Goal: Information Seeking & Learning: Learn about a topic

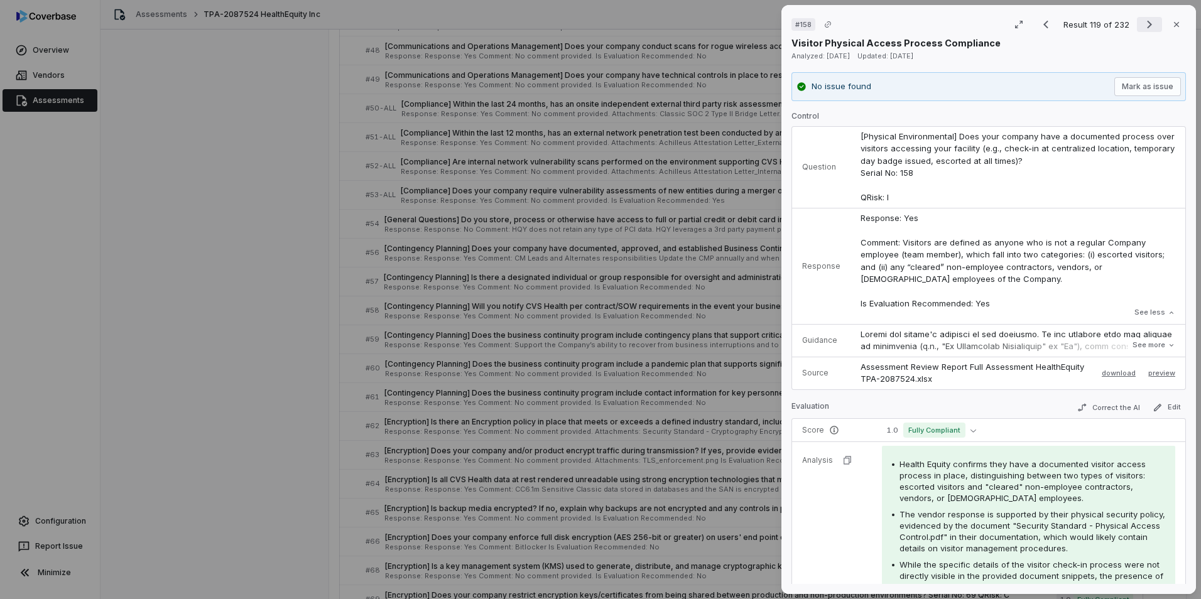
click at [1143, 20] on icon "Next result" at bounding box center [1149, 24] width 15 height 15
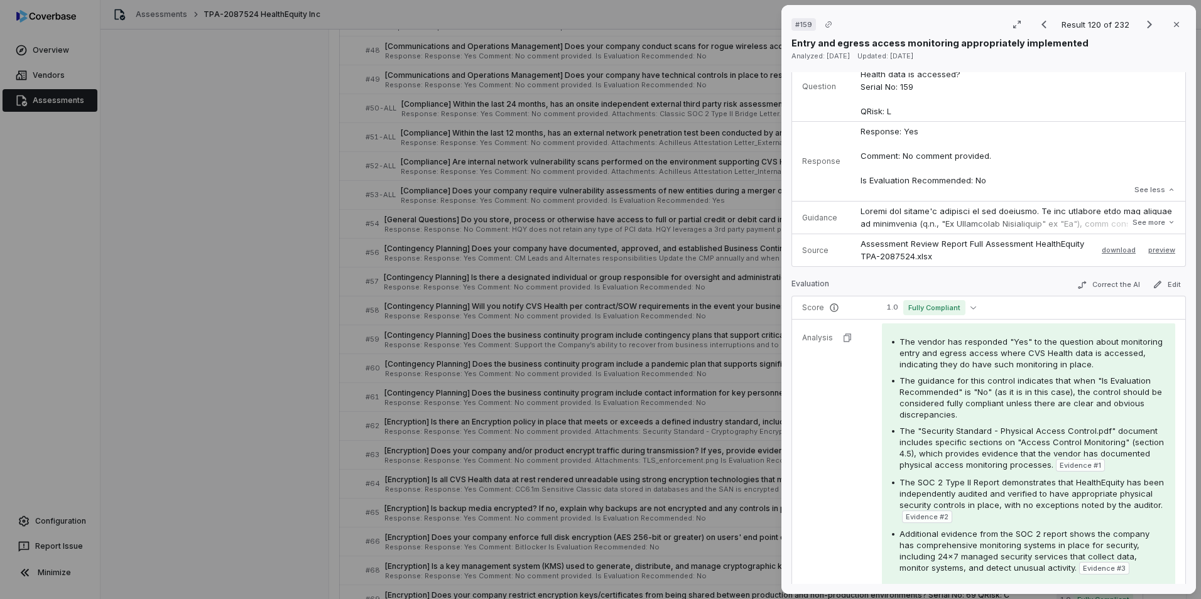
scroll to position [188, 0]
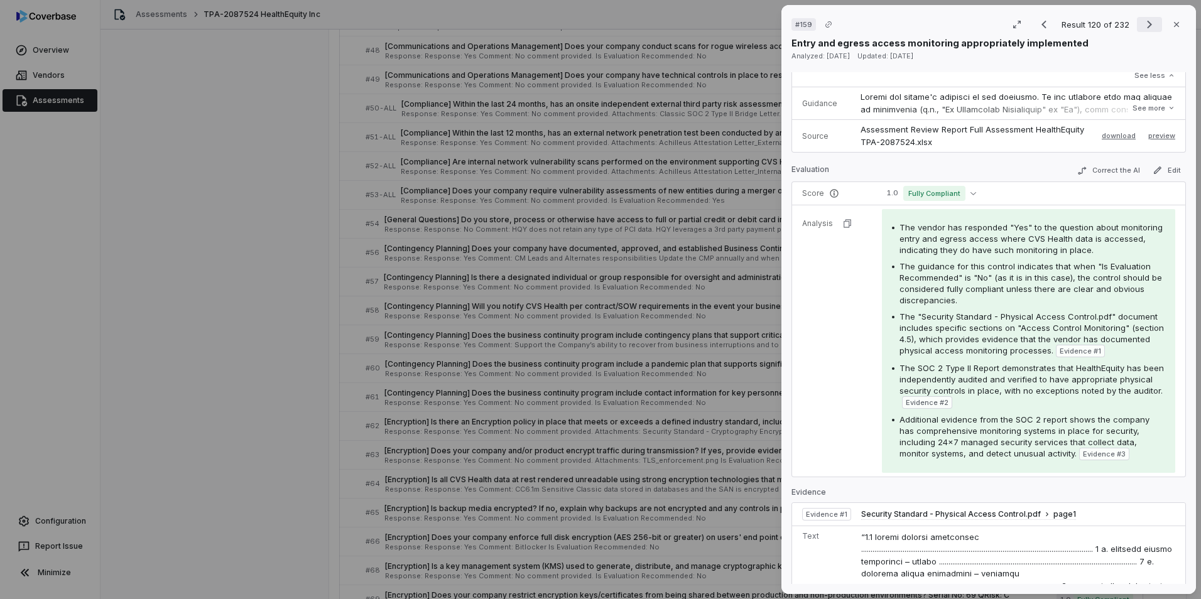
click at [1147, 23] on icon "Next result" at bounding box center [1149, 25] width 5 height 8
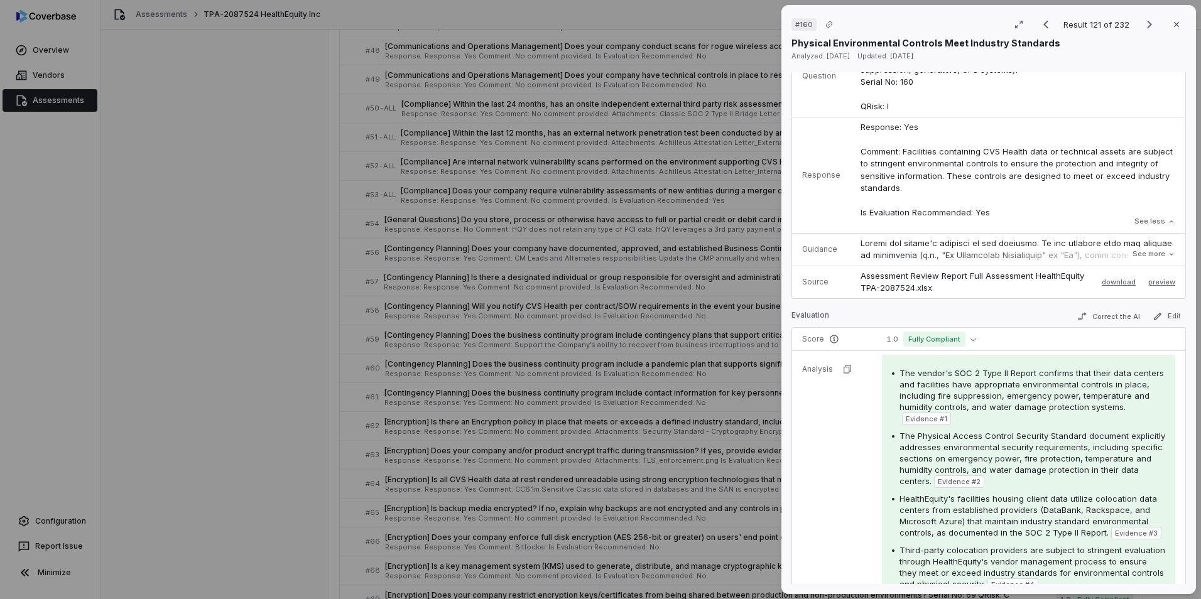
scroll to position [126, 0]
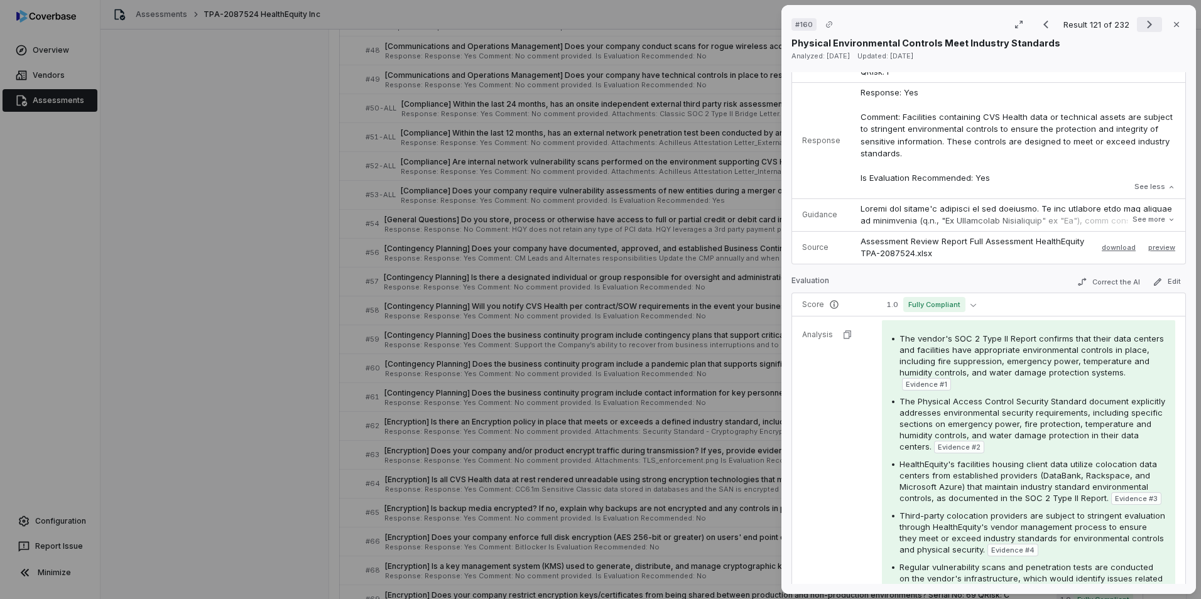
click at [1144, 23] on icon "Next result" at bounding box center [1149, 24] width 15 height 15
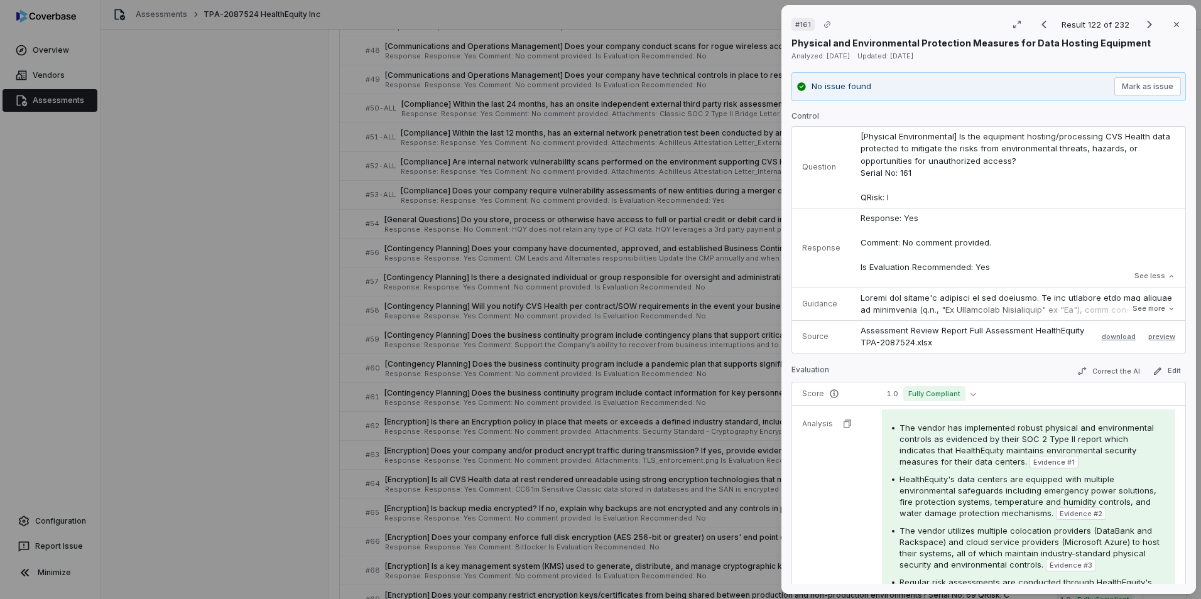
scroll to position [126, 0]
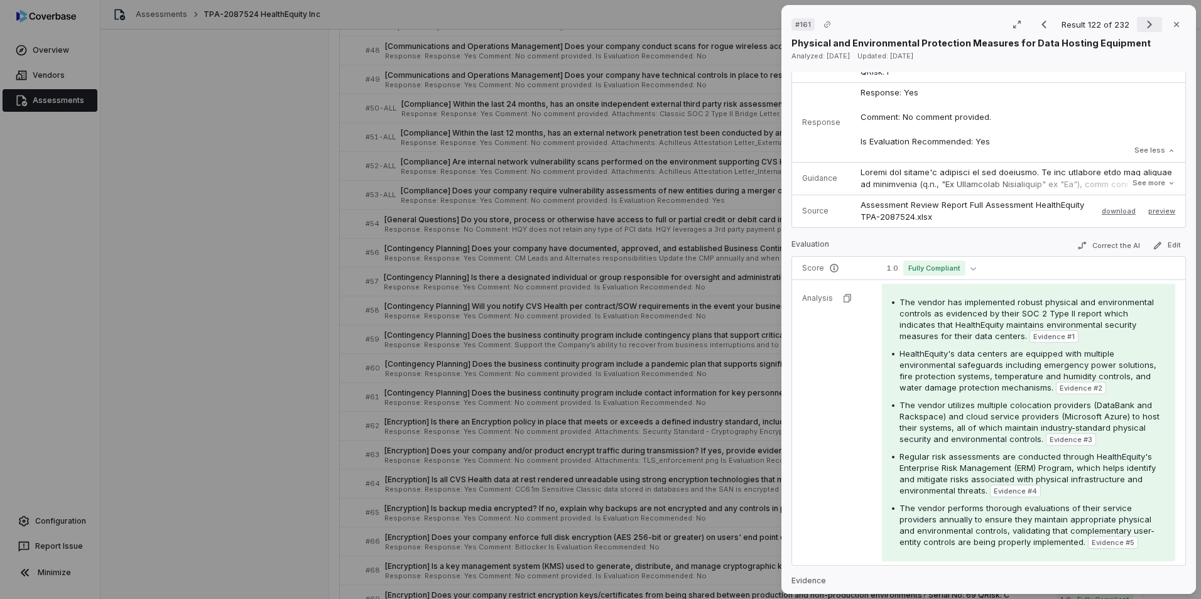
click at [1144, 19] on icon "Next result" at bounding box center [1149, 24] width 15 height 15
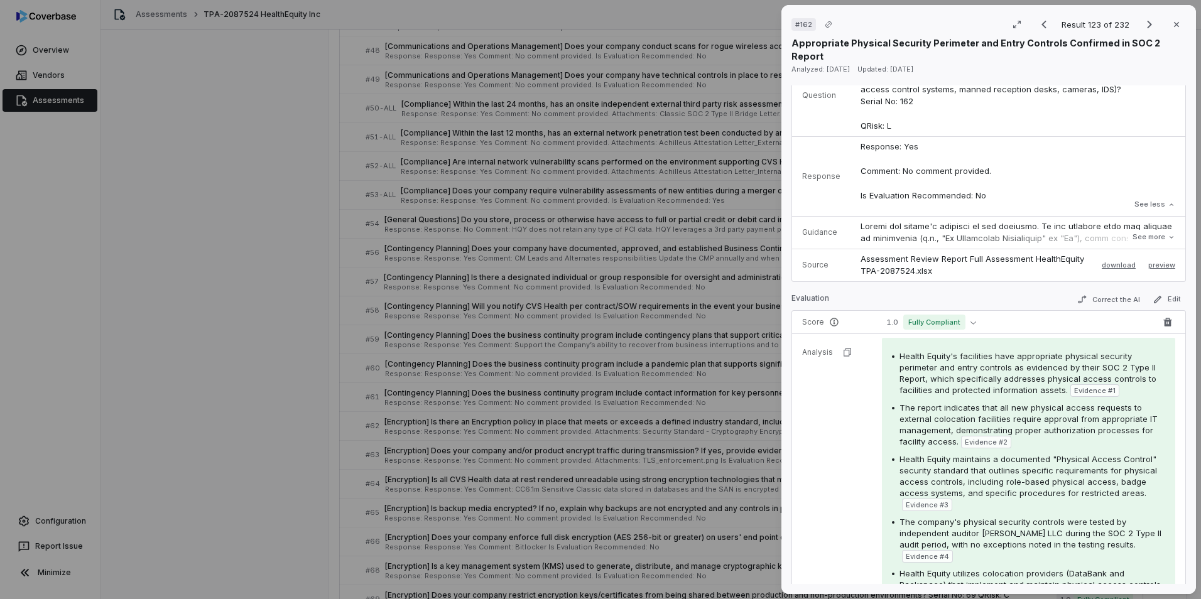
scroll to position [188, 0]
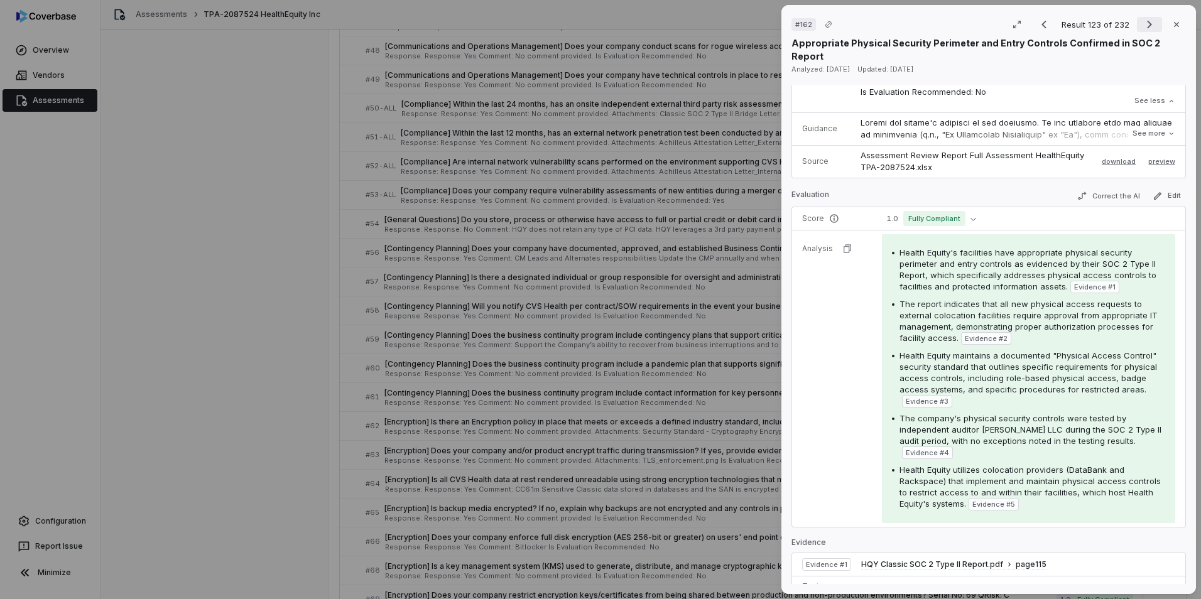
click at [1142, 20] on icon "Next result" at bounding box center [1149, 24] width 15 height 15
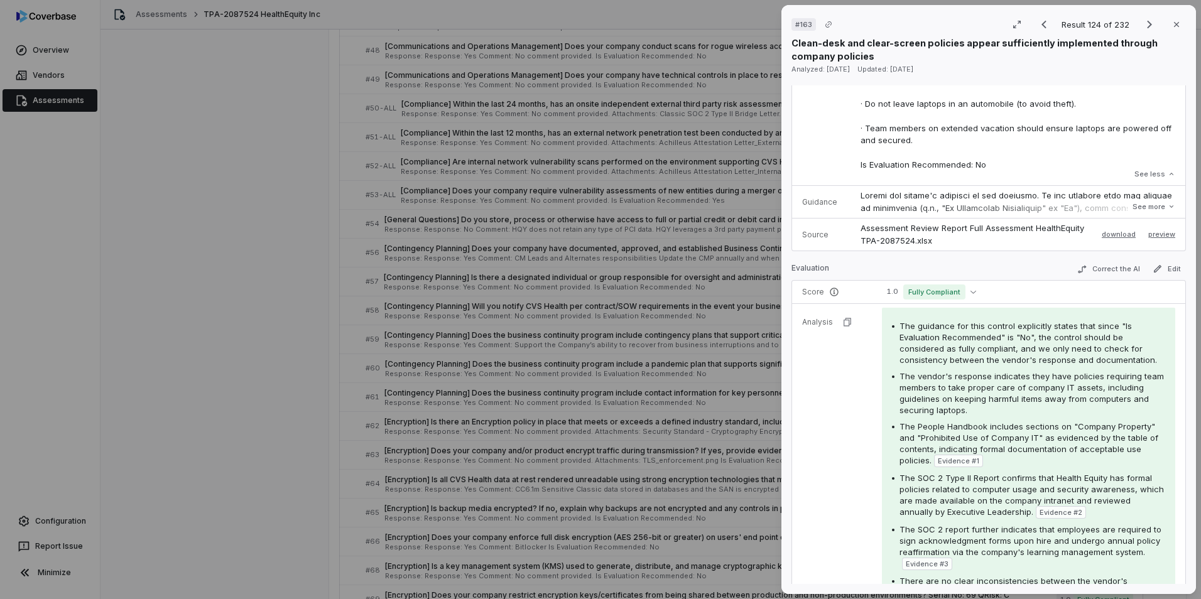
scroll to position [251, 0]
click at [1150, 20] on icon "Next result" at bounding box center [1149, 24] width 15 height 15
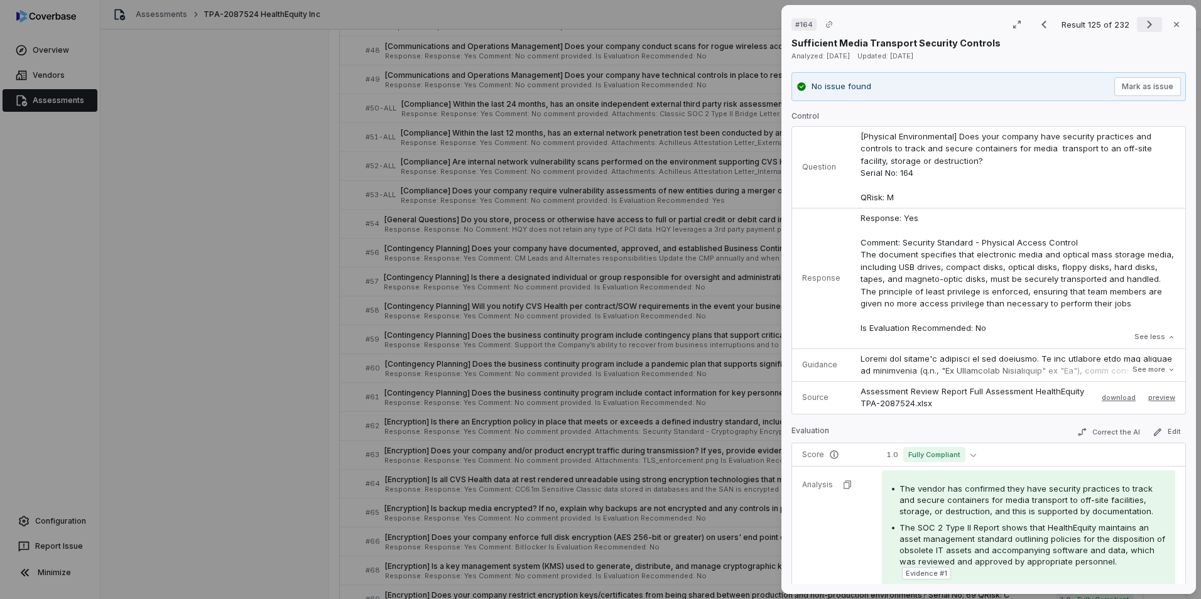
click at [1142, 18] on icon "Next result" at bounding box center [1149, 24] width 15 height 15
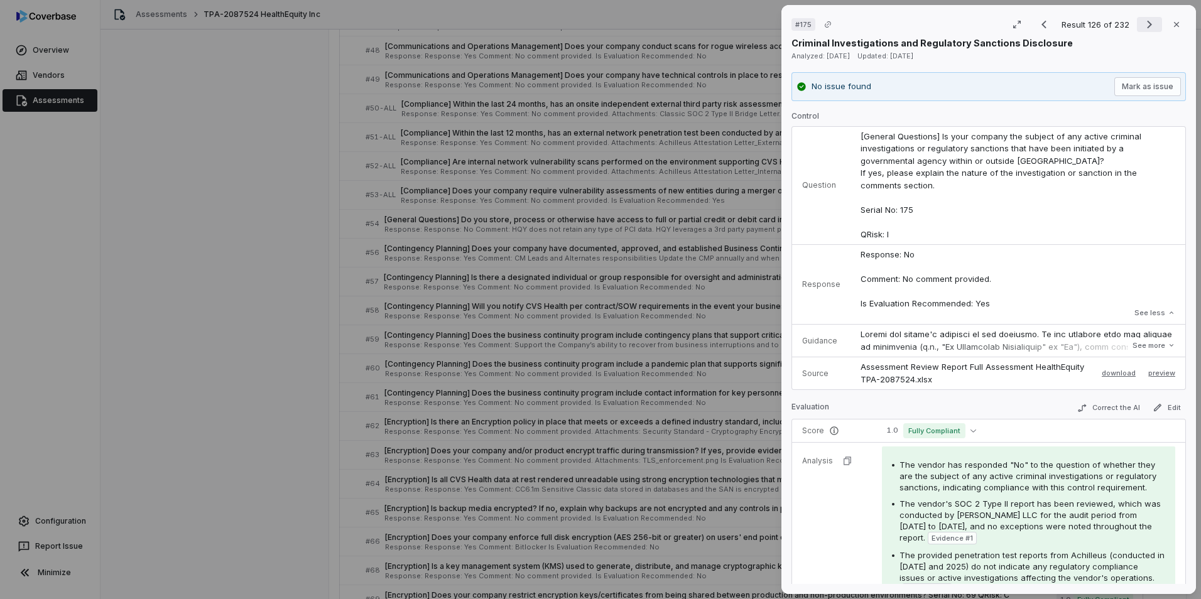
click at [1144, 22] on icon "Next result" at bounding box center [1149, 24] width 15 height 15
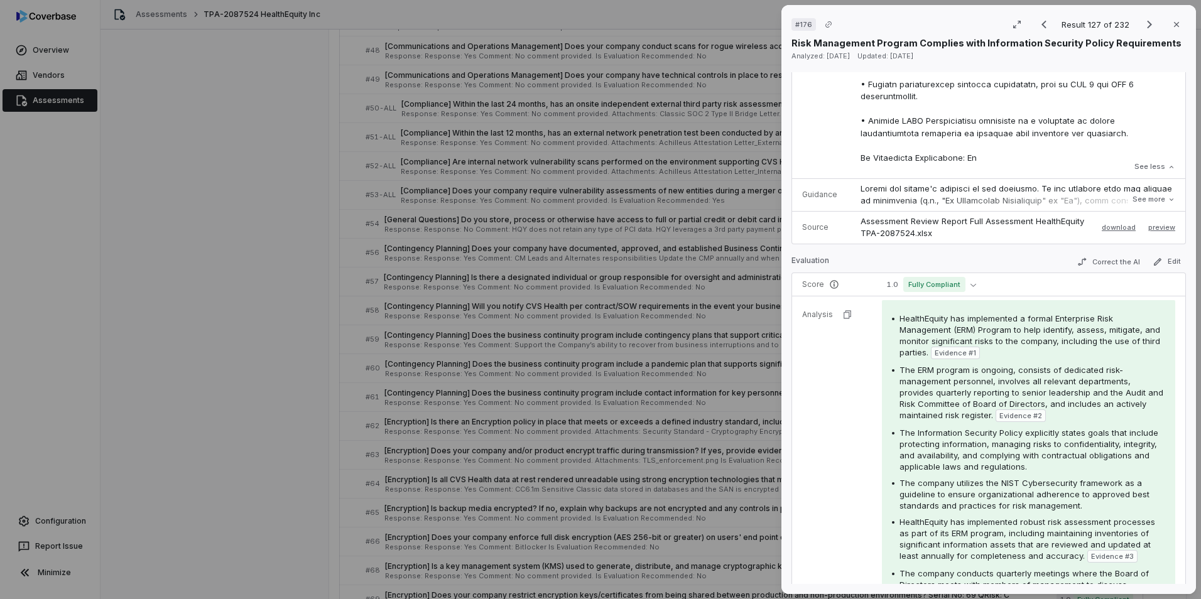
scroll to position [503, 0]
click at [1142, 20] on icon "Next result" at bounding box center [1149, 24] width 15 height 15
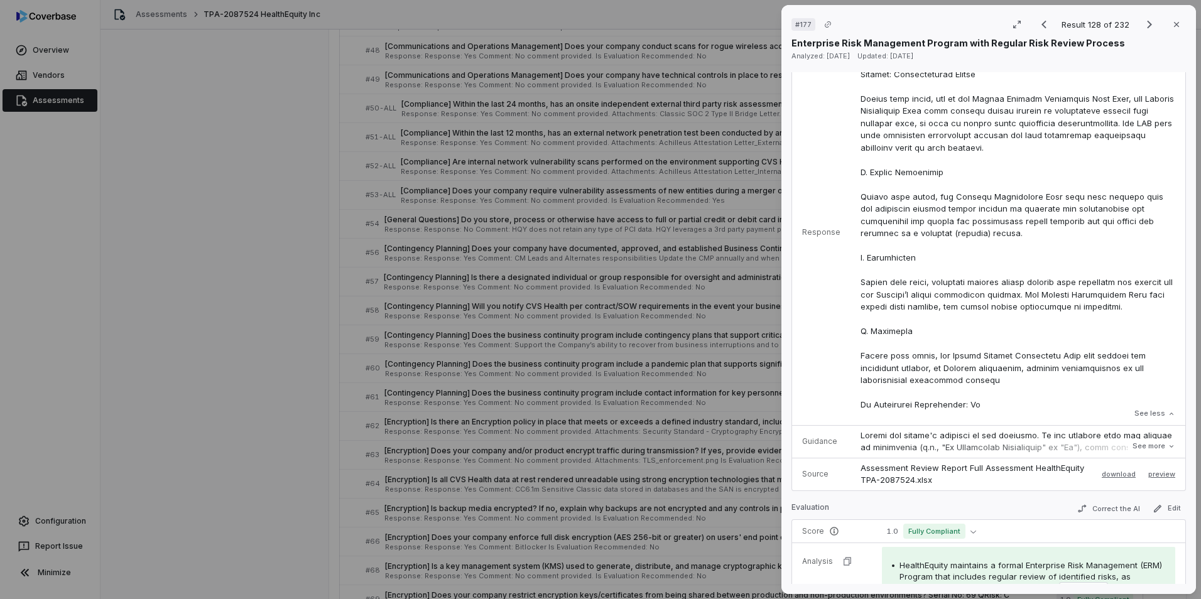
scroll to position [314, 0]
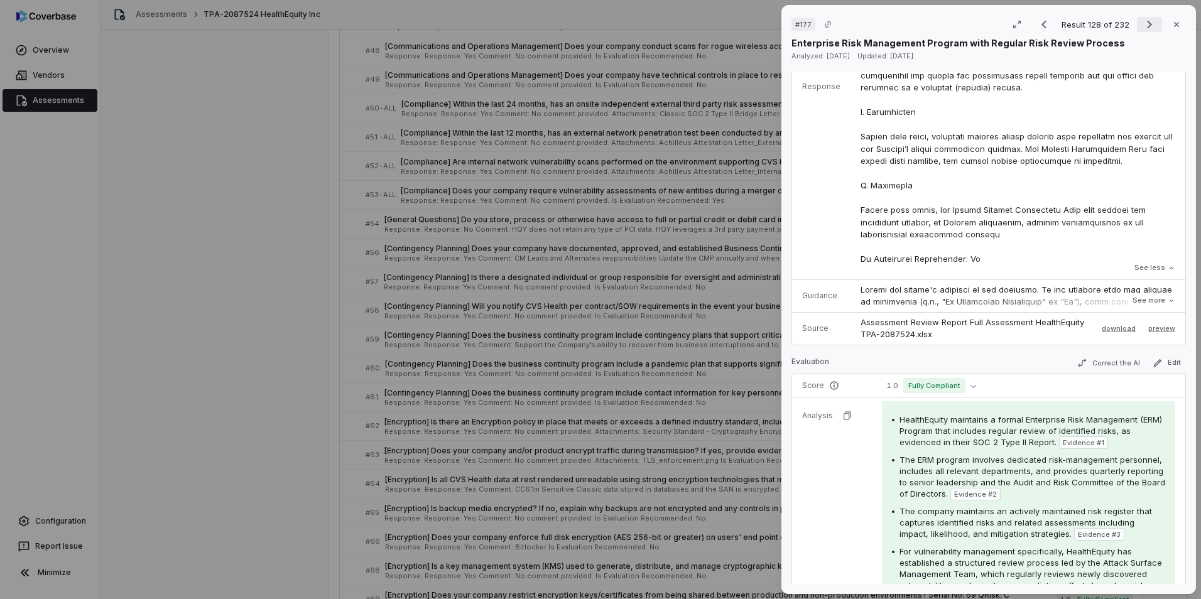
click at [1144, 27] on icon "Next result" at bounding box center [1149, 24] width 15 height 15
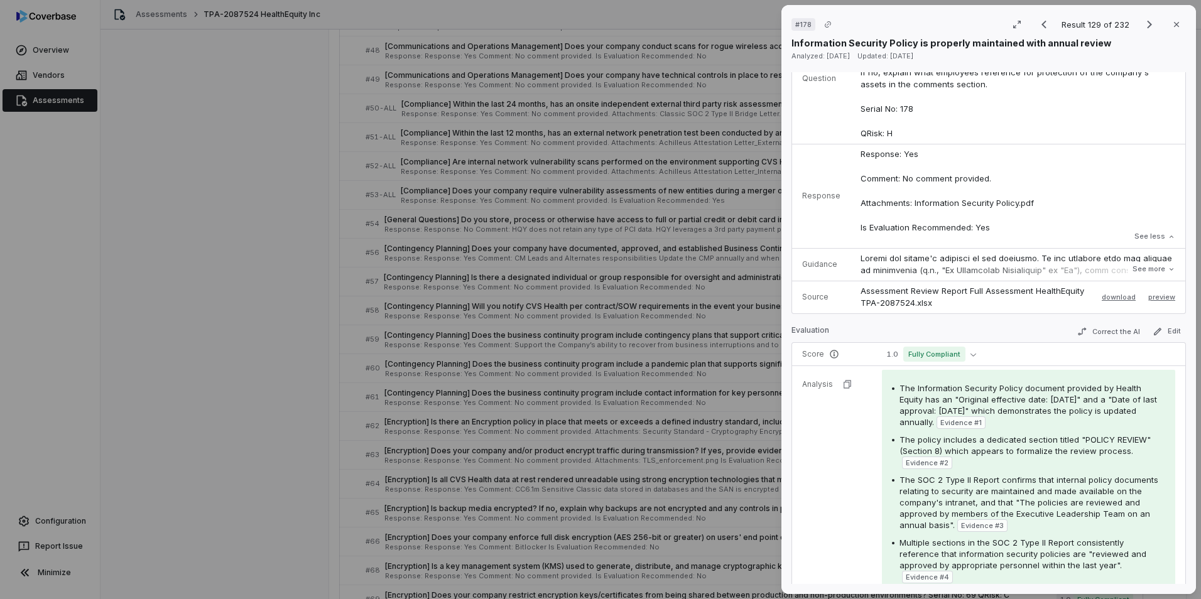
scroll to position [222, 0]
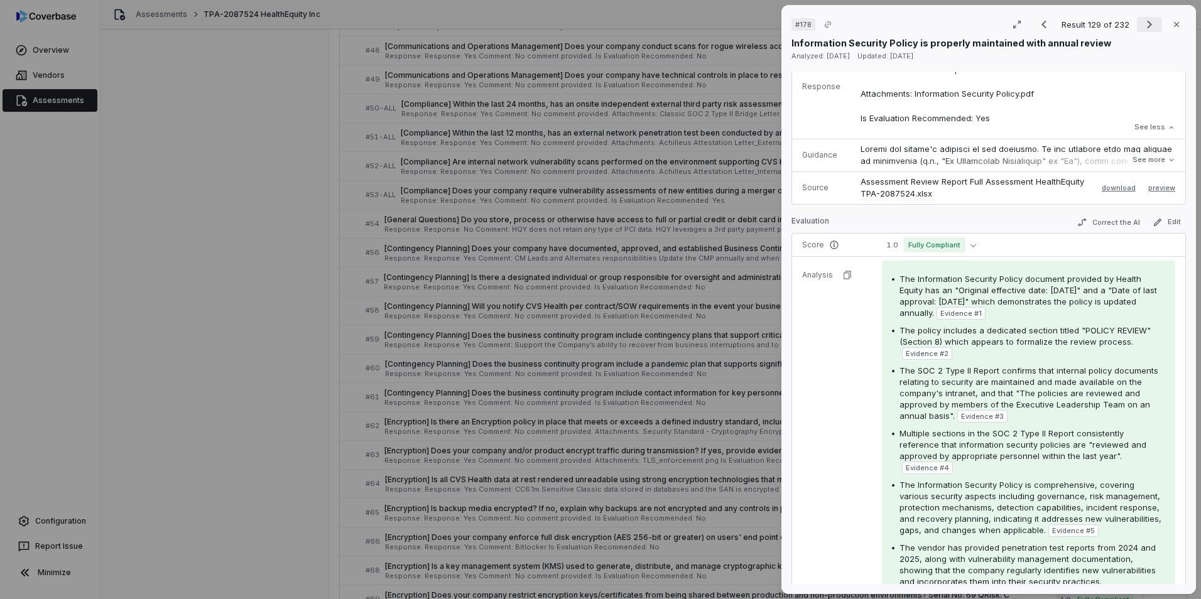
click at [1147, 22] on icon "Next result" at bounding box center [1149, 25] width 5 height 8
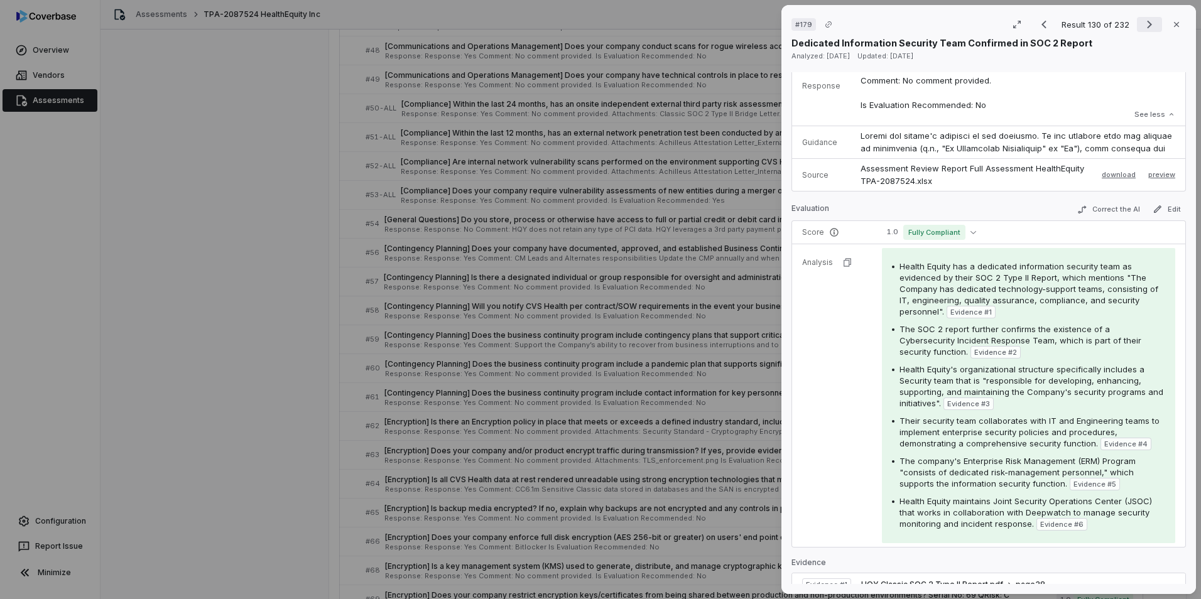
scroll to position [149, 0]
click at [1142, 27] on icon "Next result" at bounding box center [1149, 24] width 15 height 15
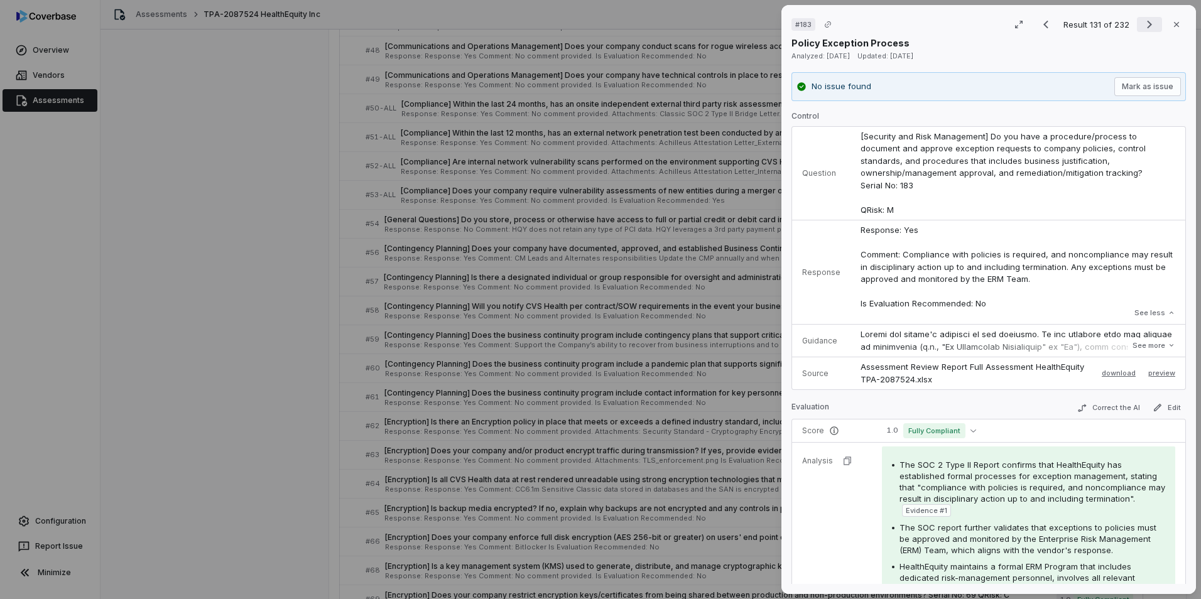
click at [1147, 25] on icon "Next result" at bounding box center [1149, 25] width 5 height 8
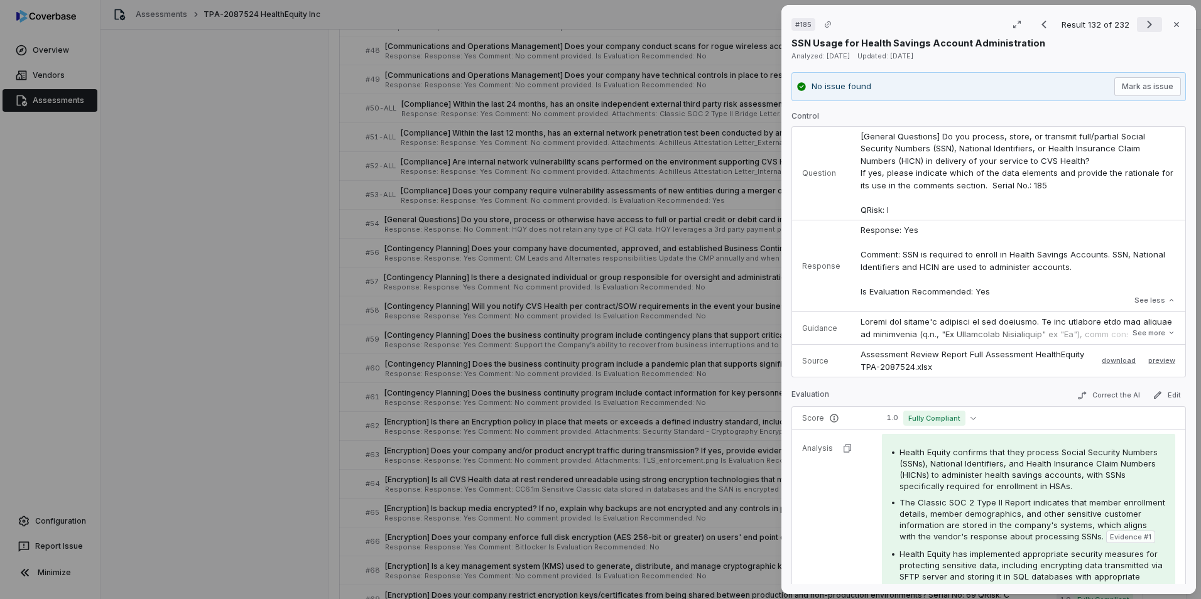
click at [1142, 28] on icon "Next result" at bounding box center [1149, 24] width 15 height 15
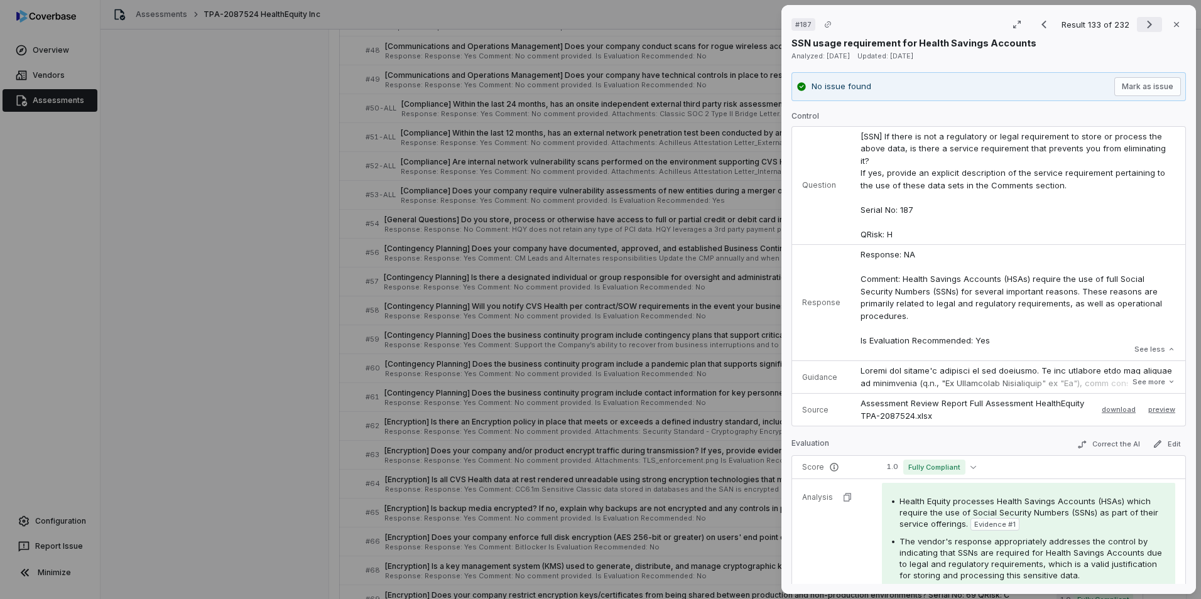
click at [1147, 23] on icon "Next result" at bounding box center [1149, 25] width 5 height 8
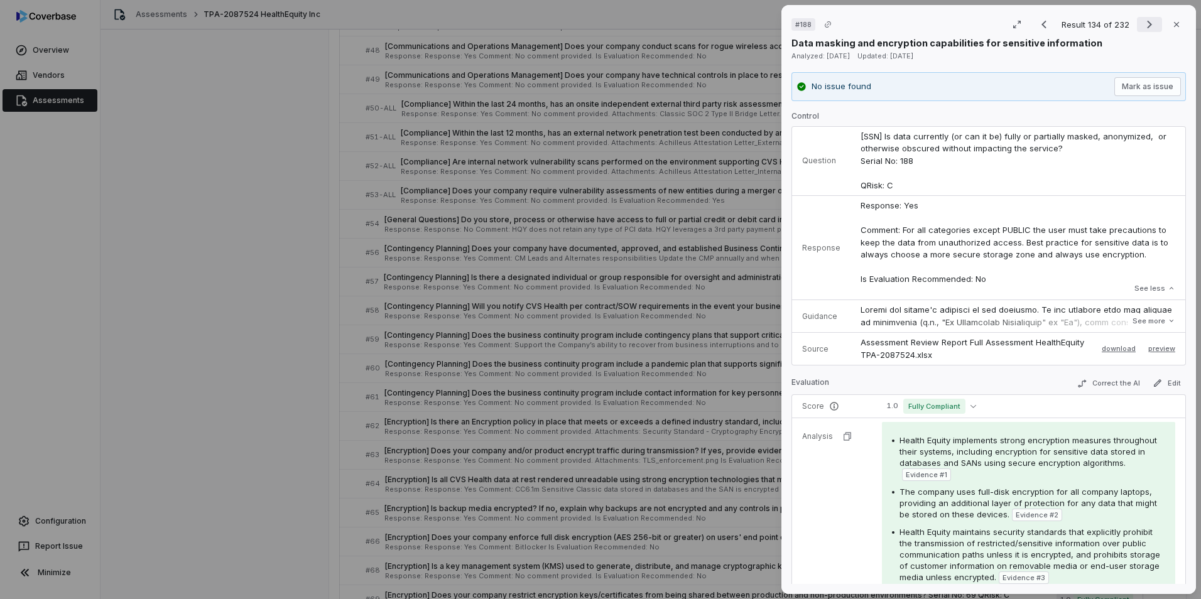
click at [1147, 23] on icon "Next result" at bounding box center [1149, 25] width 5 height 8
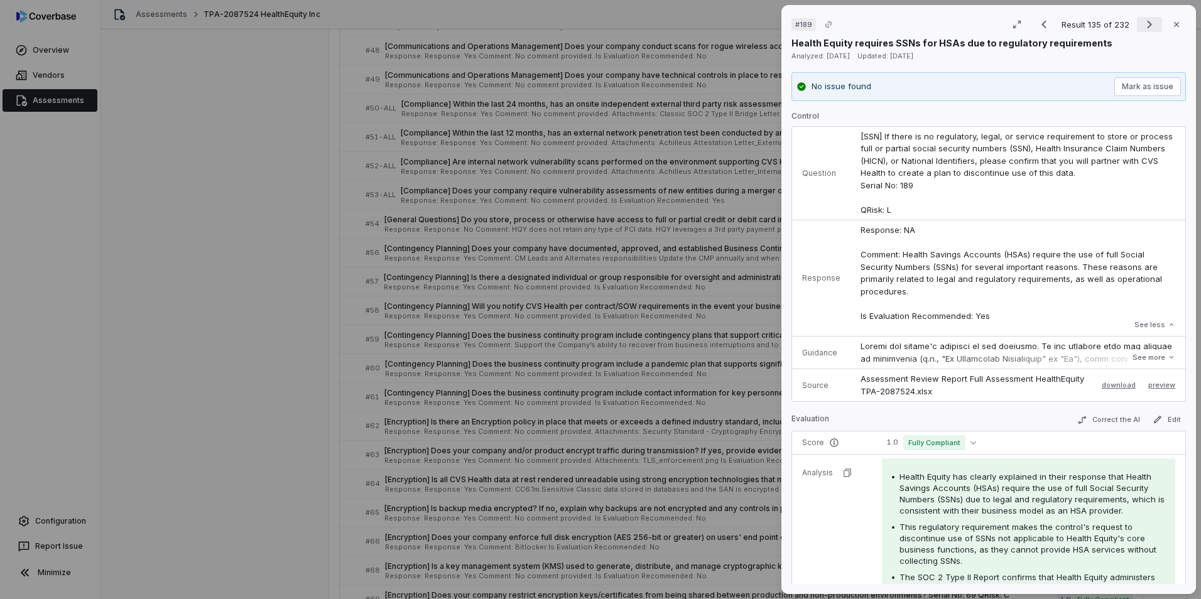
click at [1147, 23] on icon "Next result" at bounding box center [1149, 25] width 5 height 8
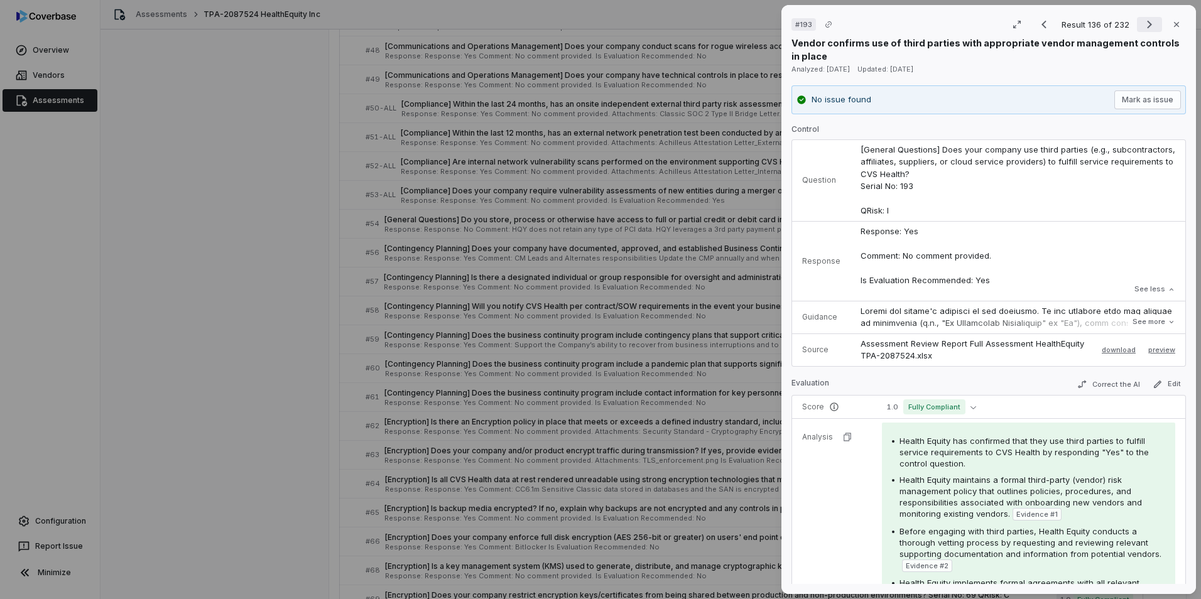
click at [1147, 23] on icon "Next result" at bounding box center [1149, 25] width 5 height 8
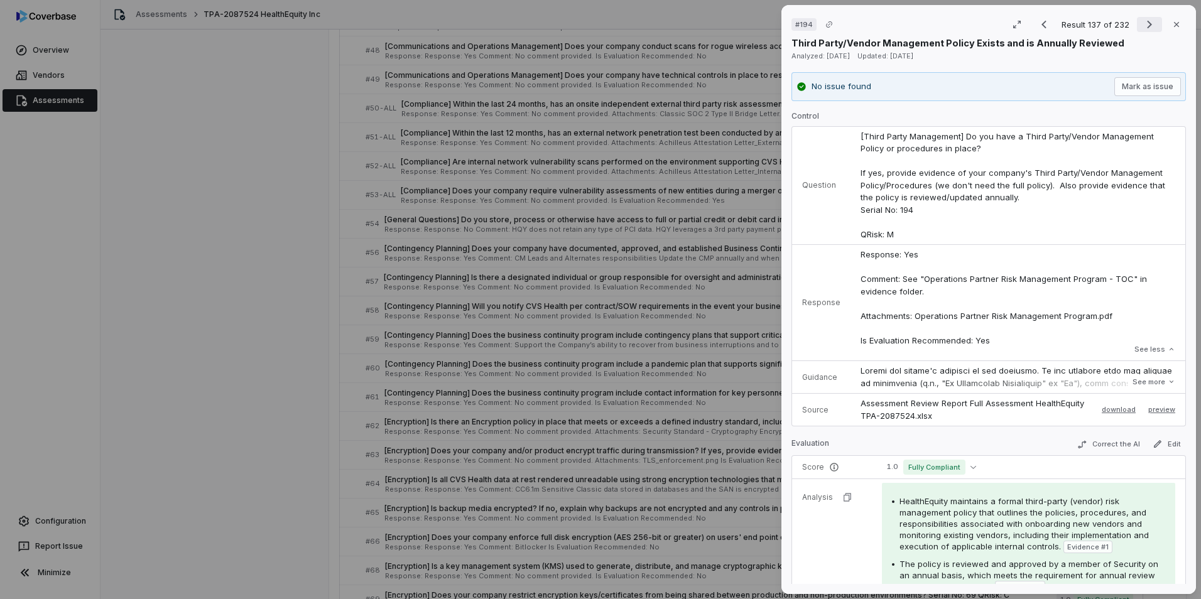
click at [1147, 23] on icon "Next result" at bounding box center [1149, 25] width 5 height 8
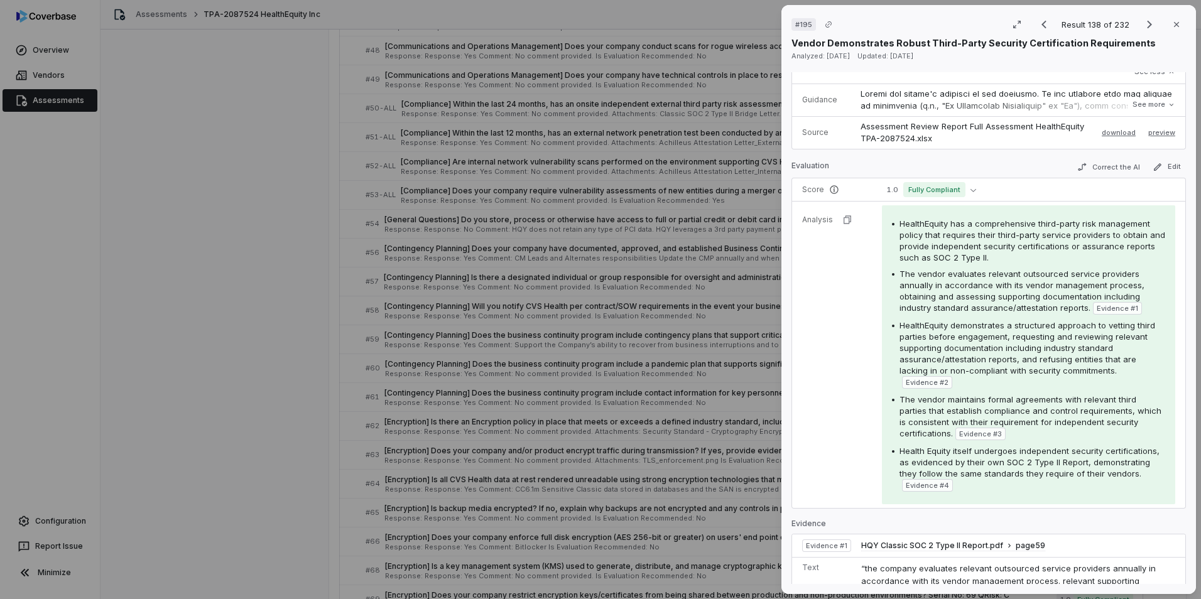
scroll to position [63, 0]
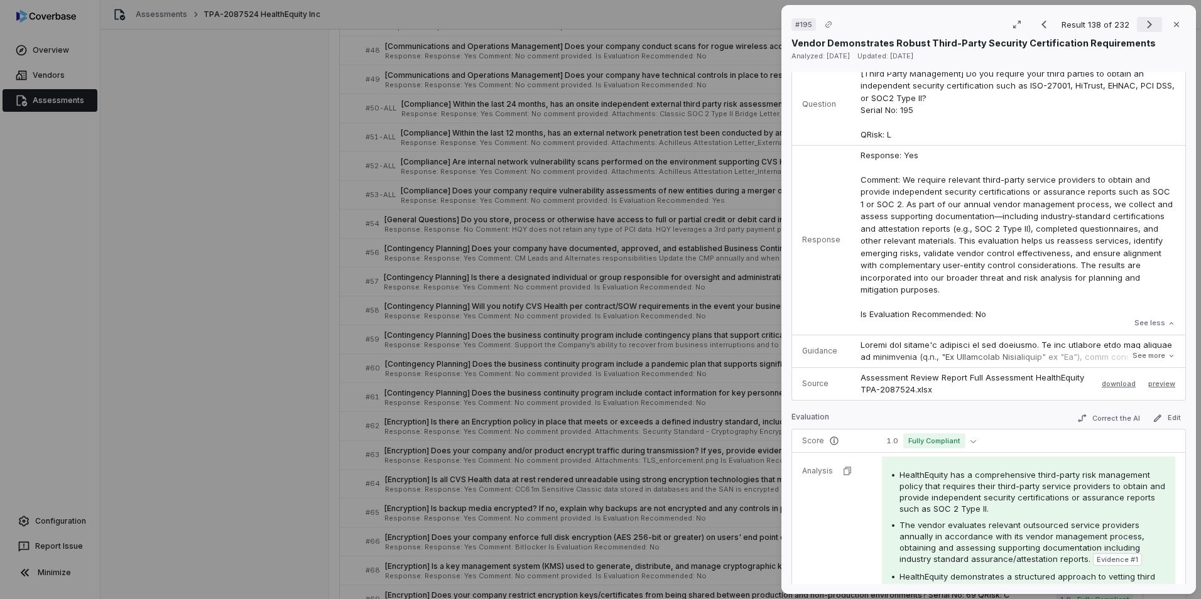
click at [1147, 21] on icon "Next result" at bounding box center [1149, 25] width 5 height 8
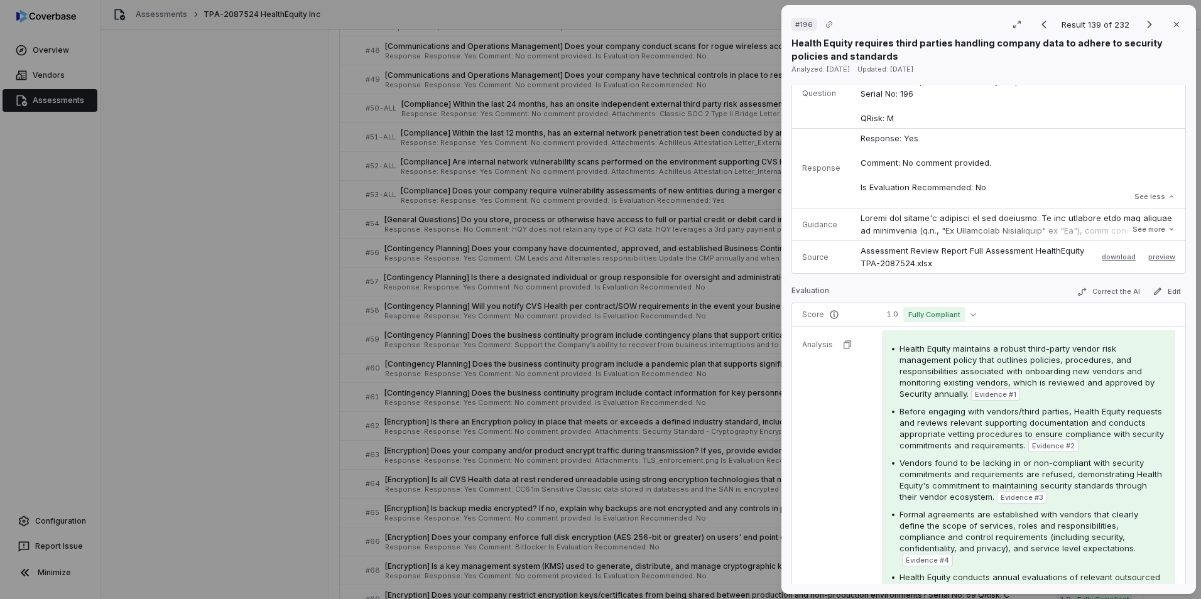
scroll to position [126, 0]
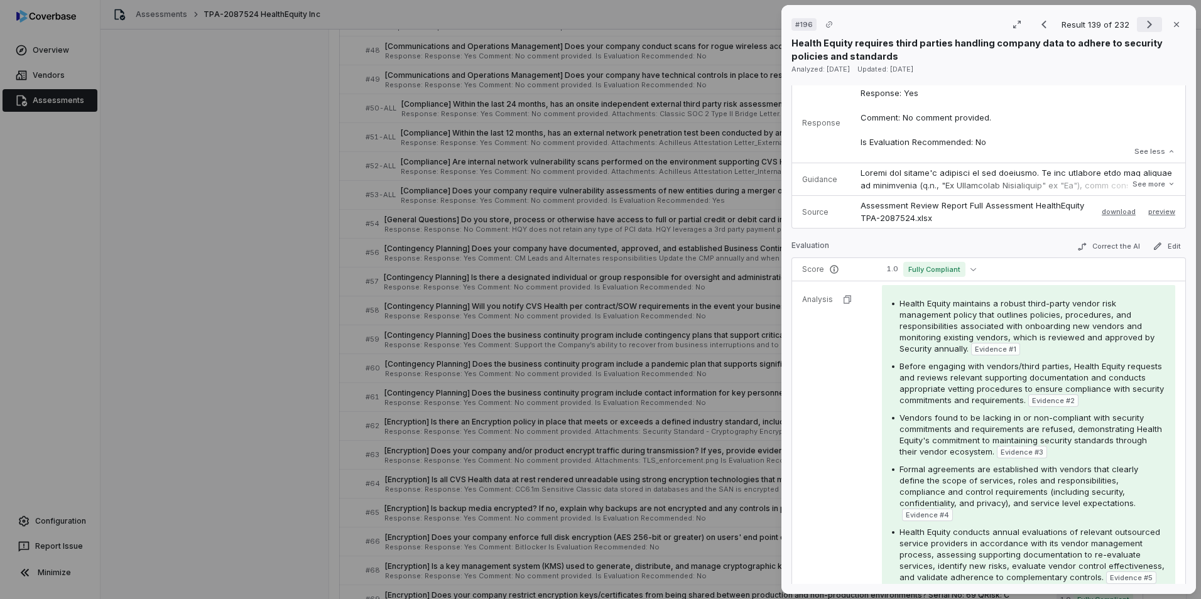
click at [1142, 28] on icon "Next result" at bounding box center [1149, 24] width 15 height 15
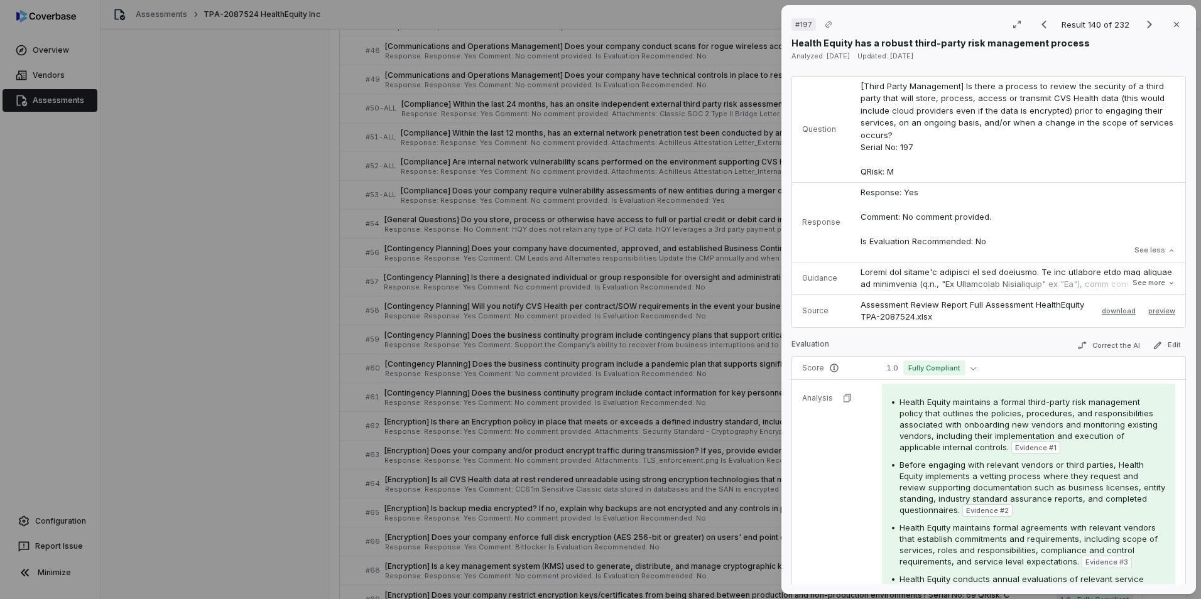
scroll to position [126, 0]
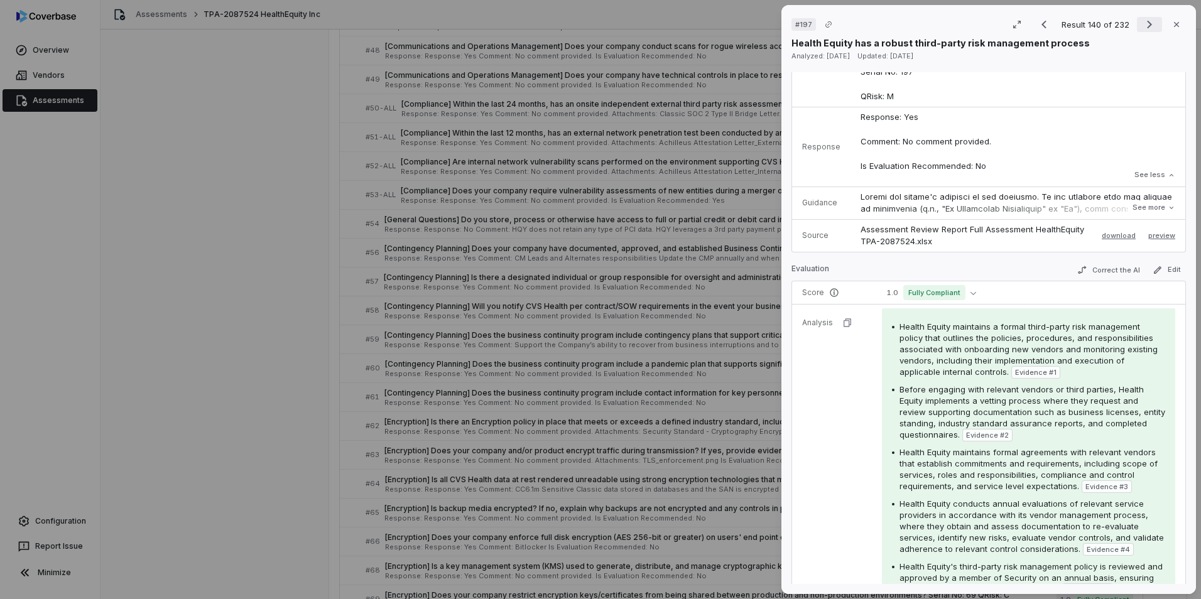
click at [1142, 27] on icon "Next result" at bounding box center [1149, 24] width 15 height 15
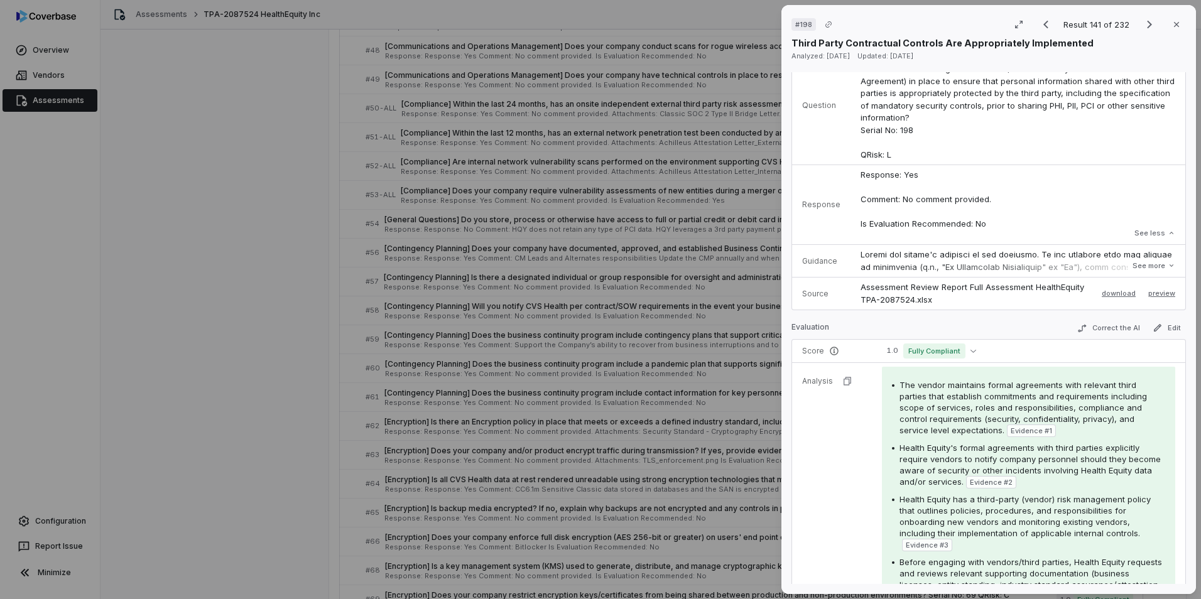
scroll to position [188, 0]
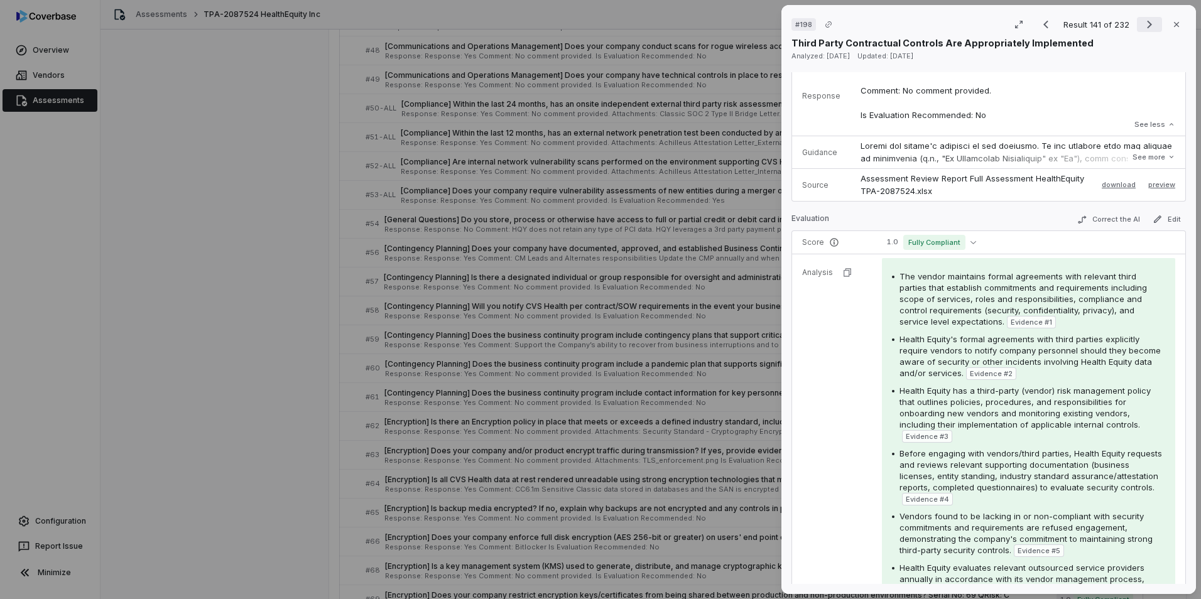
click at [1142, 24] on icon "Next result" at bounding box center [1149, 24] width 15 height 15
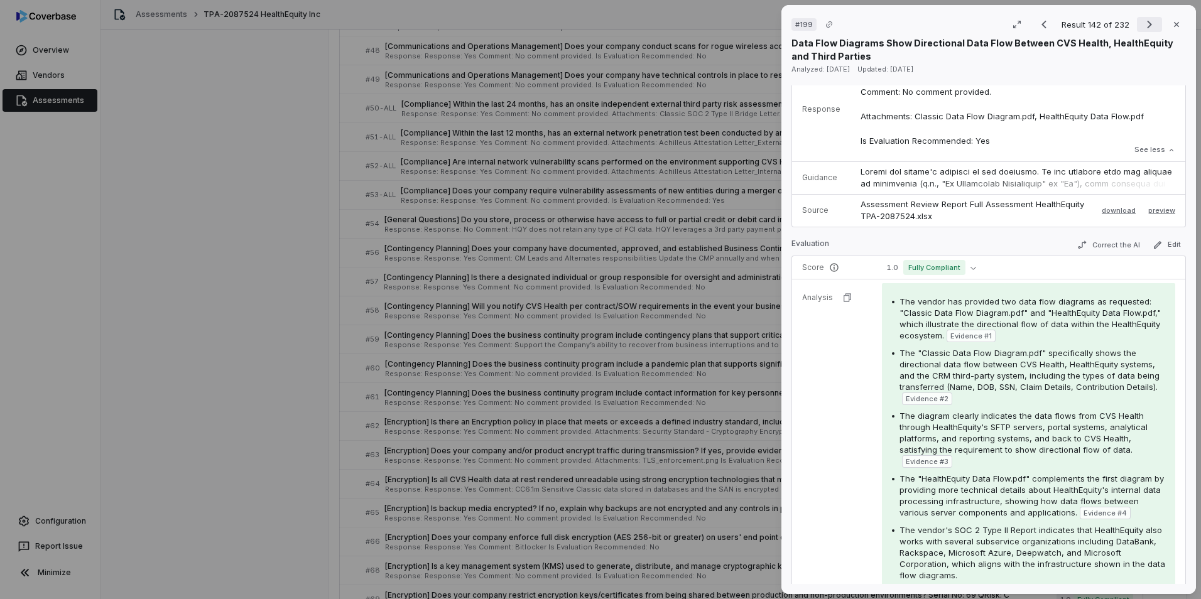
scroll to position [164, 0]
click at [1142, 26] on icon "Next result" at bounding box center [1149, 24] width 15 height 15
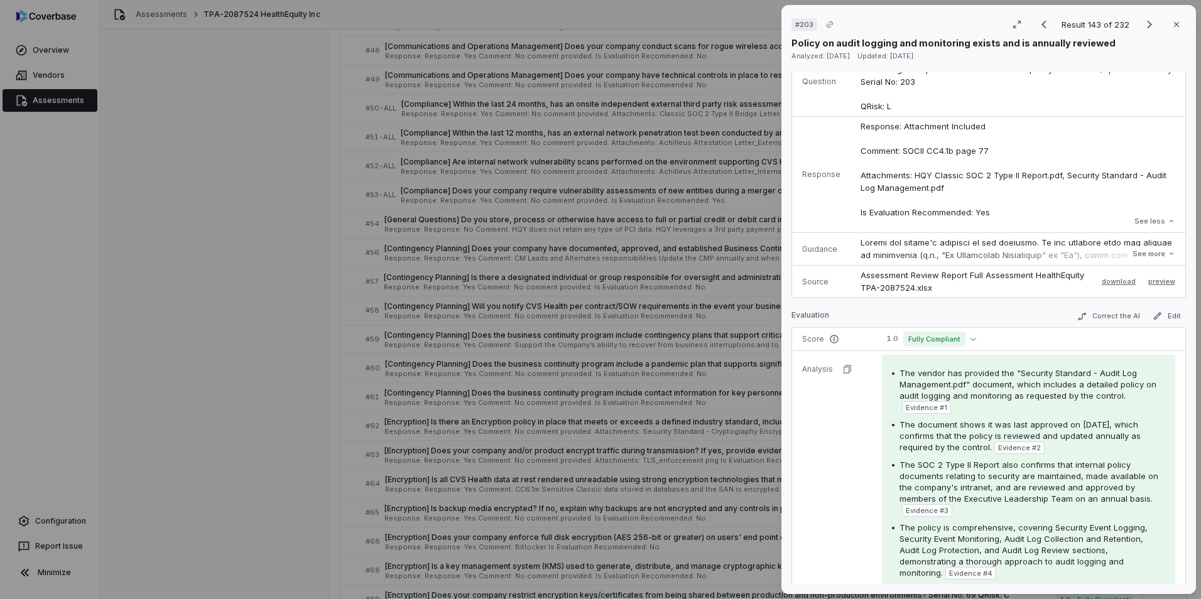
scroll to position [126, 0]
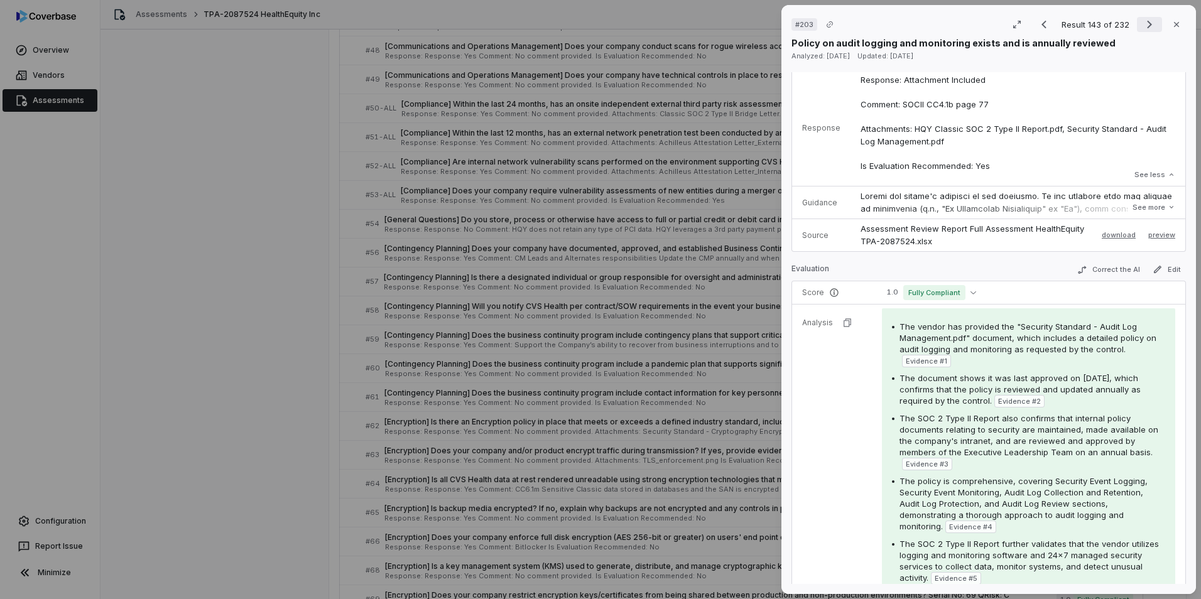
click at [1146, 22] on icon "Next result" at bounding box center [1149, 24] width 15 height 15
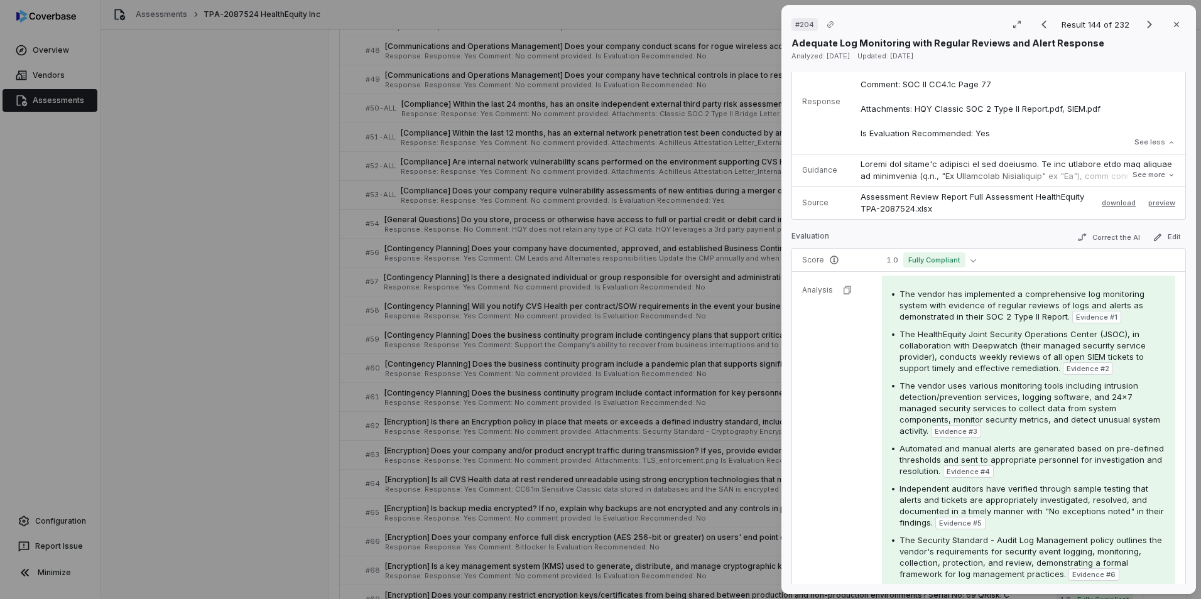
scroll to position [188, 0]
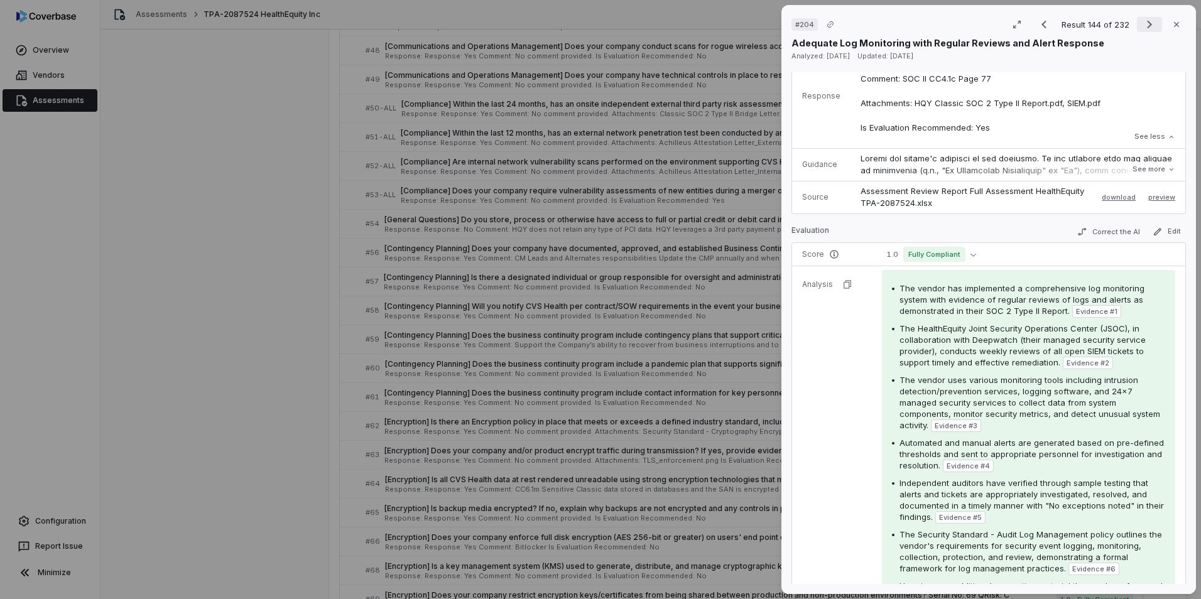
click at [1147, 25] on icon "Next result" at bounding box center [1149, 25] width 5 height 8
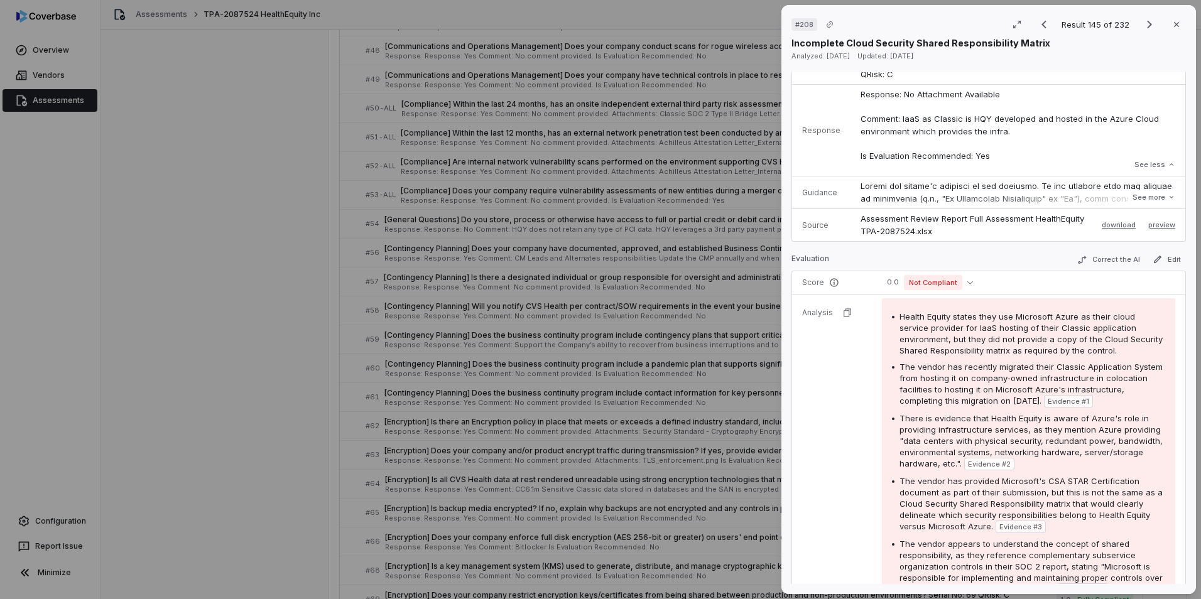
scroll to position [188, 0]
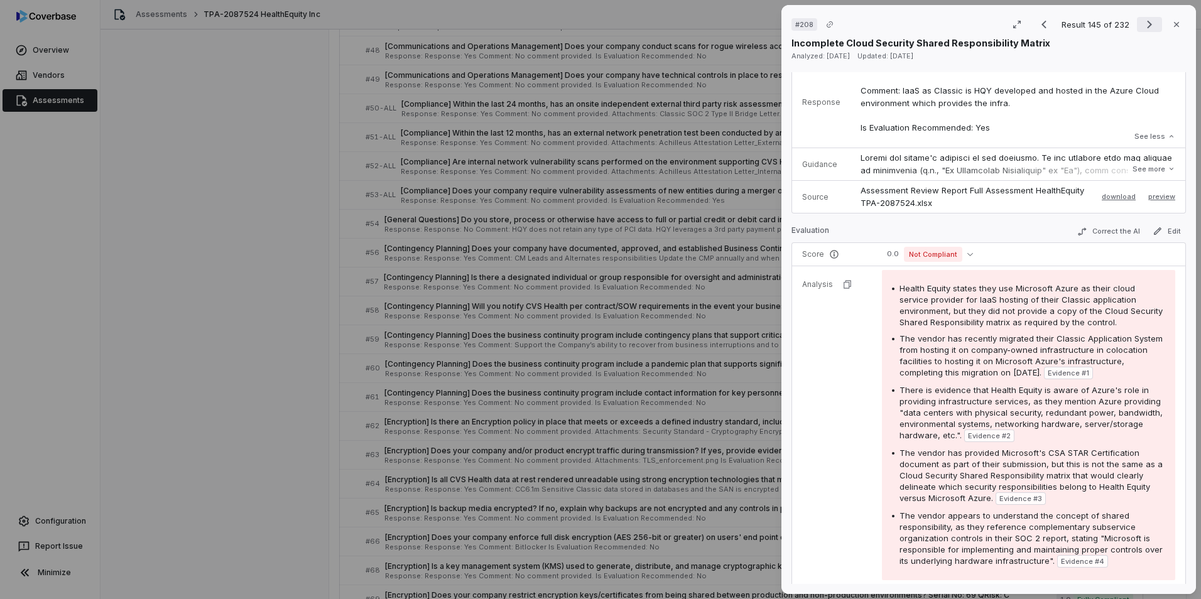
click at [1142, 25] on icon "Next result" at bounding box center [1149, 24] width 15 height 15
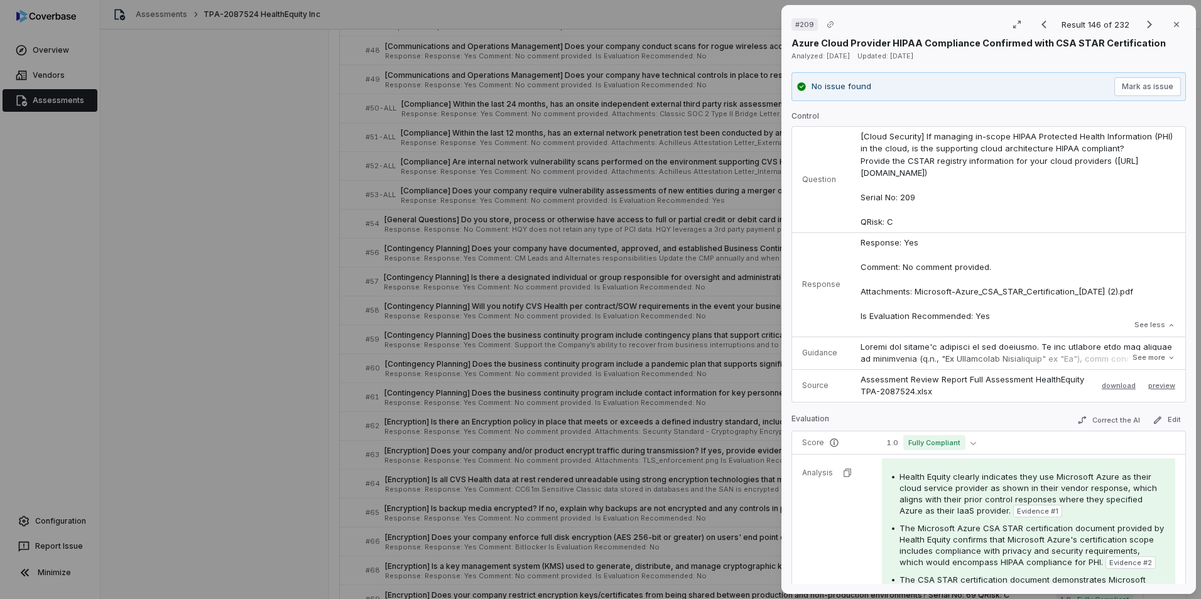
scroll to position [126, 0]
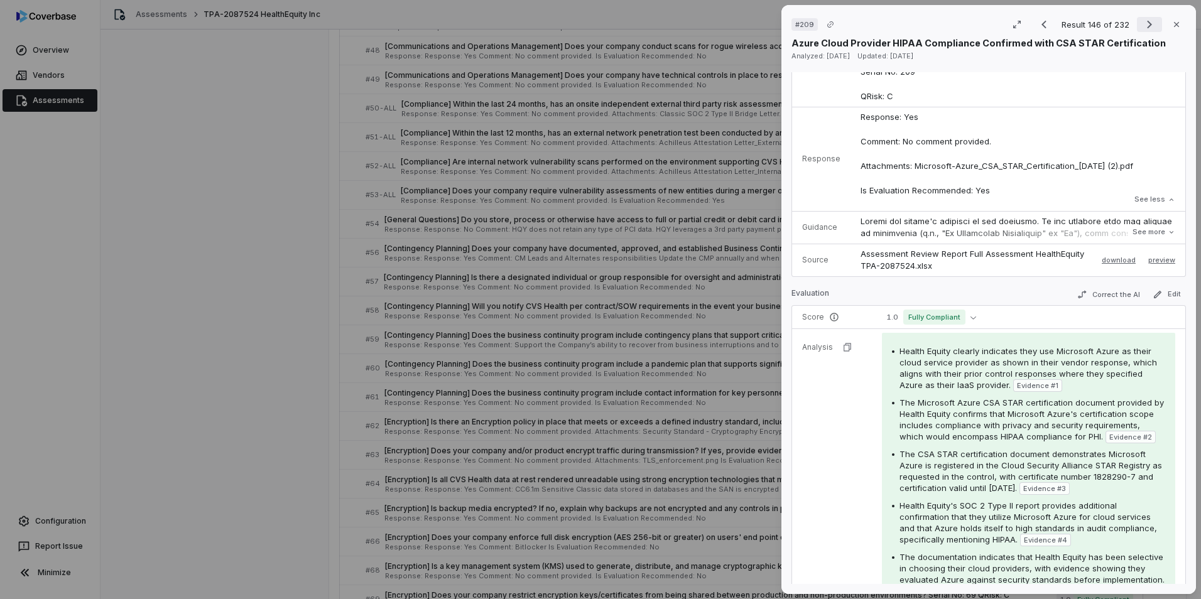
click at [1146, 22] on icon "Next result" at bounding box center [1149, 24] width 15 height 15
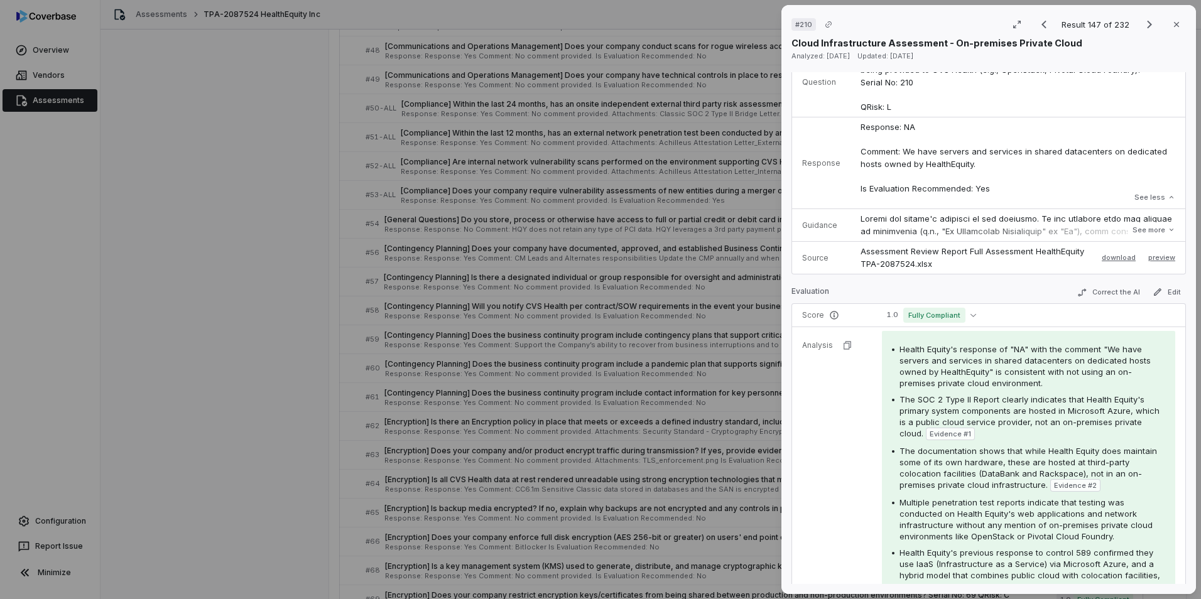
scroll to position [126, 0]
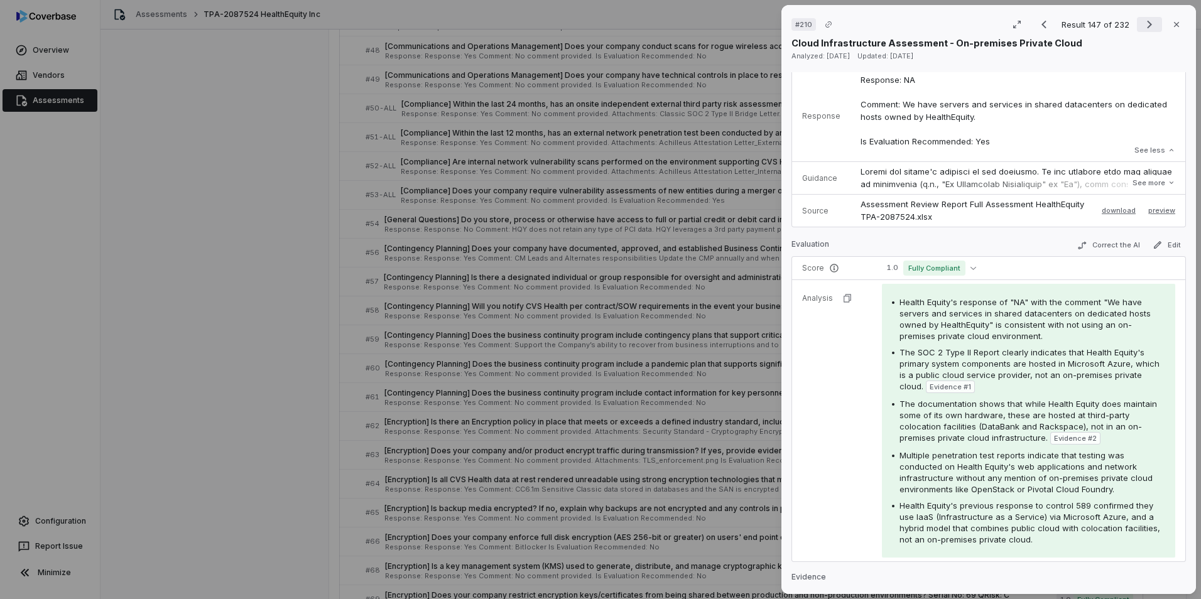
click at [1142, 27] on icon "Next result" at bounding box center [1149, 24] width 15 height 15
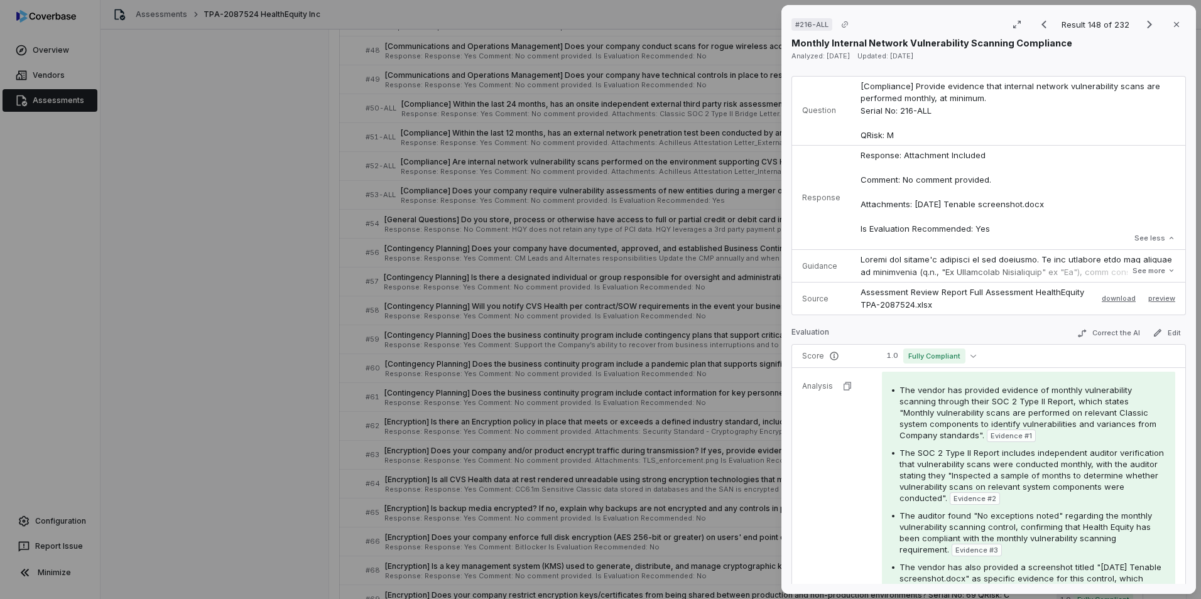
scroll to position [69, 0]
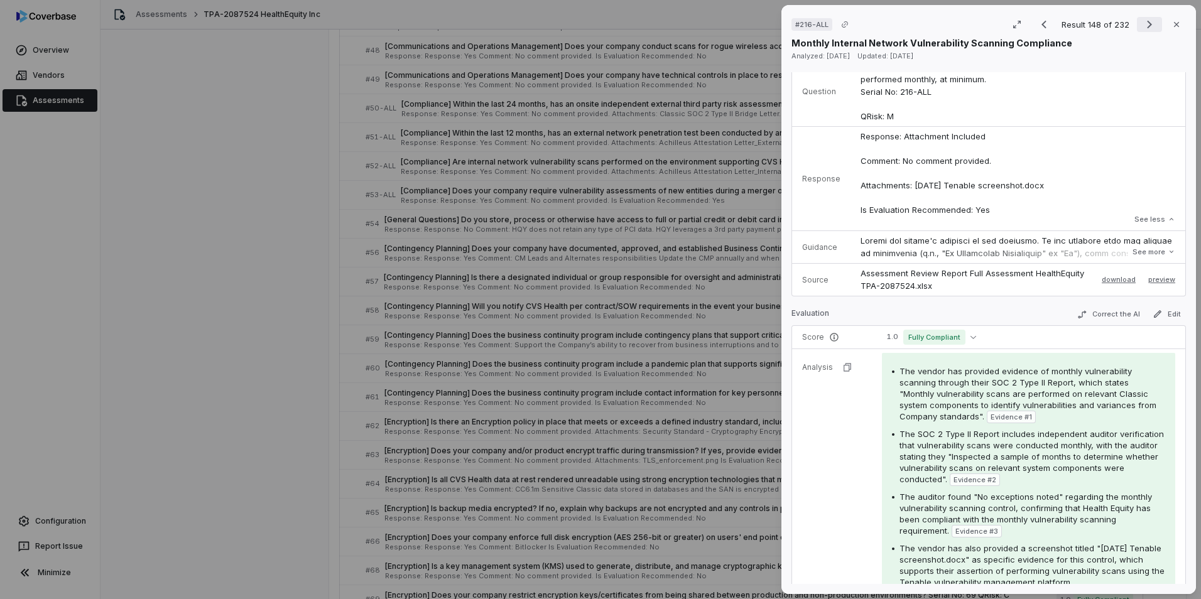
click at [1142, 28] on icon "Next result" at bounding box center [1149, 24] width 15 height 15
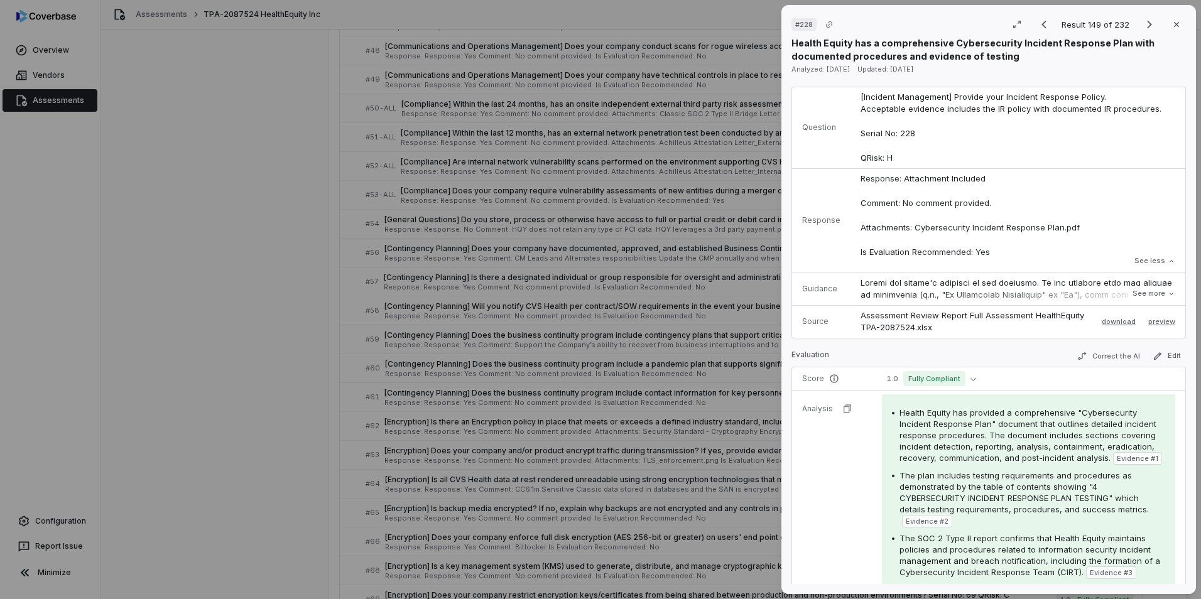
scroll to position [126, 0]
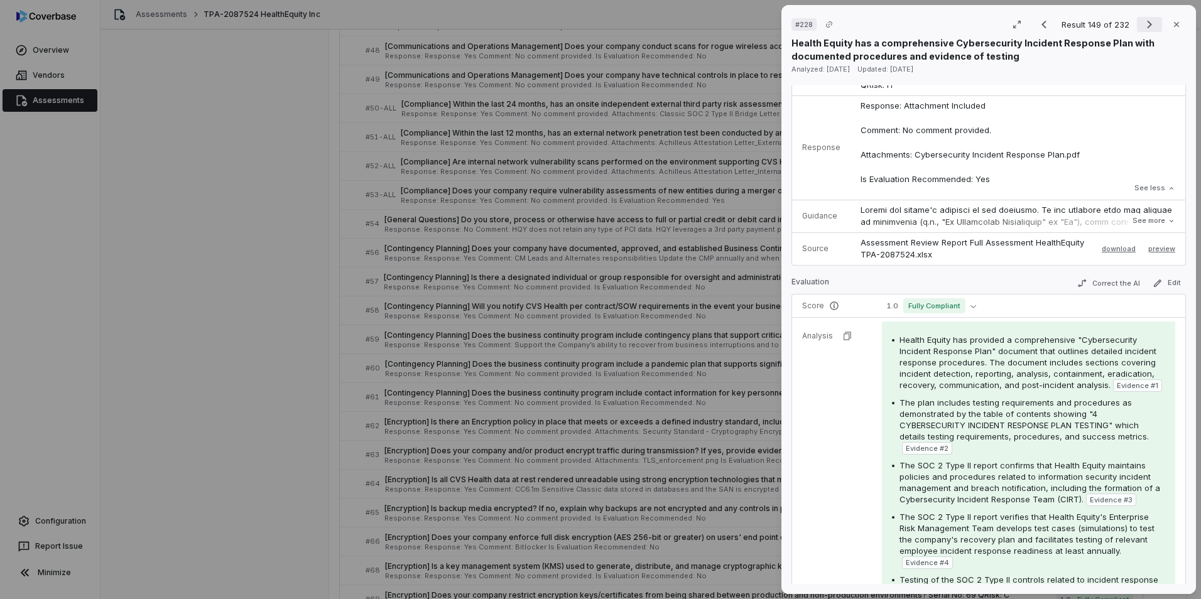
click at [1147, 23] on icon "Next result" at bounding box center [1149, 25] width 5 height 8
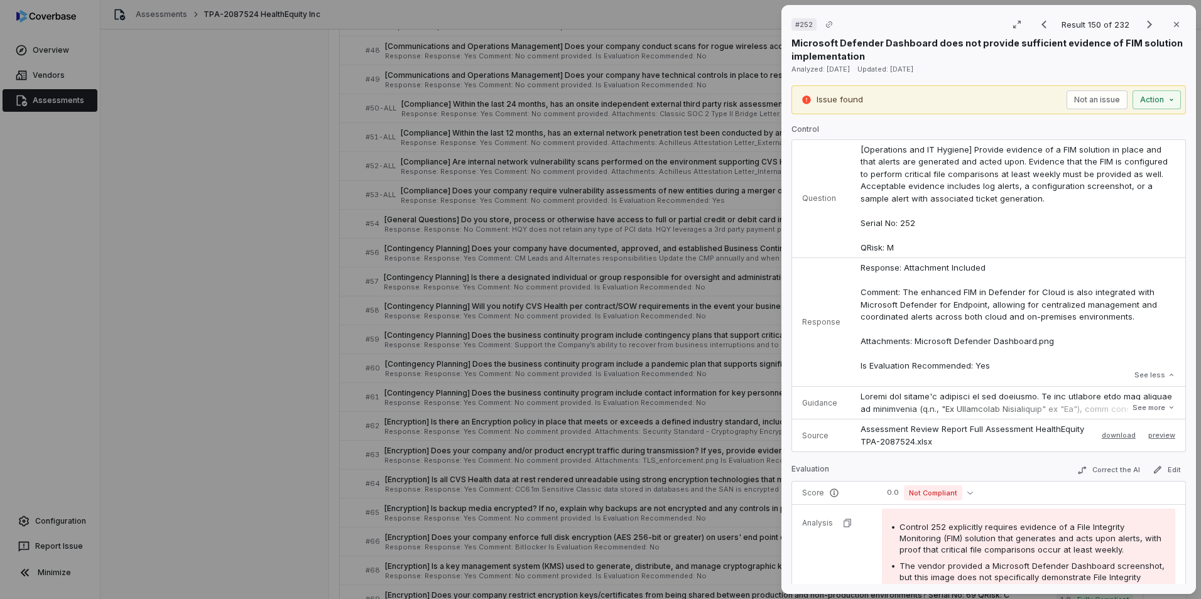
scroll to position [126, 0]
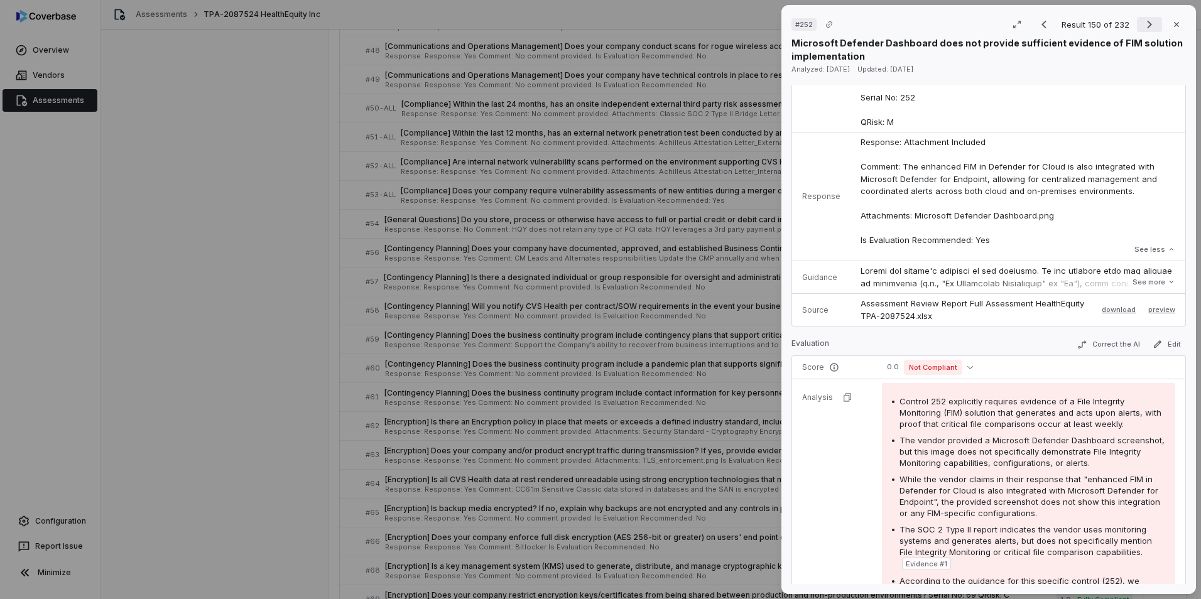
click at [1142, 25] on icon "Next result" at bounding box center [1149, 24] width 15 height 15
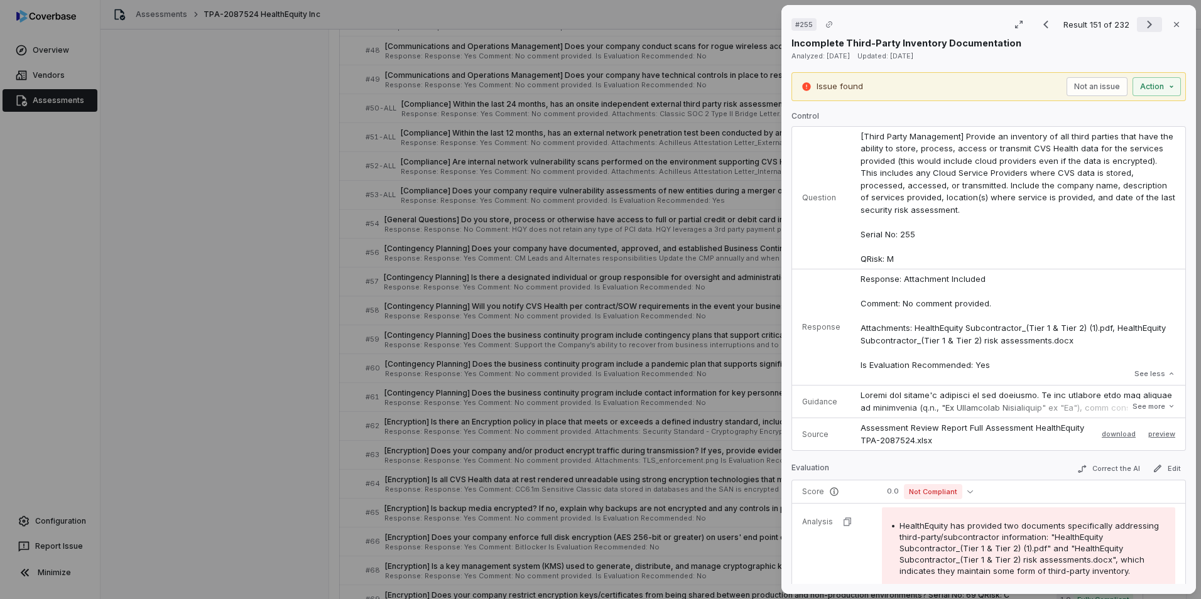
click at [1142, 26] on icon "Next result" at bounding box center [1149, 24] width 15 height 15
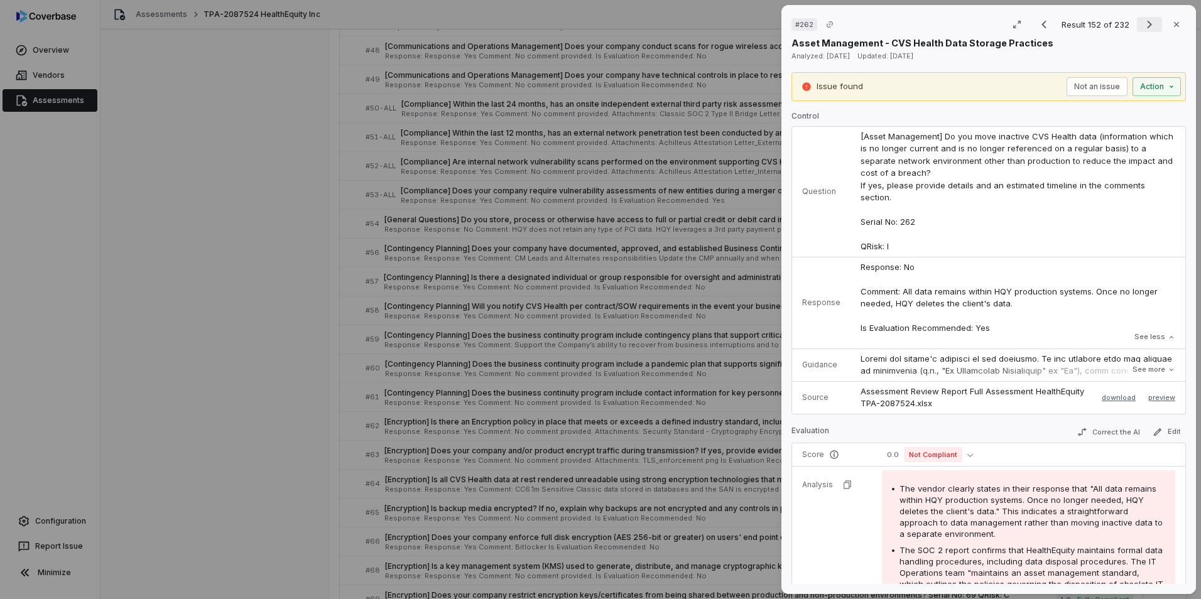
click at [1147, 23] on icon "Next result" at bounding box center [1149, 25] width 5 height 8
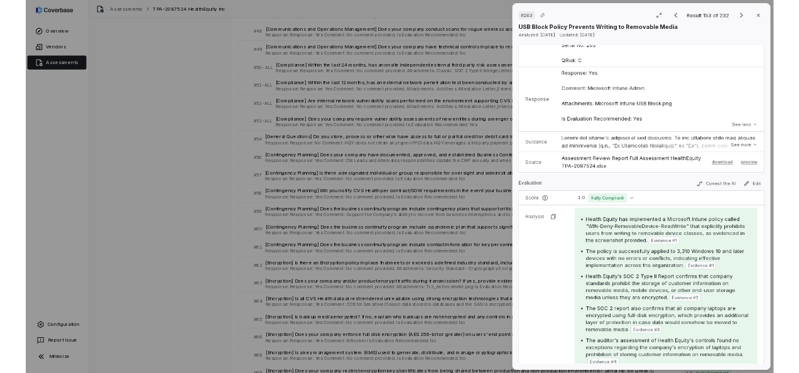
scroll to position [188, 0]
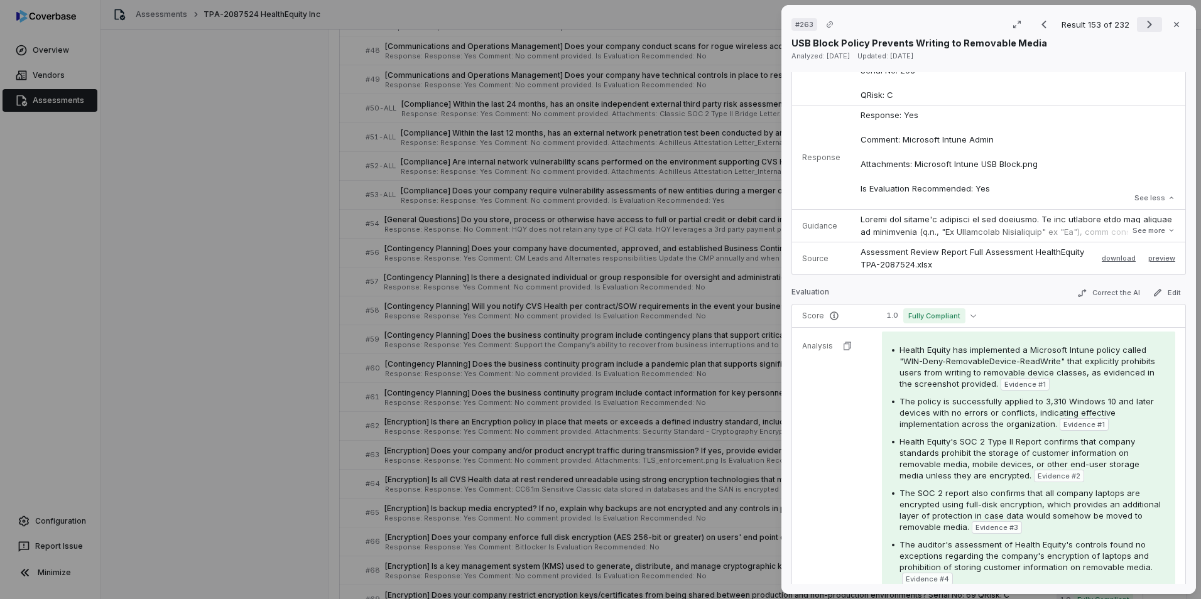
click at [1143, 24] on icon "Next result" at bounding box center [1149, 24] width 15 height 15
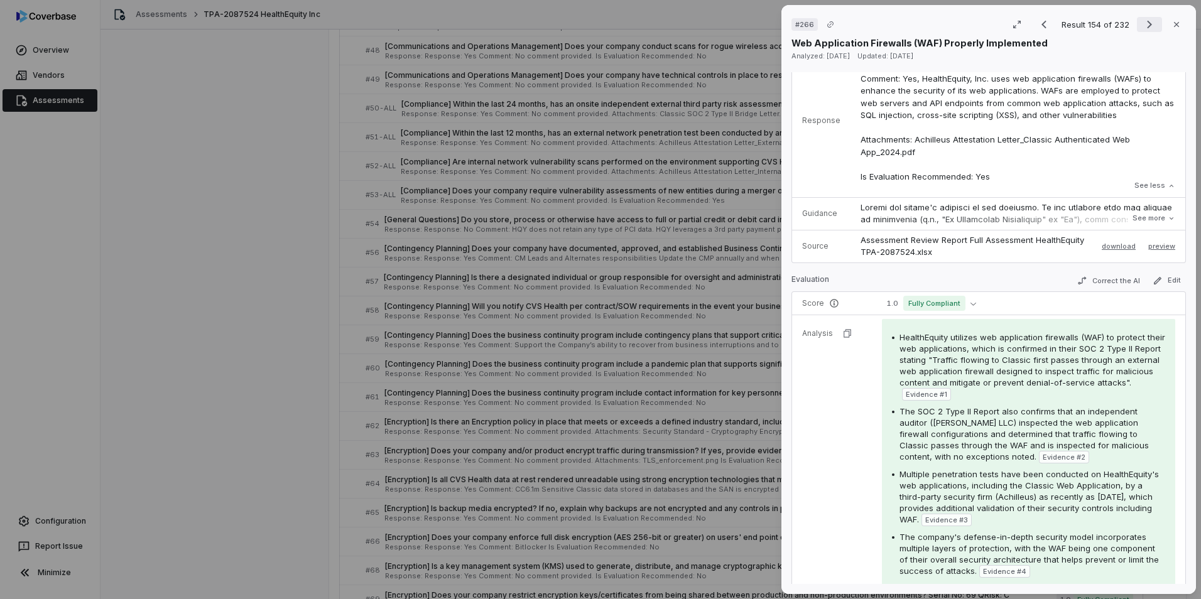
click at [1143, 24] on icon "Next result" at bounding box center [1149, 24] width 15 height 15
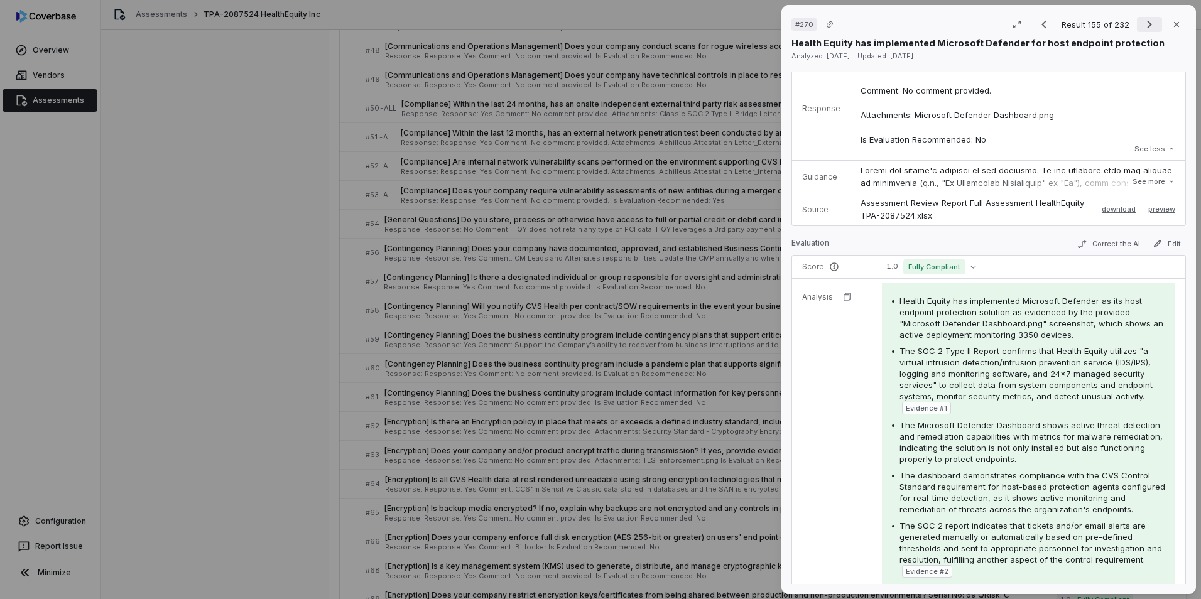
click at [1145, 28] on icon "Next result" at bounding box center [1149, 24] width 15 height 15
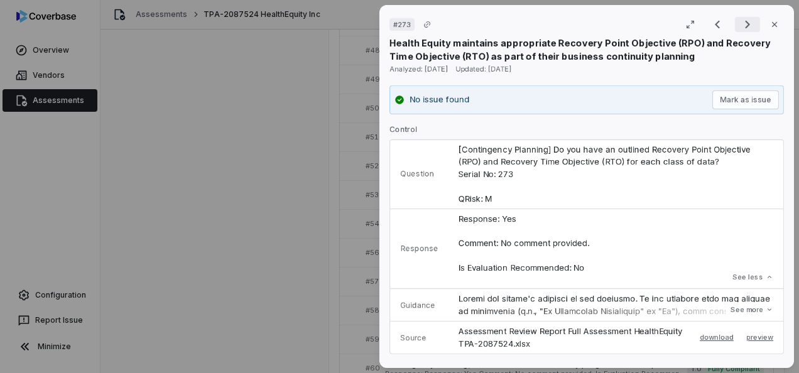
click at [740, 28] on icon "Next result" at bounding box center [747, 24] width 15 height 15
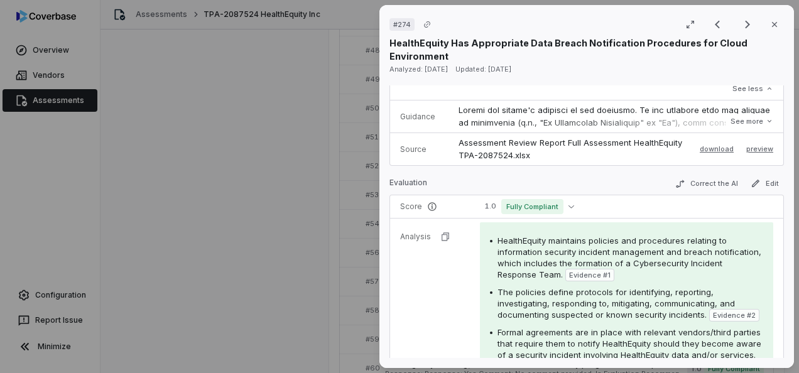
scroll to position [377, 0]
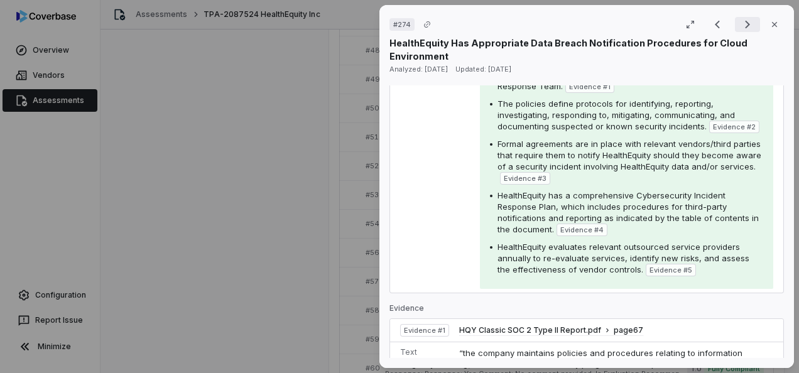
click at [740, 26] on icon "Next result" at bounding box center [747, 24] width 15 height 15
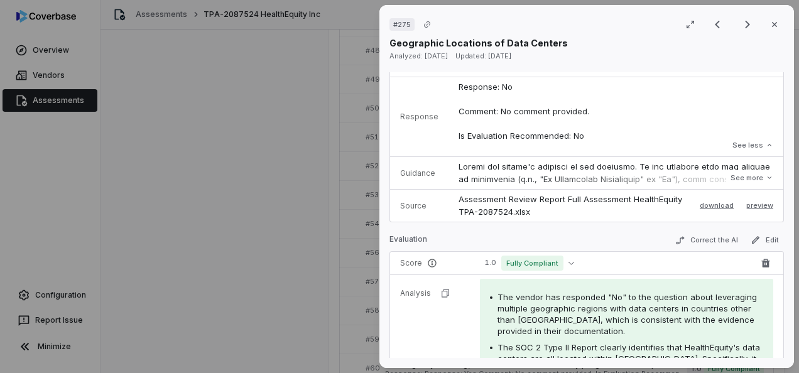
scroll to position [251, 0]
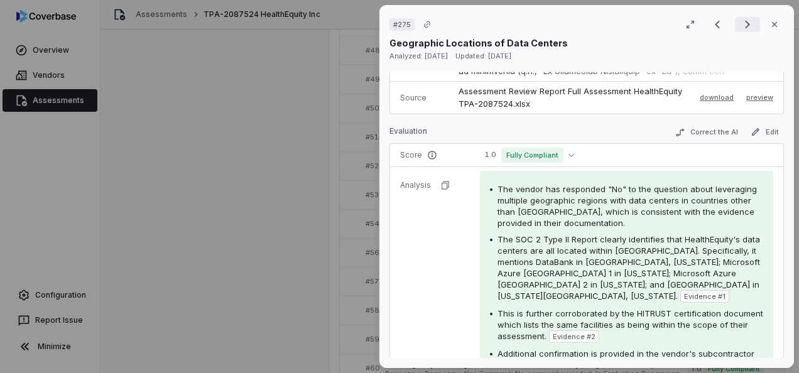
click at [740, 28] on icon "Next result" at bounding box center [747, 24] width 15 height 15
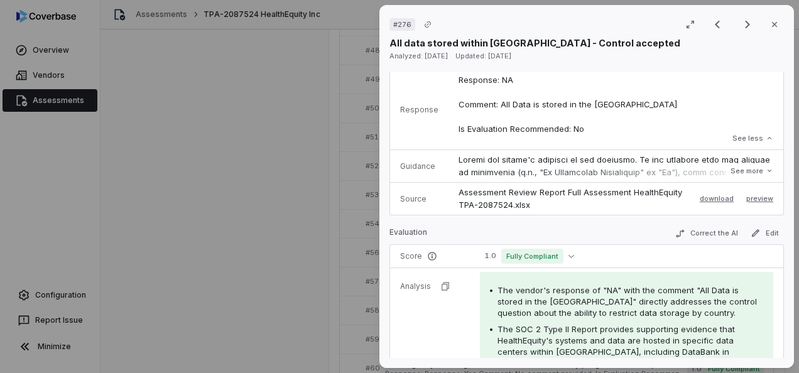
scroll to position [314, 0]
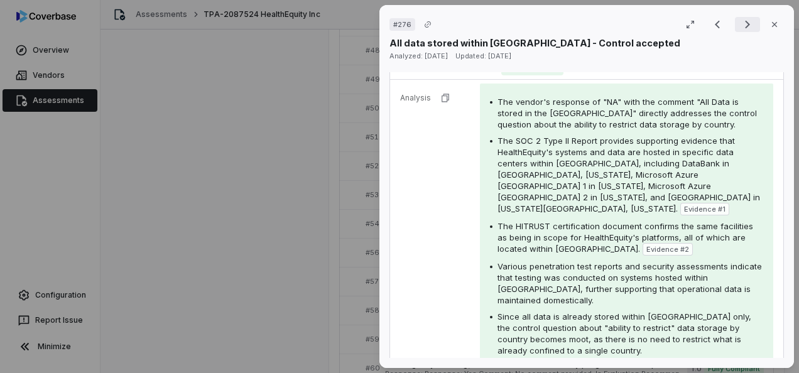
click at [740, 27] on icon "Next result" at bounding box center [747, 24] width 15 height 15
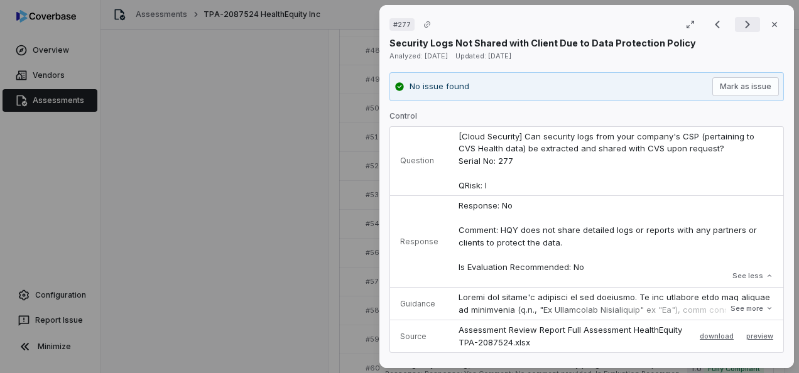
click at [740, 25] on icon "Next result" at bounding box center [747, 24] width 15 height 15
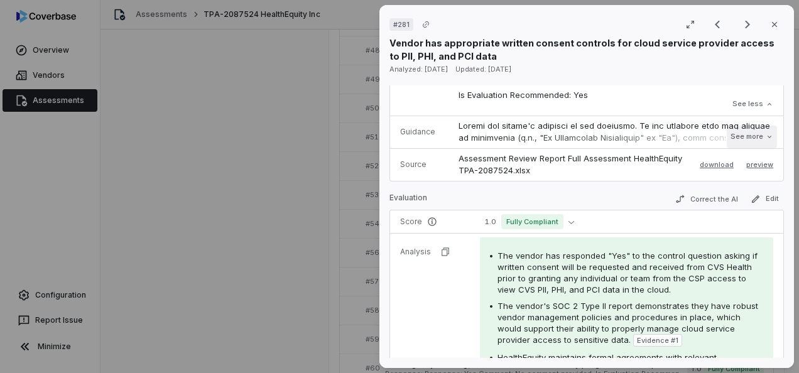
scroll to position [188, 0]
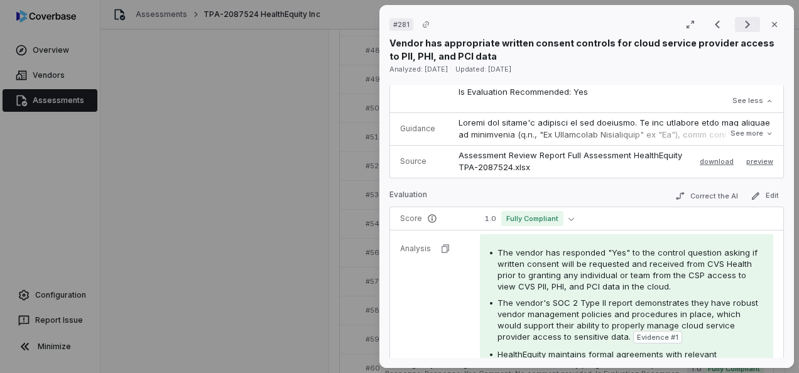
click at [747, 25] on icon "Next result" at bounding box center [747, 24] width 15 height 15
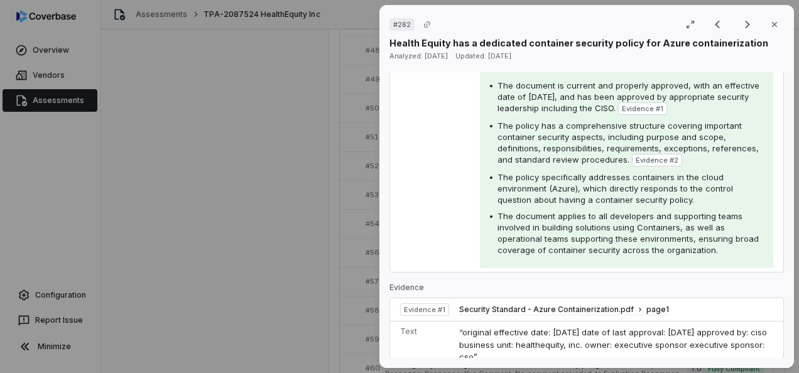
scroll to position [628, 0]
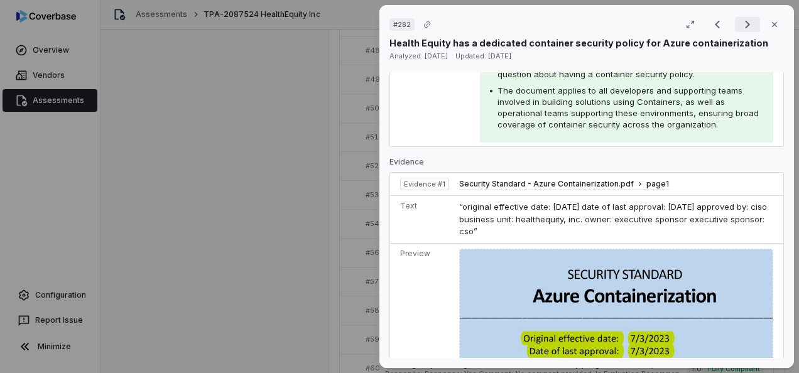
click at [740, 21] on icon "Next result" at bounding box center [747, 24] width 15 height 15
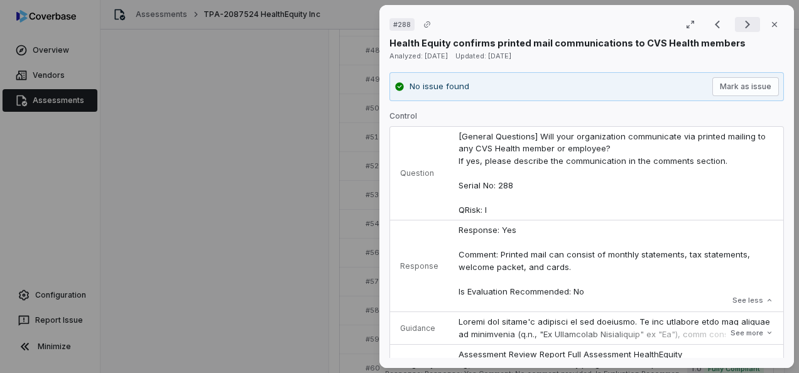
click at [745, 26] on icon "Next result" at bounding box center [747, 25] width 5 height 8
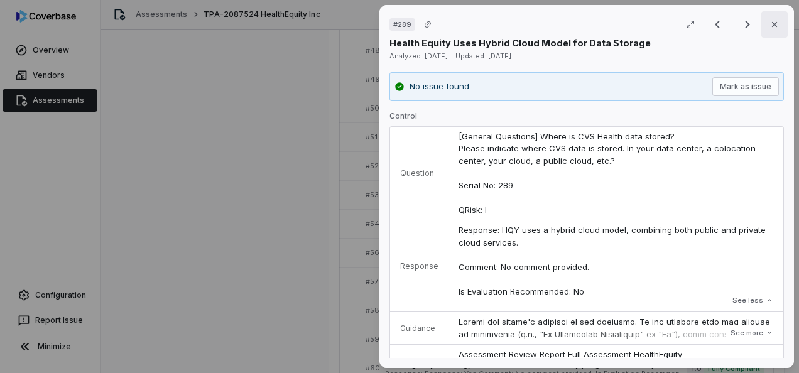
click at [773, 19] on button "Close" at bounding box center [774, 24] width 26 height 26
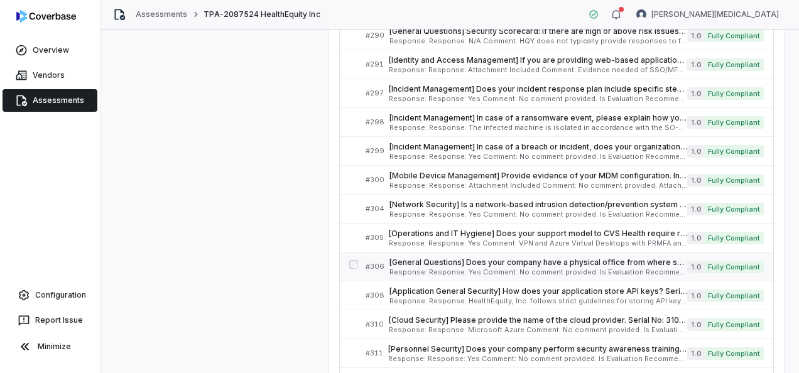
scroll to position [4902, 0]
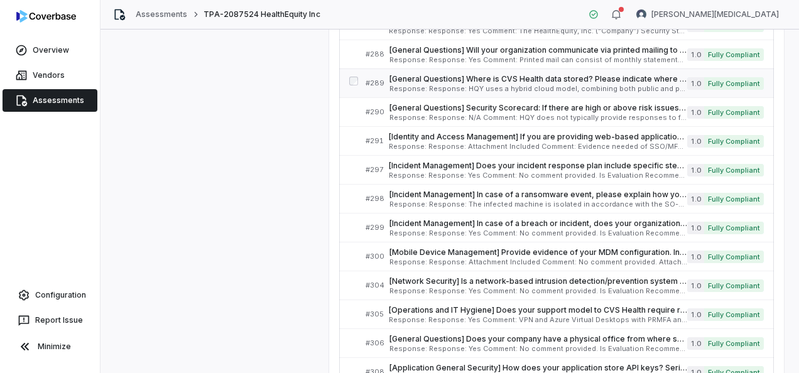
click at [446, 74] on span "[General Questions] Where is CVS Health data stored? Please indicate where CVS …" at bounding box center [538, 79] width 298 height 10
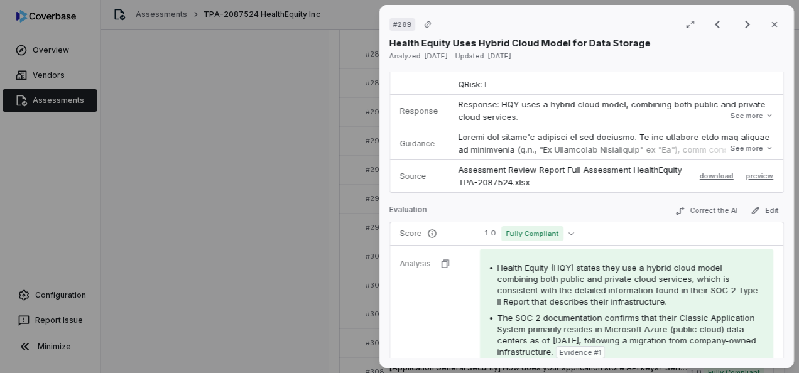
scroll to position [251, 0]
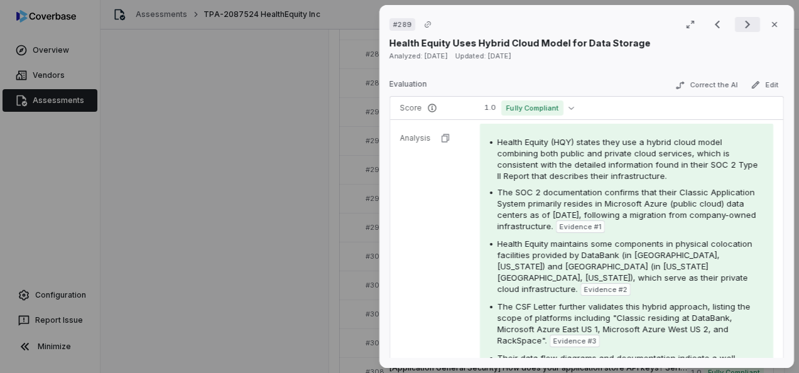
click at [740, 25] on icon "Next result" at bounding box center [747, 24] width 15 height 15
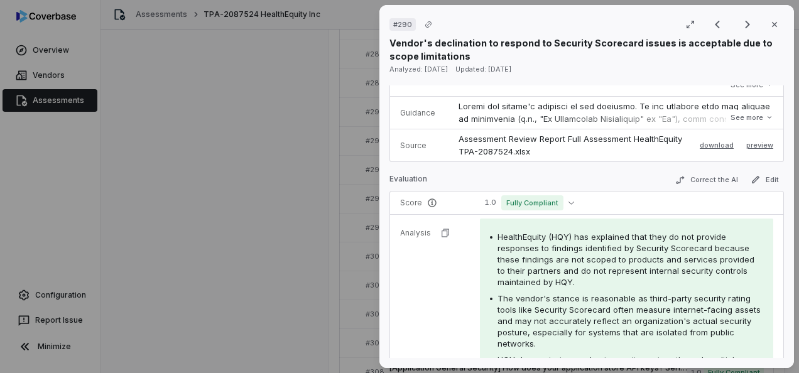
scroll to position [276, 0]
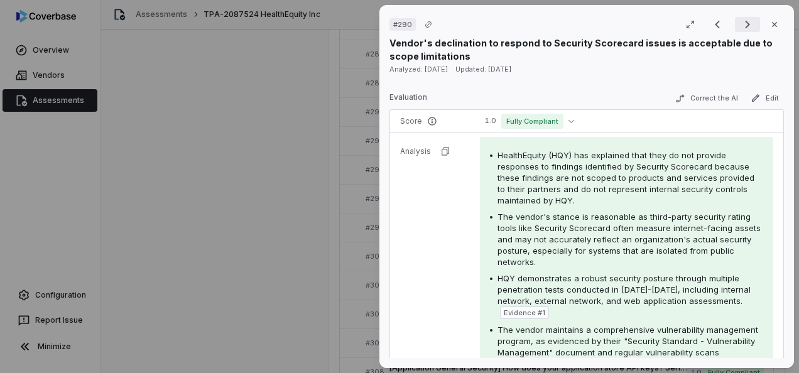
click at [740, 23] on icon "Next result" at bounding box center [747, 24] width 15 height 15
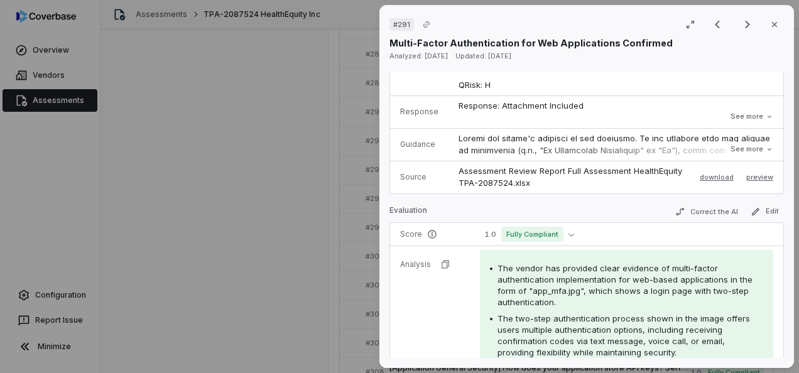
scroll to position [160, 0]
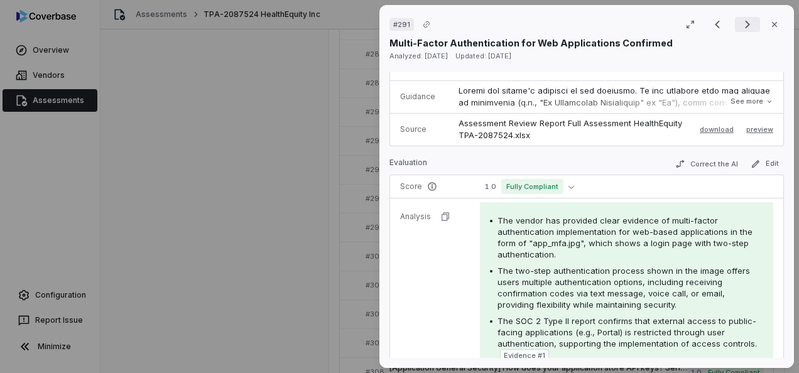
click at [740, 20] on icon "Next result" at bounding box center [747, 24] width 15 height 15
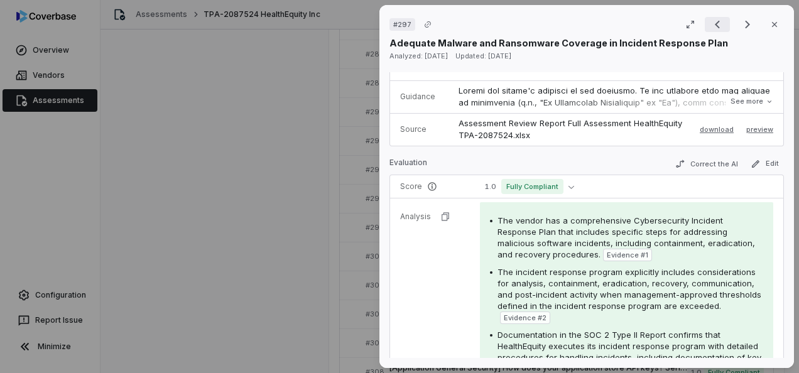
click at [710, 27] on icon "Previous result" at bounding box center [717, 24] width 15 height 15
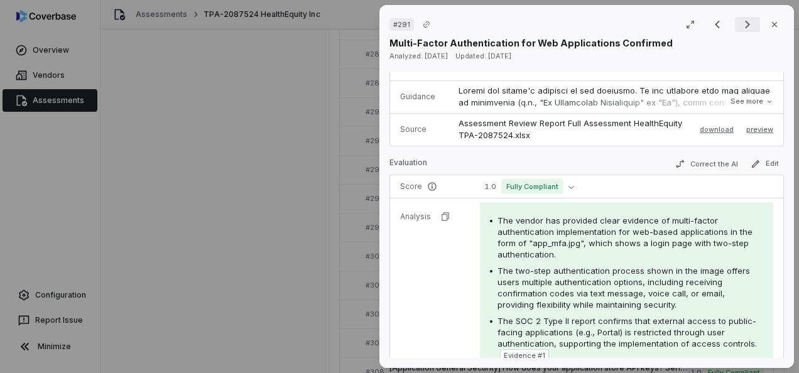
click at [740, 28] on icon "Next result" at bounding box center [747, 24] width 15 height 15
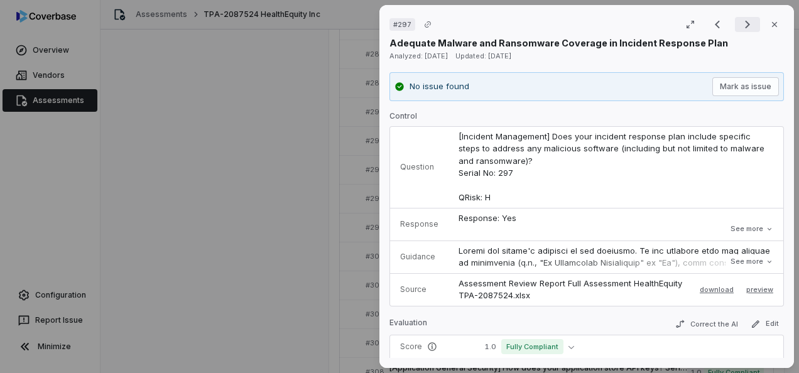
click at [742, 20] on icon "Next result" at bounding box center [747, 24] width 15 height 15
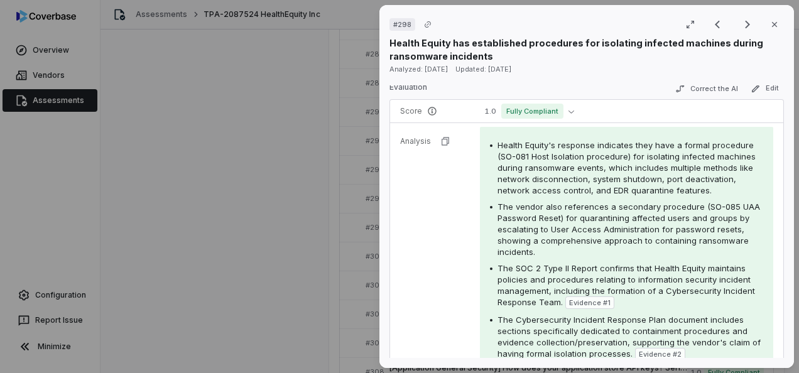
scroll to position [251, 0]
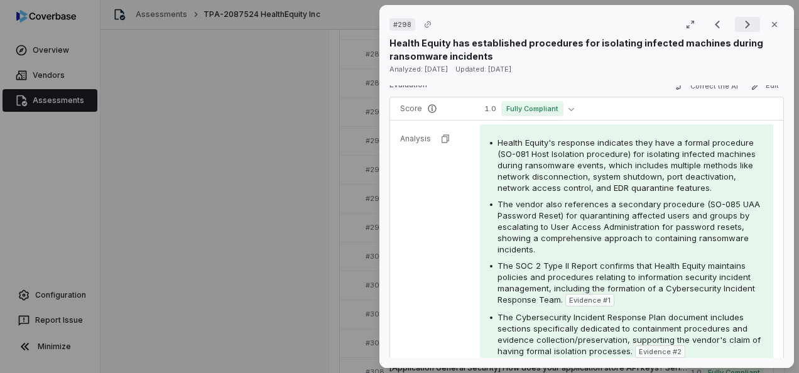
click at [745, 21] on icon "Next result" at bounding box center [747, 25] width 5 height 8
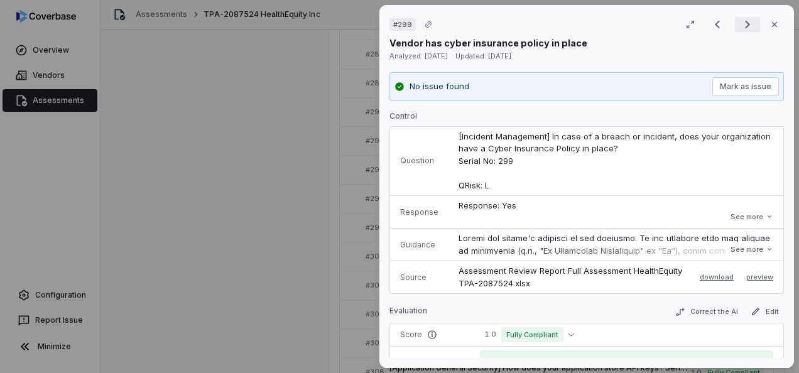
click at [744, 20] on icon "Next result" at bounding box center [747, 24] width 15 height 15
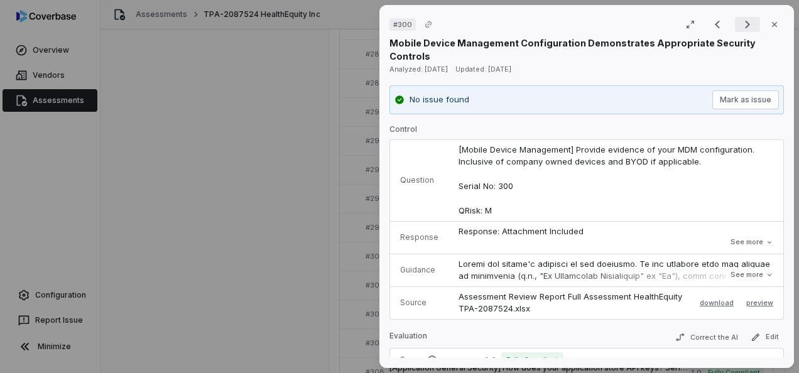
click at [740, 26] on icon "Next result" at bounding box center [747, 24] width 15 height 15
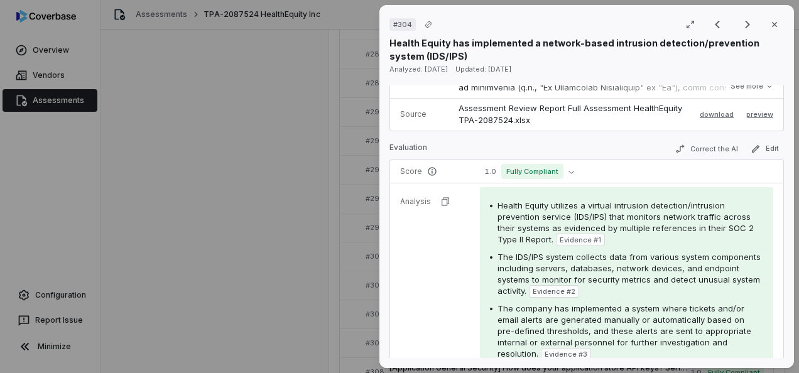
scroll to position [251, 0]
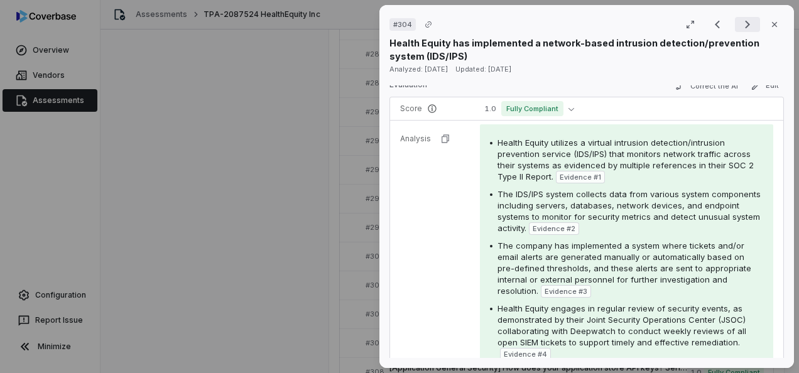
click at [741, 21] on icon "Next result" at bounding box center [747, 24] width 15 height 15
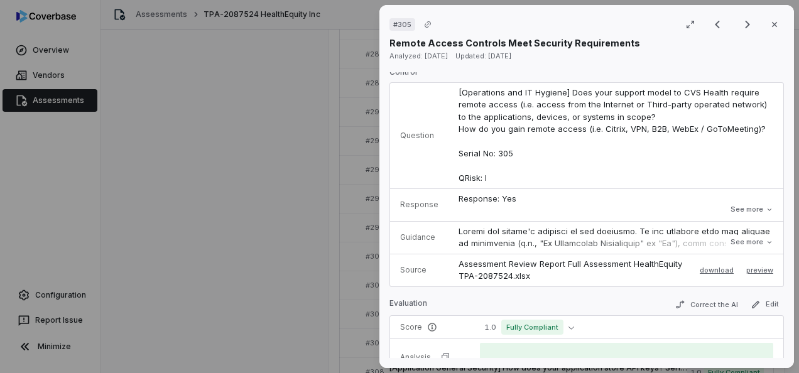
scroll to position [63, 0]
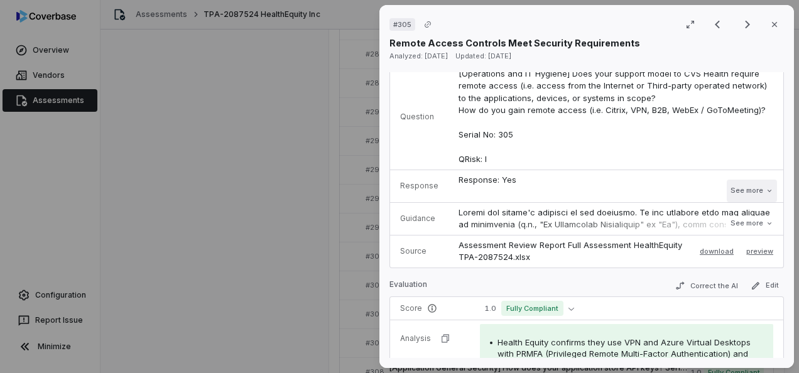
click at [741, 191] on button "See more" at bounding box center [752, 191] width 50 height 23
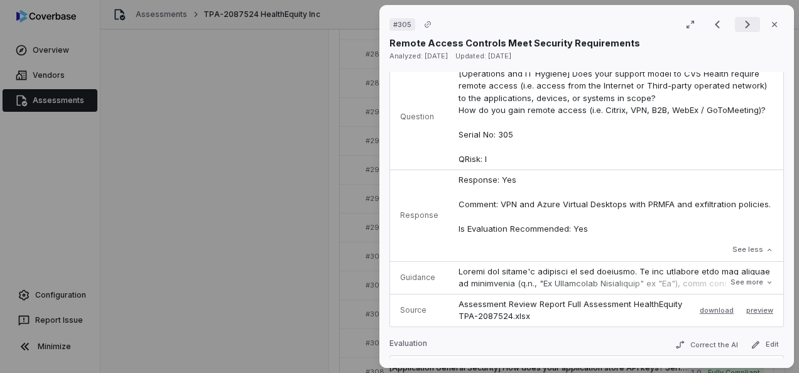
click at [745, 24] on icon "Next result" at bounding box center [747, 24] width 15 height 15
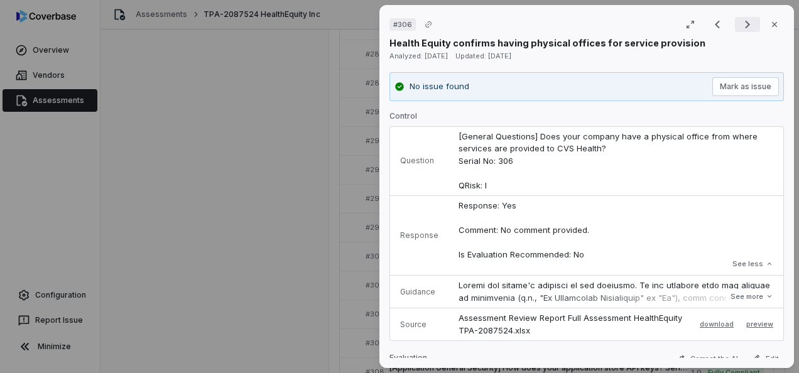
click at [742, 30] on icon "Next result" at bounding box center [747, 24] width 15 height 15
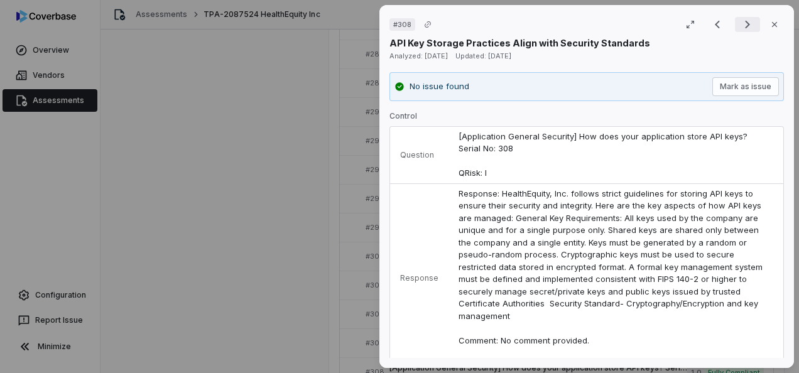
click at [742, 30] on icon "Next result" at bounding box center [747, 24] width 15 height 15
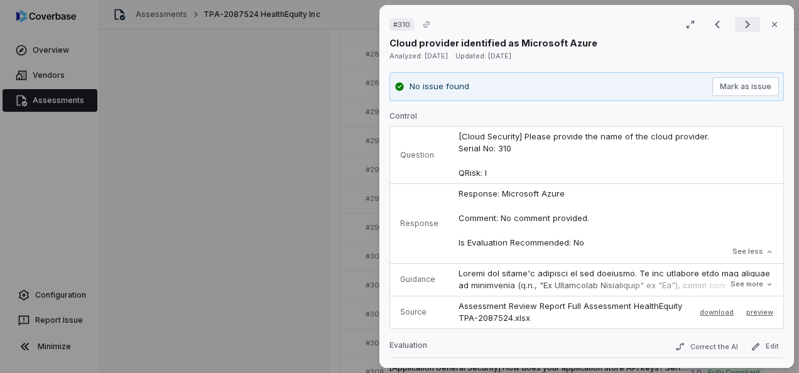
click at [740, 31] on icon "Next result" at bounding box center [747, 24] width 15 height 15
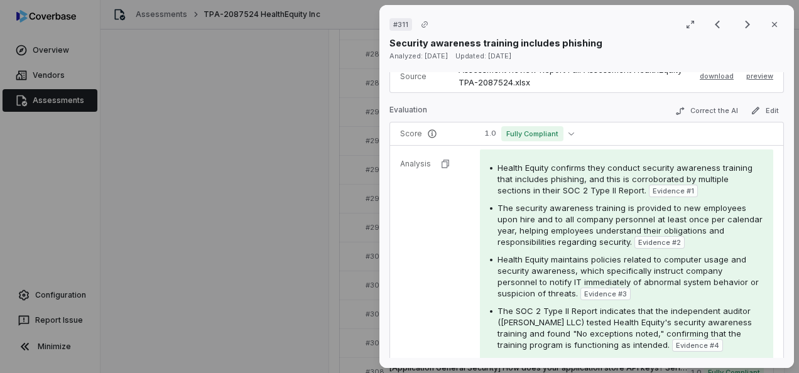
scroll to position [251, 0]
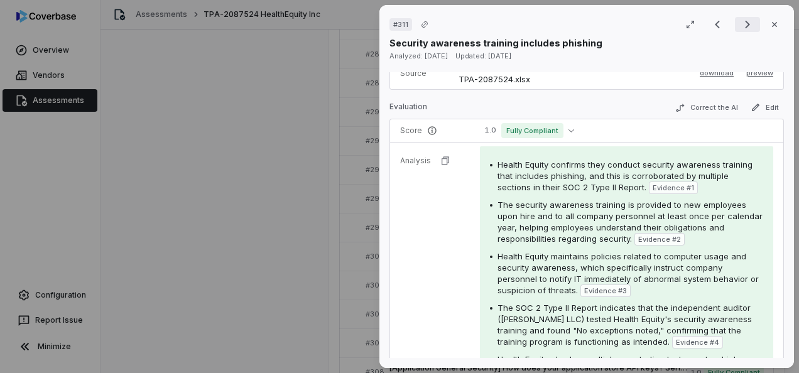
click at [747, 25] on icon "Next result" at bounding box center [747, 24] width 15 height 15
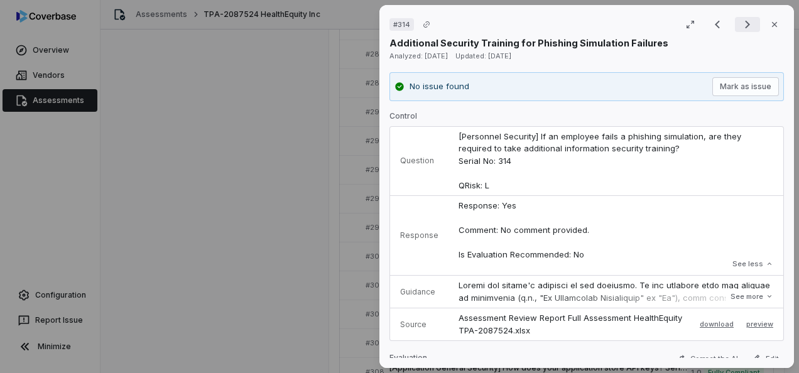
click at [740, 21] on icon "Next result" at bounding box center [747, 24] width 15 height 15
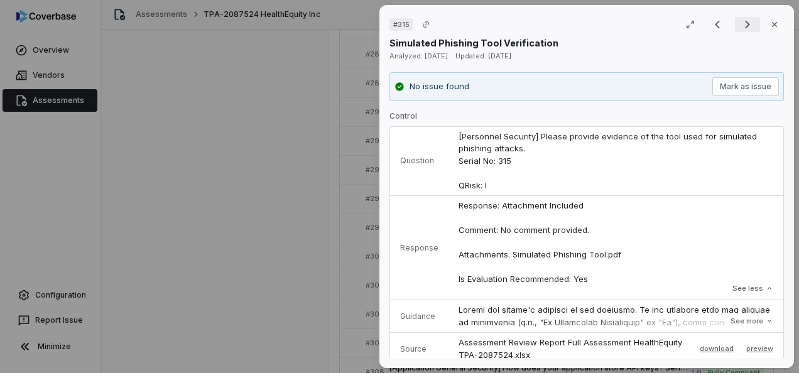
click at [740, 24] on icon "Next result" at bounding box center [747, 24] width 15 height 15
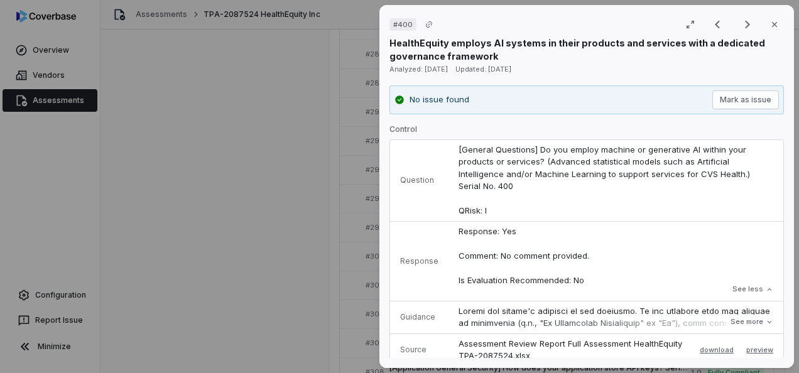
click at [737, 34] on div "# 400 Result 179 of 232 Close HealthEquity employs AI systems in their products…" at bounding box center [586, 39] width 394 height 48
click at [740, 26] on icon "Next result" at bounding box center [747, 24] width 15 height 15
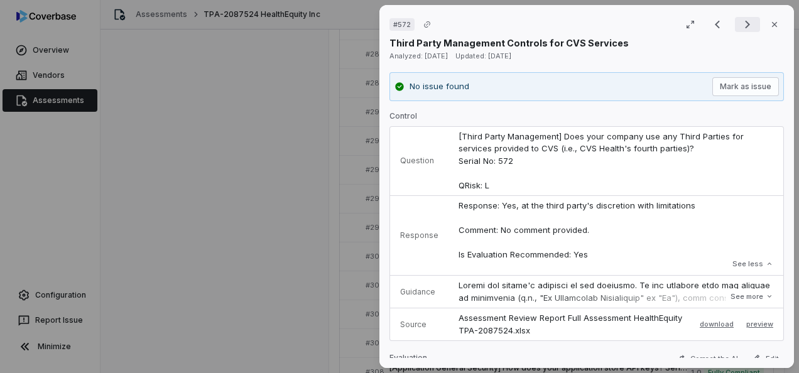
click at [744, 21] on icon "Next result" at bounding box center [747, 24] width 15 height 15
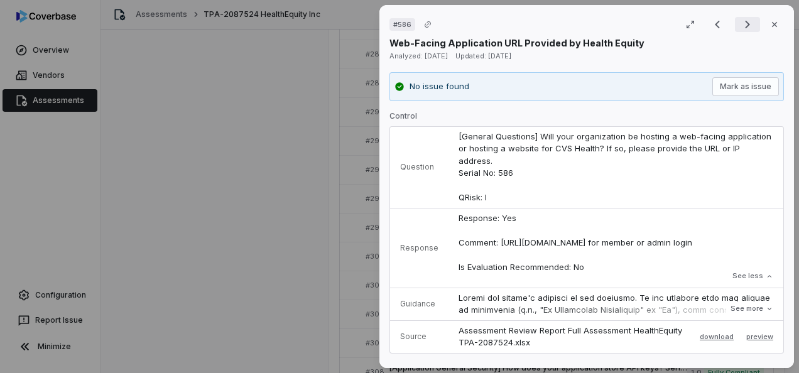
click at [740, 25] on icon "Next result" at bounding box center [747, 24] width 15 height 15
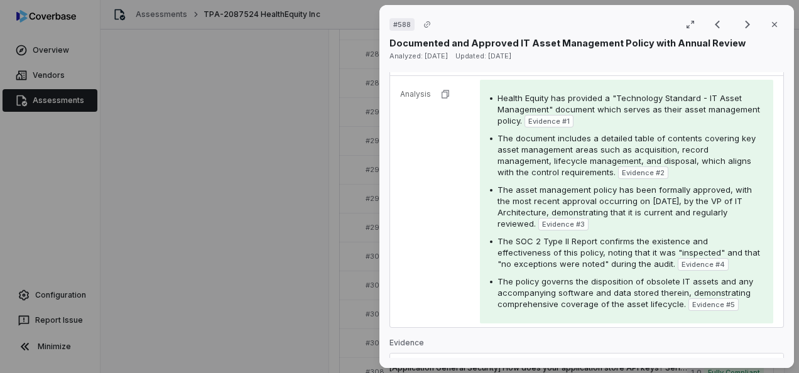
scroll to position [377, 0]
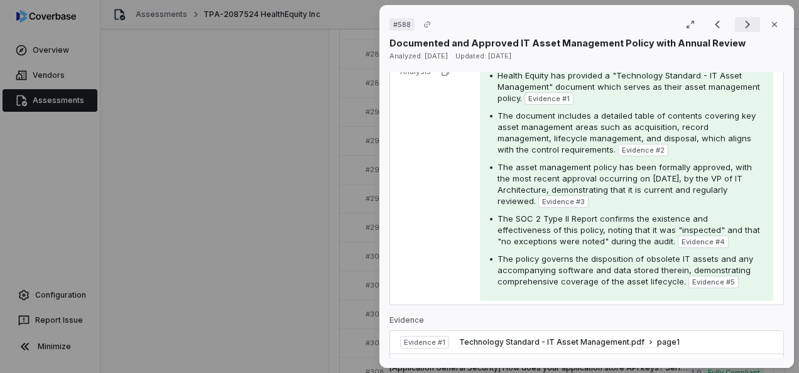
click at [746, 18] on icon "Next result" at bounding box center [747, 24] width 15 height 15
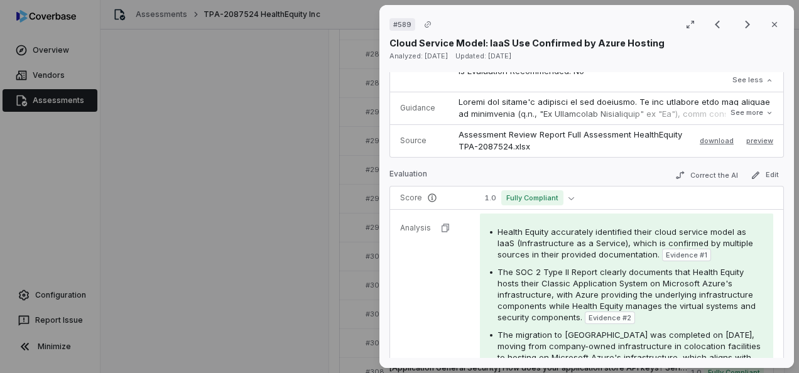
scroll to position [251, 0]
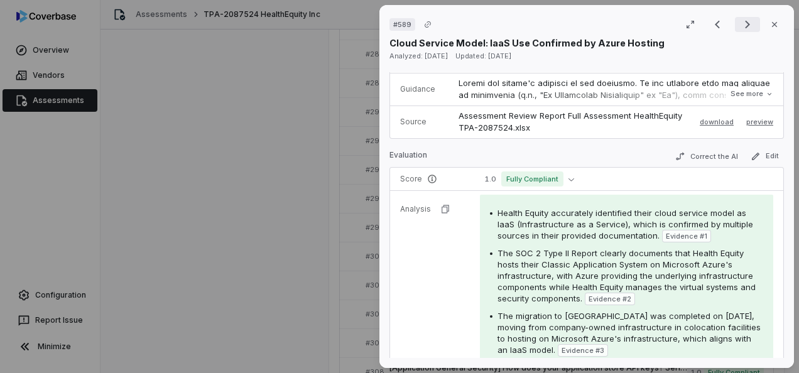
click at [740, 30] on icon "Next result" at bounding box center [747, 24] width 15 height 15
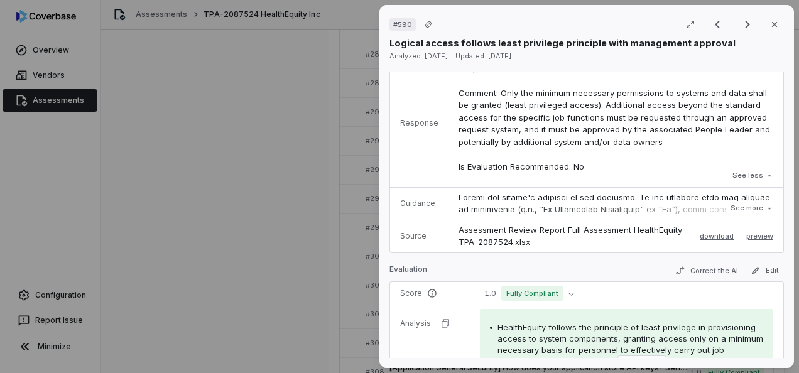
scroll to position [212, 0]
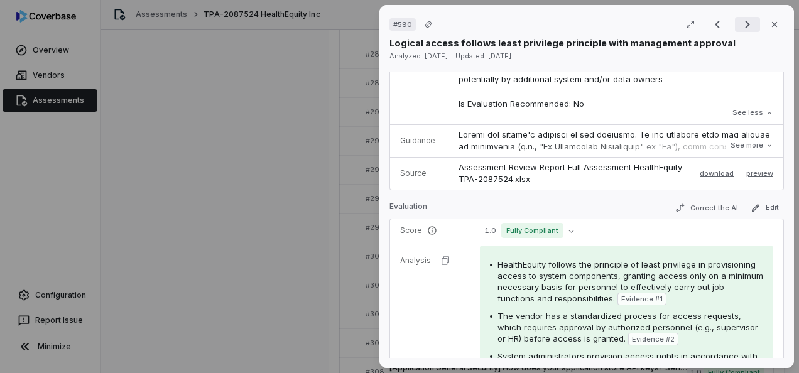
click at [740, 20] on icon "Next result" at bounding box center [747, 24] width 15 height 15
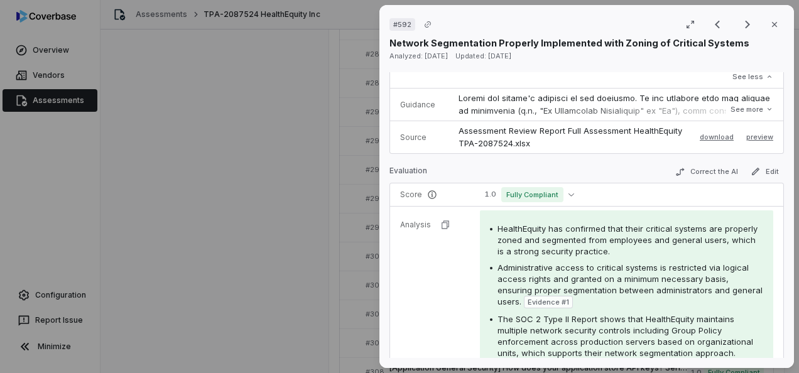
scroll to position [263, 0]
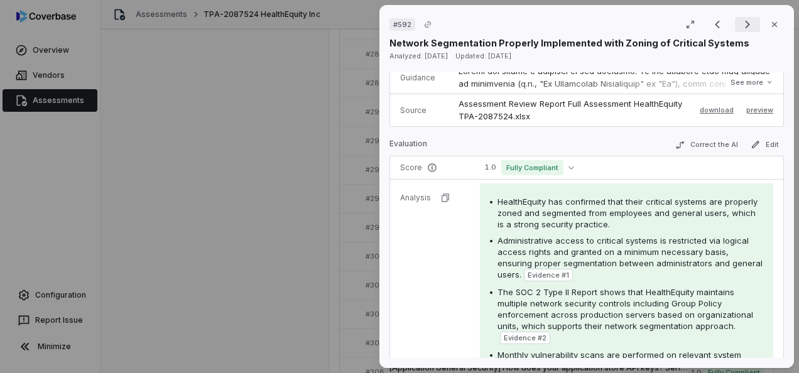
click at [740, 23] on icon "Next result" at bounding box center [747, 24] width 15 height 15
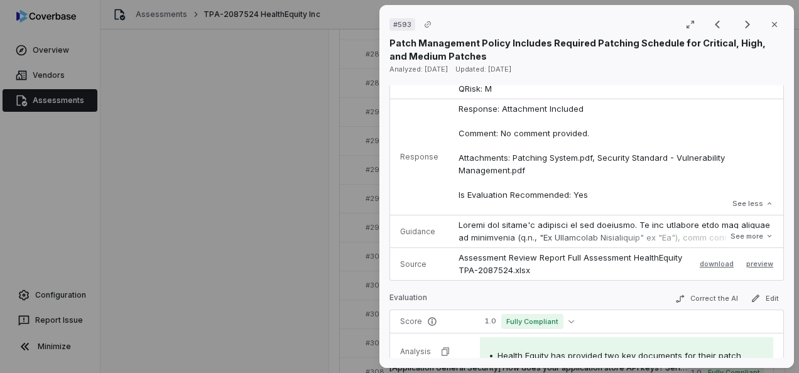
scroll to position [251, 0]
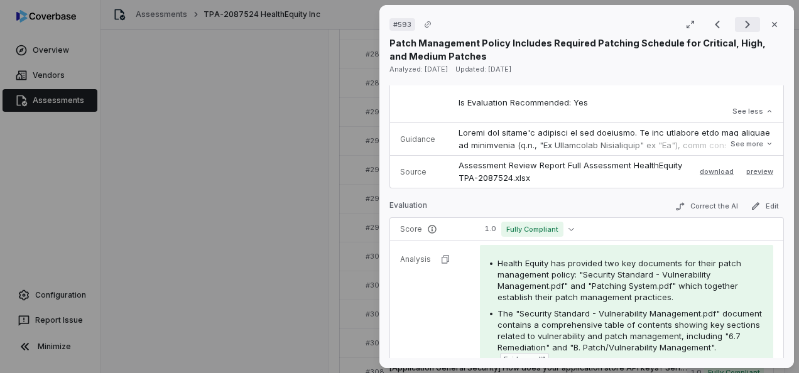
click at [745, 23] on icon "Next result" at bounding box center [747, 24] width 15 height 15
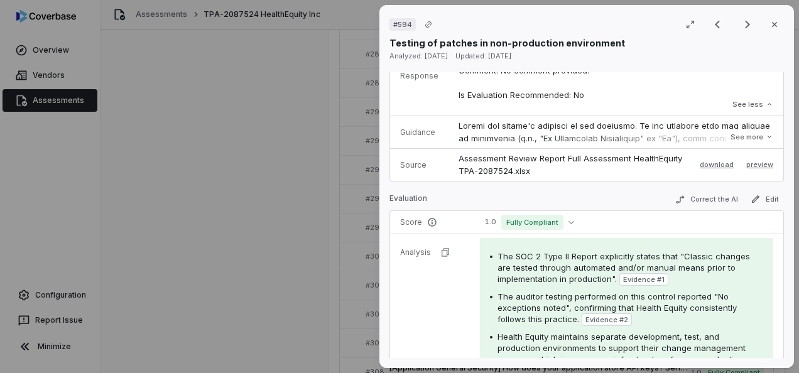
scroll to position [251, 0]
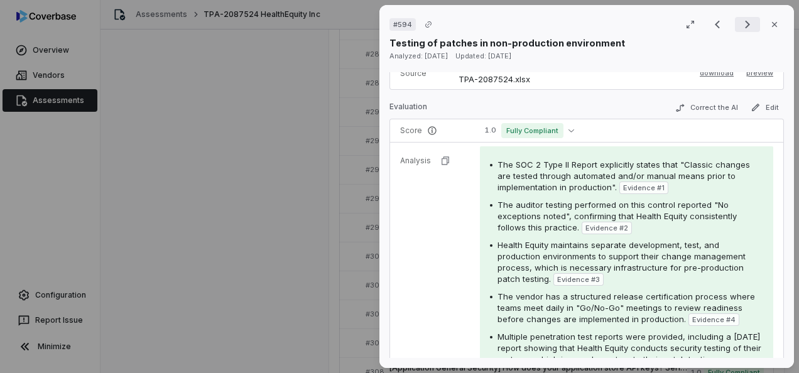
click at [740, 28] on icon "Next result" at bounding box center [747, 24] width 15 height 15
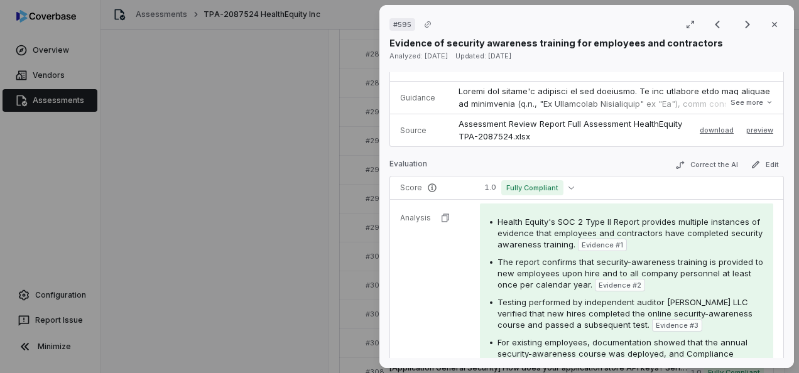
scroll to position [276, 0]
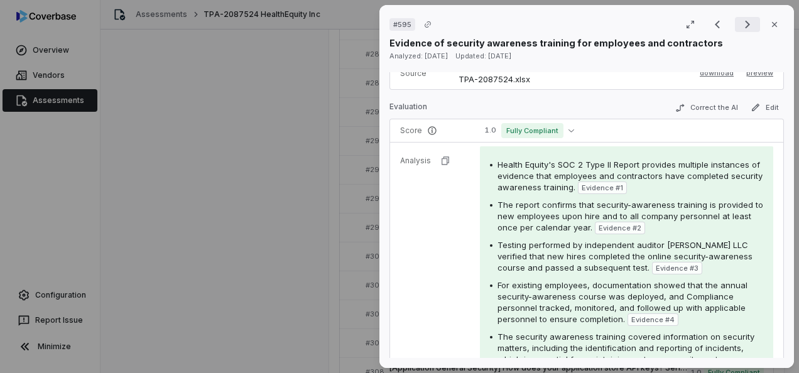
click at [740, 28] on icon "Next result" at bounding box center [747, 24] width 15 height 15
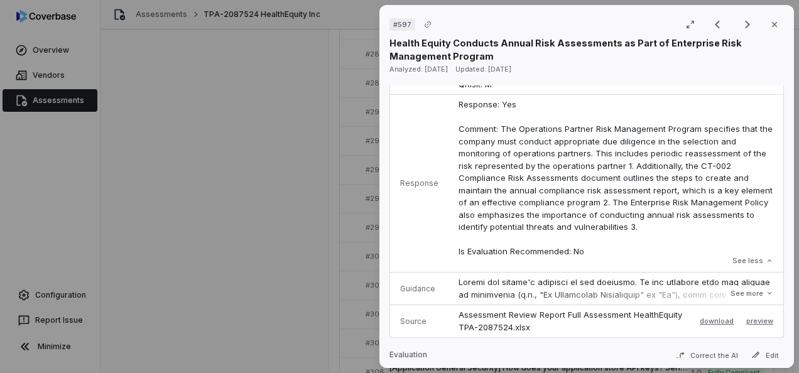
scroll to position [35, 0]
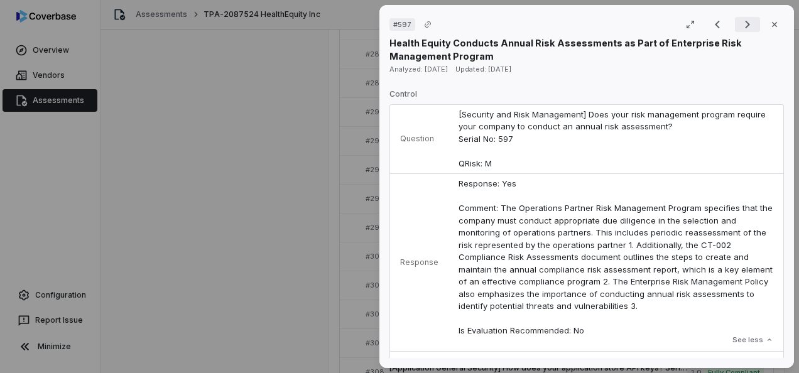
click at [740, 17] on icon "Next result" at bounding box center [747, 24] width 15 height 15
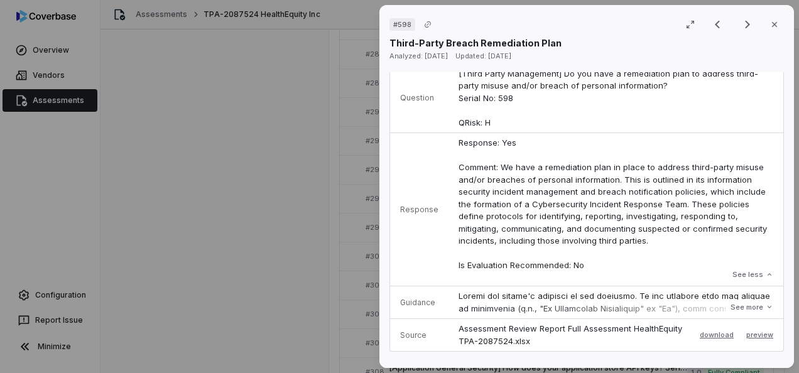
scroll to position [314, 0]
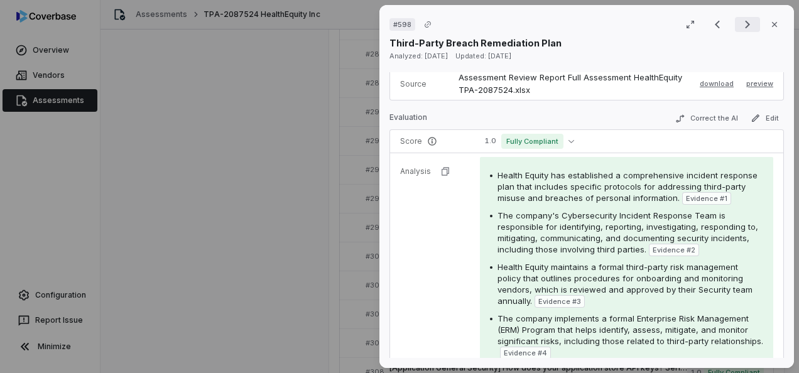
click at [740, 28] on icon "Next result" at bounding box center [747, 24] width 15 height 15
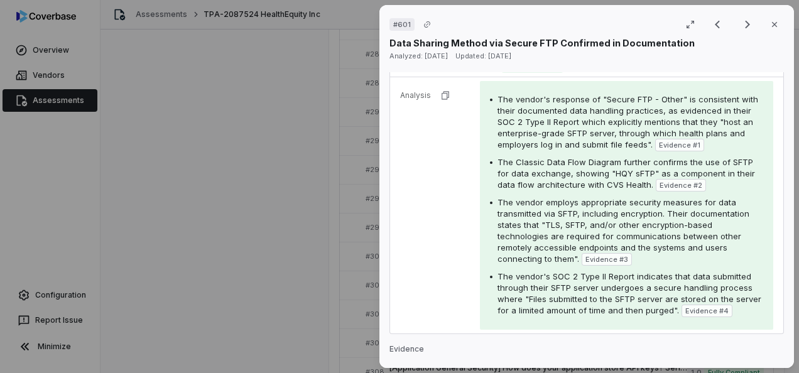
scroll to position [251, 0]
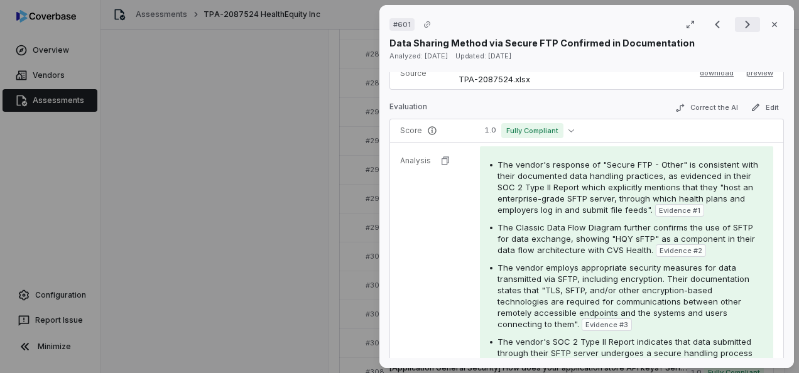
click at [740, 24] on icon "Next result" at bounding box center [747, 24] width 15 height 15
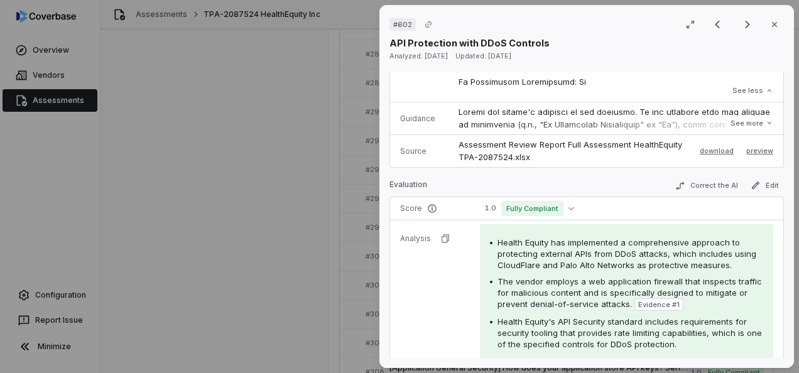
scroll to position [628, 0]
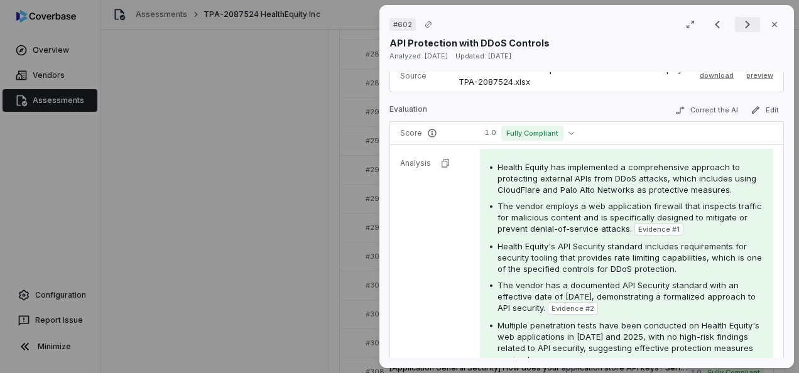
click at [740, 25] on icon "Next result" at bounding box center [747, 24] width 15 height 15
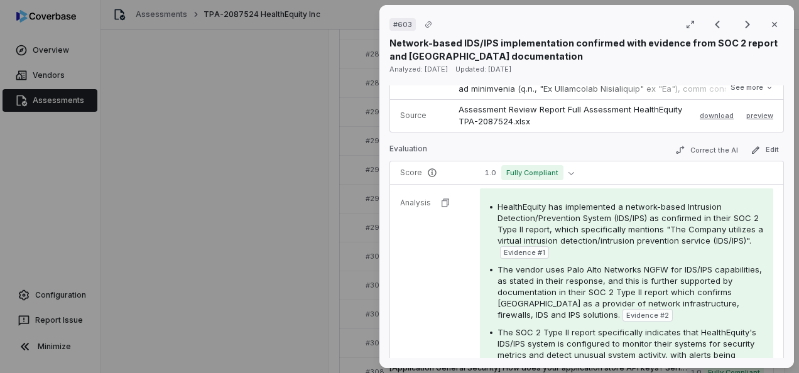
scroll to position [322, 0]
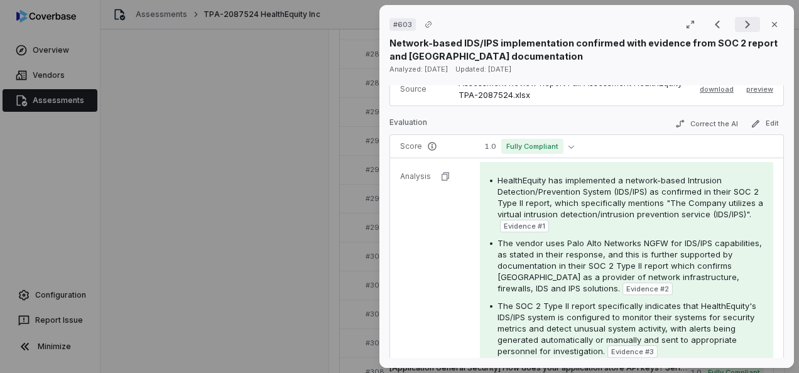
click at [744, 23] on icon "Next result" at bounding box center [747, 24] width 15 height 15
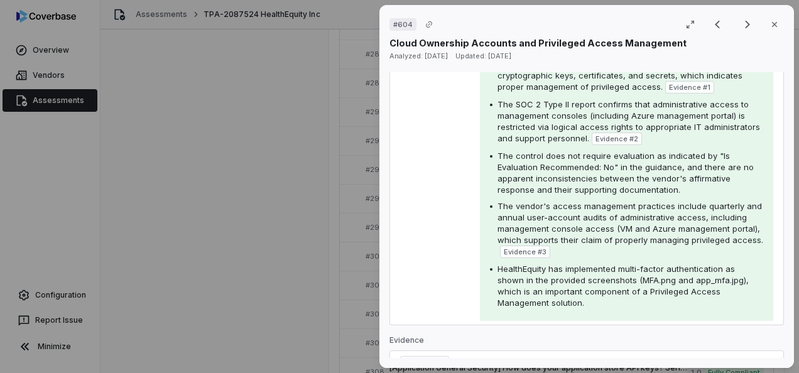
scroll to position [377, 0]
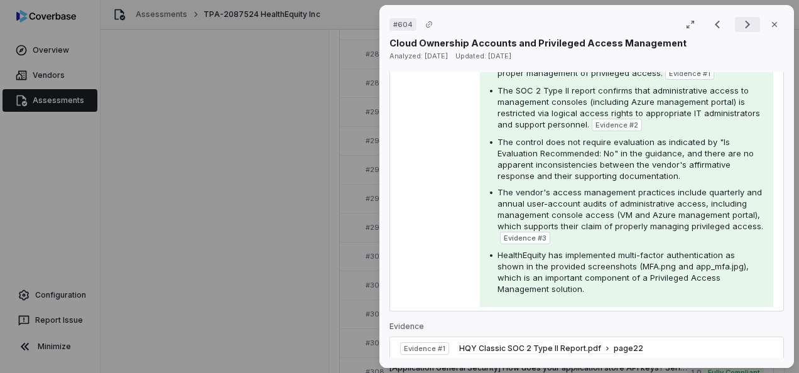
click at [740, 21] on icon "Next result" at bounding box center [747, 24] width 15 height 15
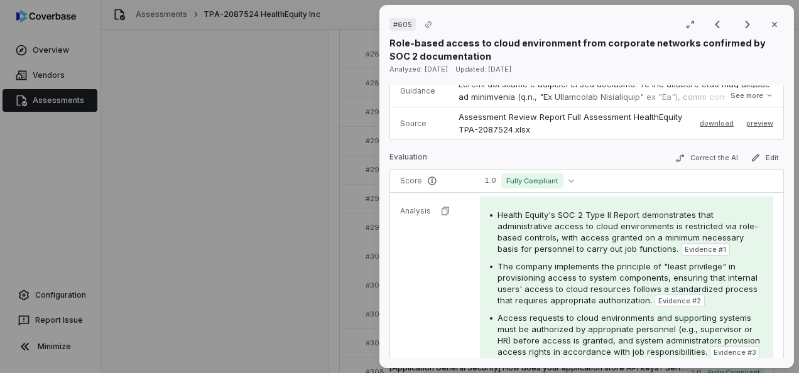
scroll to position [251, 0]
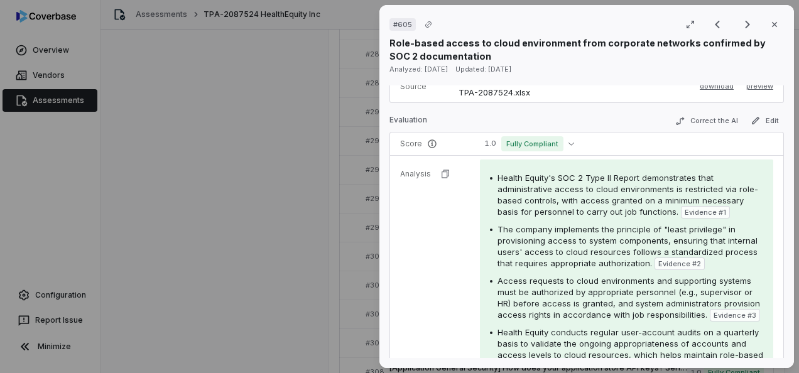
click at [462, 168] on td "Analysis" at bounding box center [430, 174] width 80 height 36
click at [441, 250] on tr "Analysis Health Equity's SOC 2 Type II Report demonstrates that administrative …" at bounding box center [586, 303] width 393 height 297
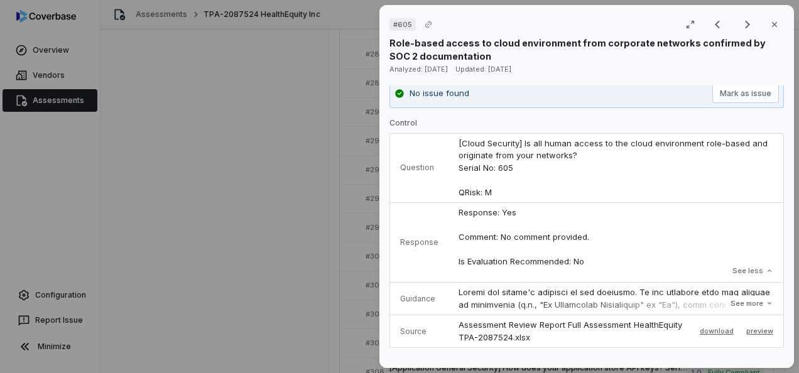
scroll to position [0, 0]
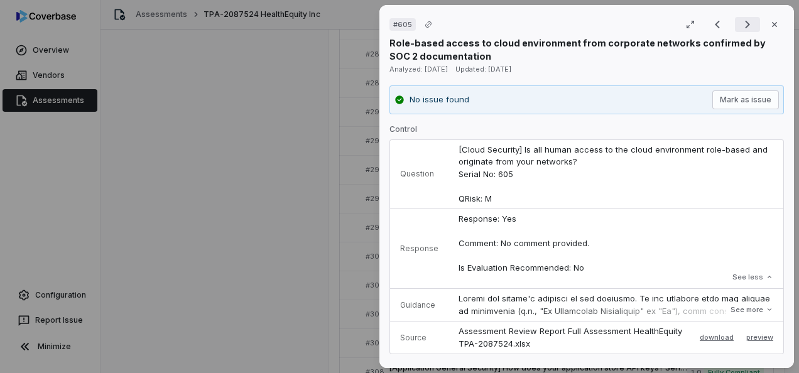
click at [745, 21] on icon "Next result" at bounding box center [747, 25] width 5 height 8
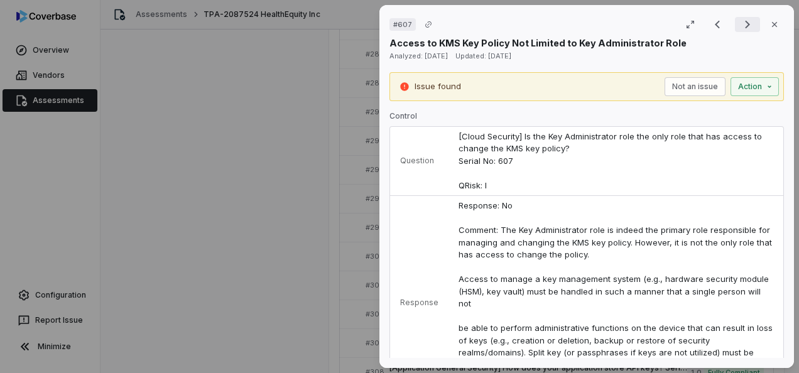
click at [745, 25] on icon "Next result" at bounding box center [747, 25] width 5 height 8
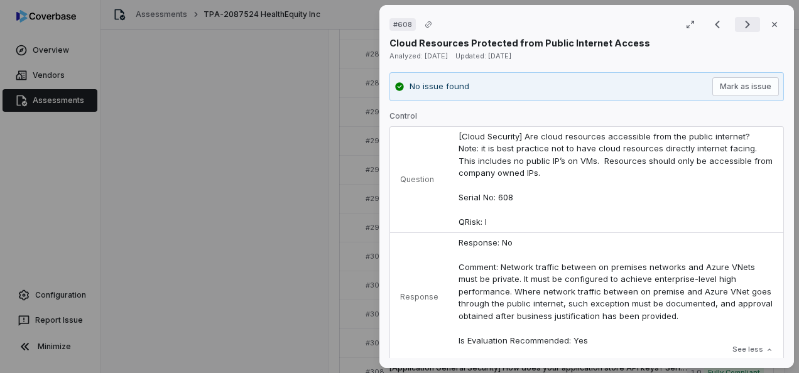
click at [745, 23] on icon "Next result" at bounding box center [747, 24] width 15 height 15
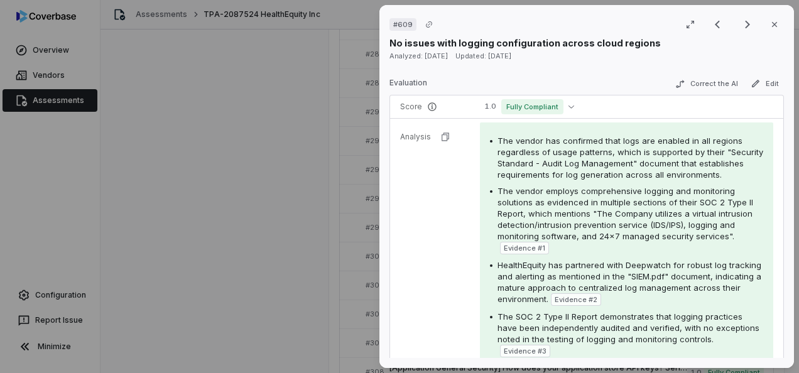
scroll to position [377, 0]
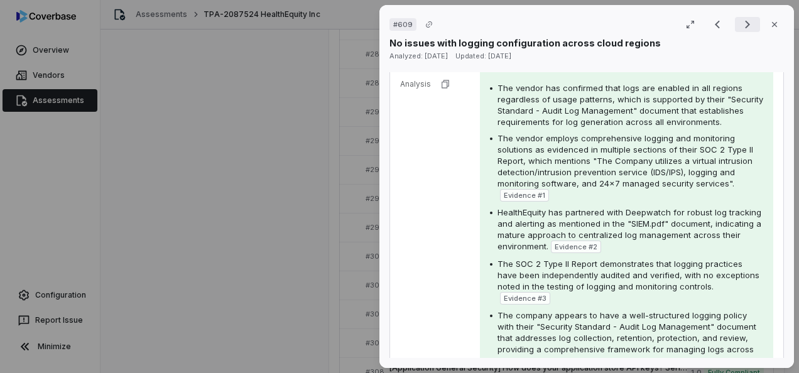
click at [742, 22] on icon "Next result" at bounding box center [747, 24] width 15 height 15
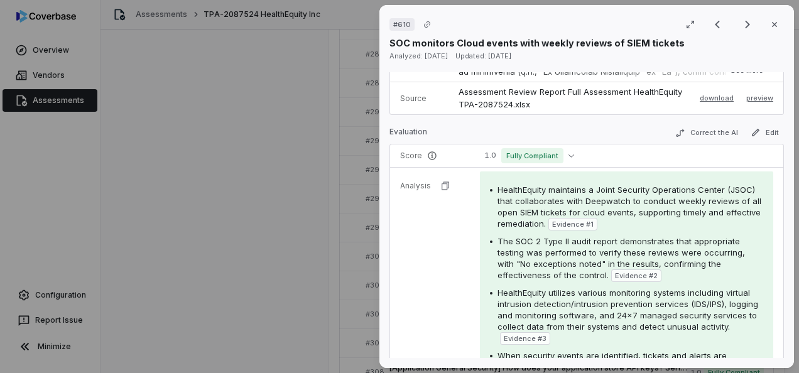
scroll to position [314, 0]
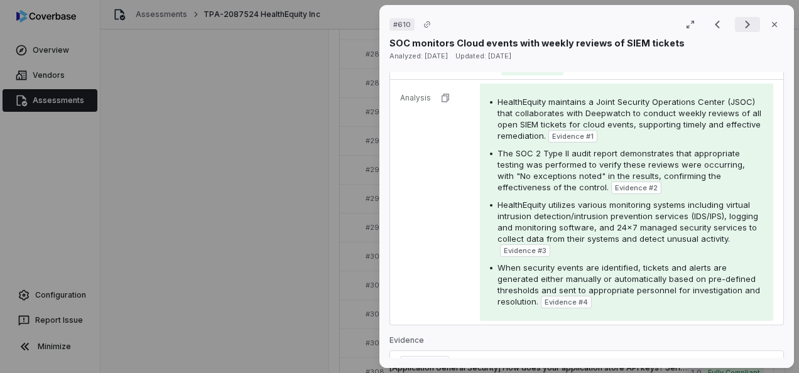
click at [745, 25] on icon "Next result" at bounding box center [747, 25] width 5 height 8
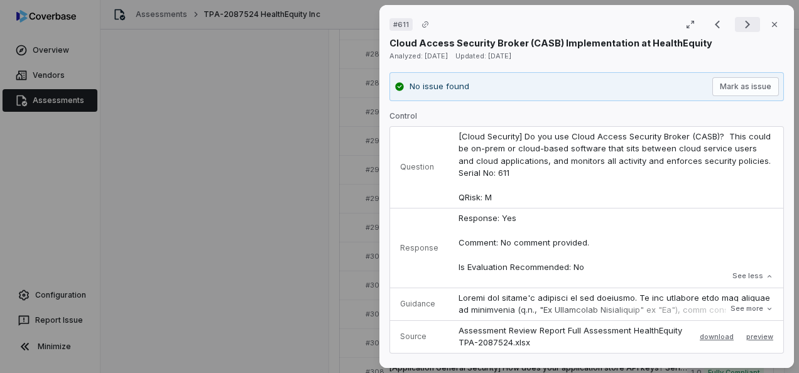
click at [743, 24] on icon "Next result" at bounding box center [747, 24] width 15 height 15
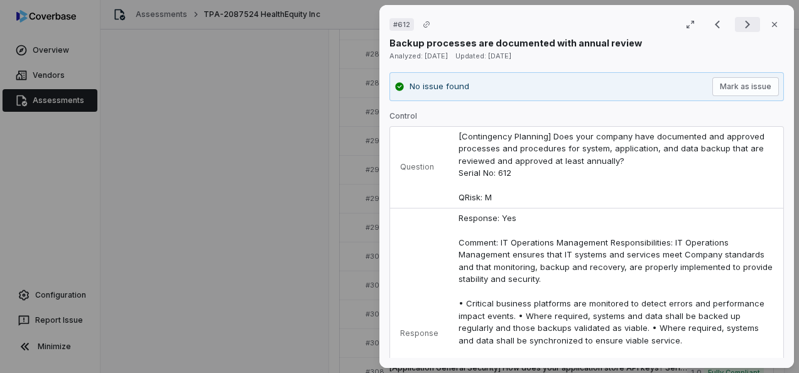
click at [746, 23] on icon "Next result" at bounding box center [747, 24] width 15 height 15
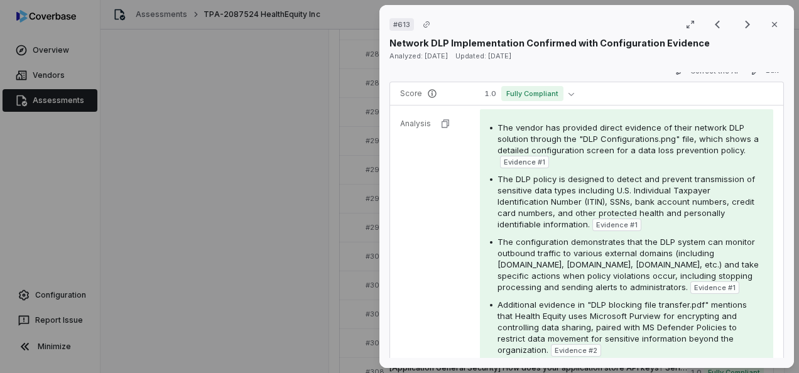
scroll to position [440, 0]
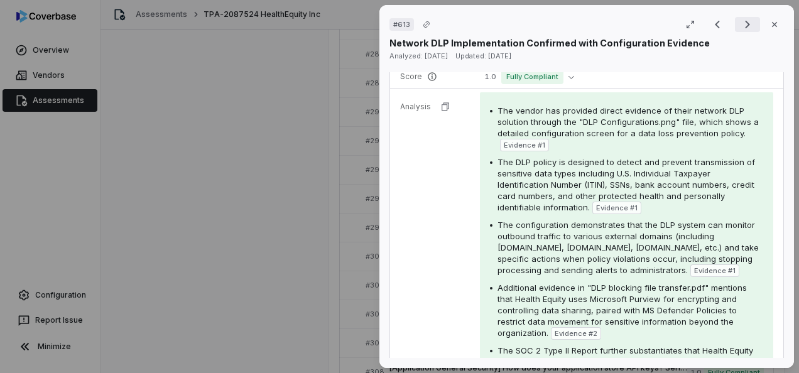
click at [745, 23] on icon "Next result" at bounding box center [747, 25] width 5 height 8
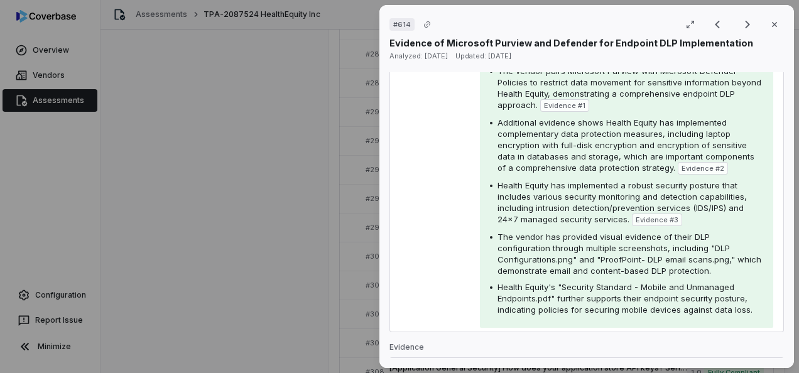
scroll to position [565, 0]
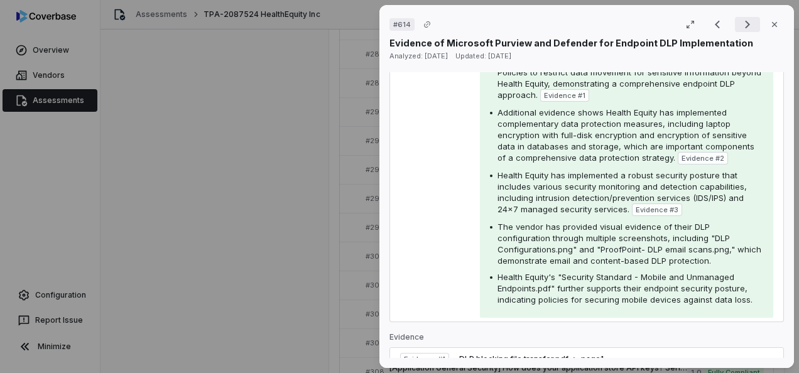
click at [745, 24] on icon "Next result" at bounding box center [747, 25] width 5 height 8
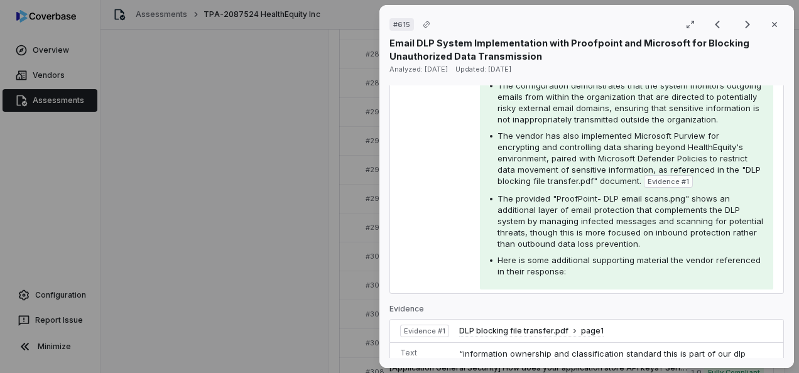
scroll to position [628, 0]
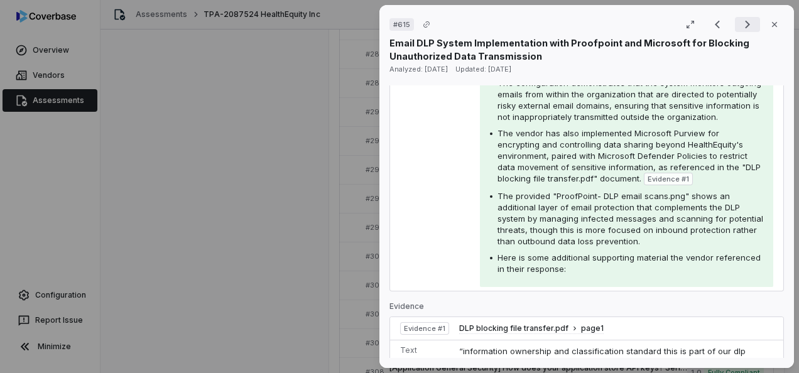
click at [740, 23] on icon "Next result" at bounding box center [747, 24] width 15 height 15
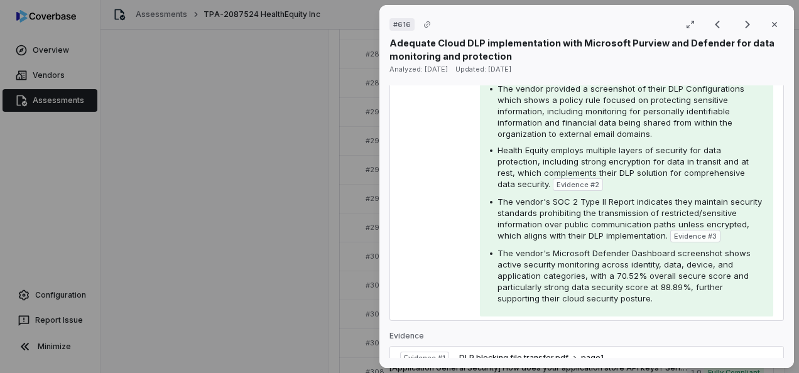
scroll to position [628, 0]
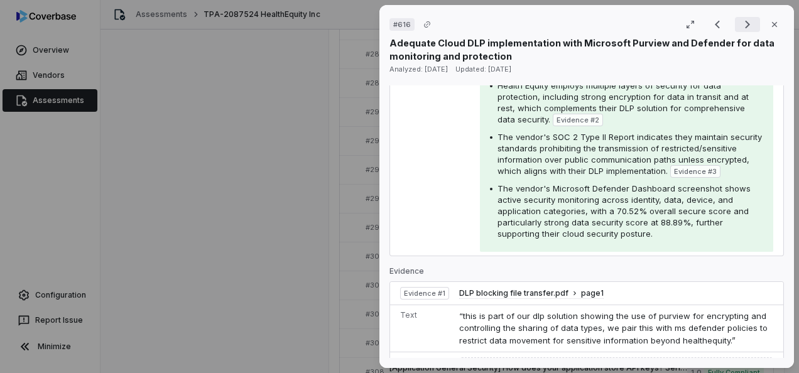
click at [740, 23] on icon "Next result" at bounding box center [747, 24] width 15 height 15
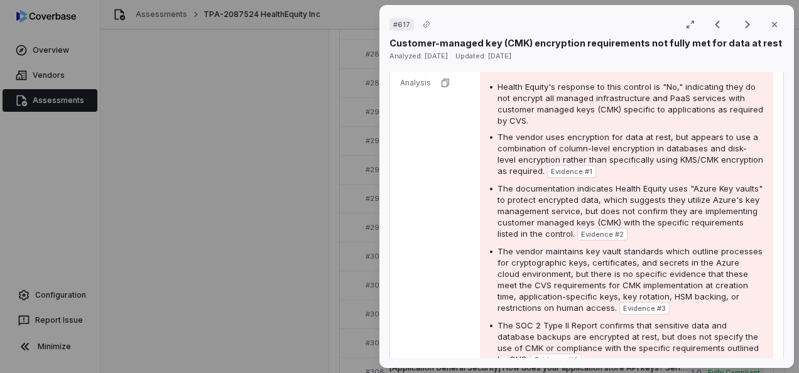
scroll to position [565, 0]
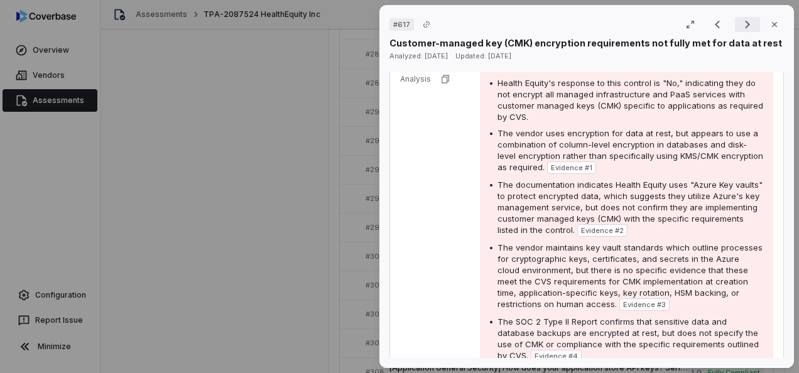
click at [740, 24] on icon "Next result" at bounding box center [747, 24] width 15 height 15
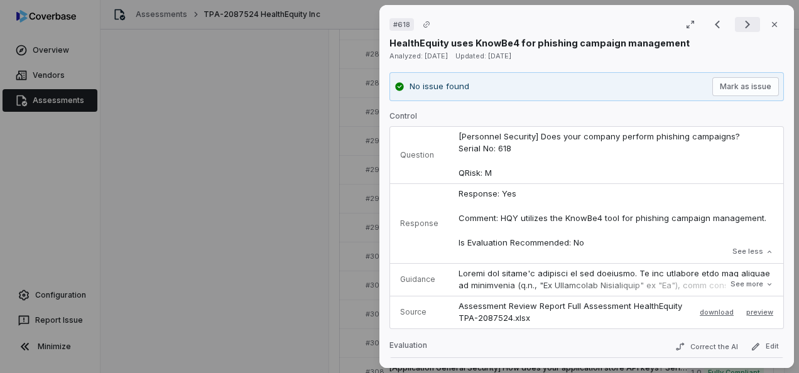
click at [740, 25] on icon "Next result" at bounding box center [747, 24] width 15 height 15
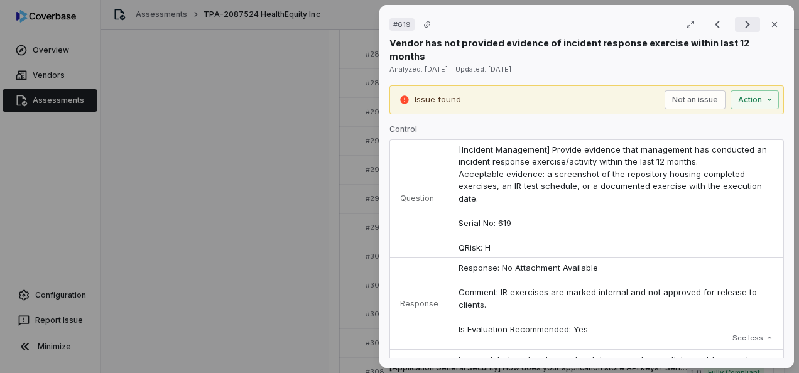
click at [742, 28] on icon "Next result" at bounding box center [747, 24] width 15 height 15
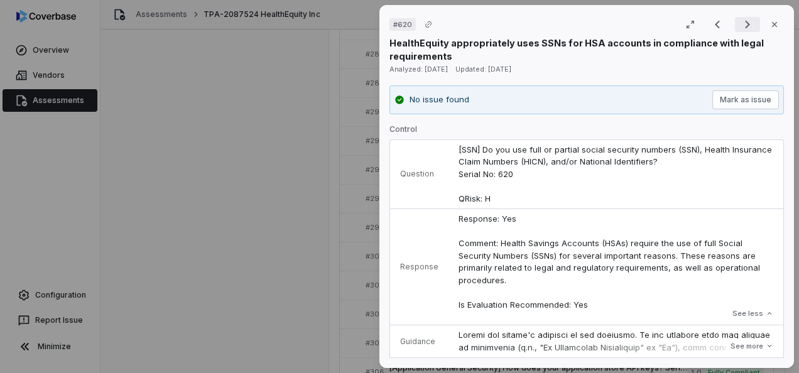
click at [745, 30] on icon "Next result" at bounding box center [747, 24] width 15 height 15
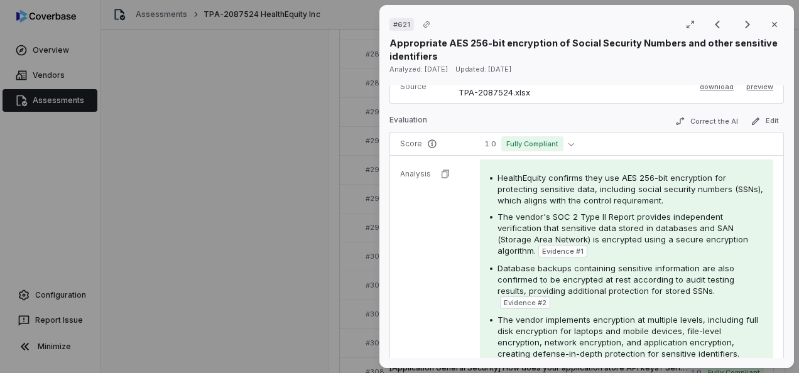
scroll to position [377, 0]
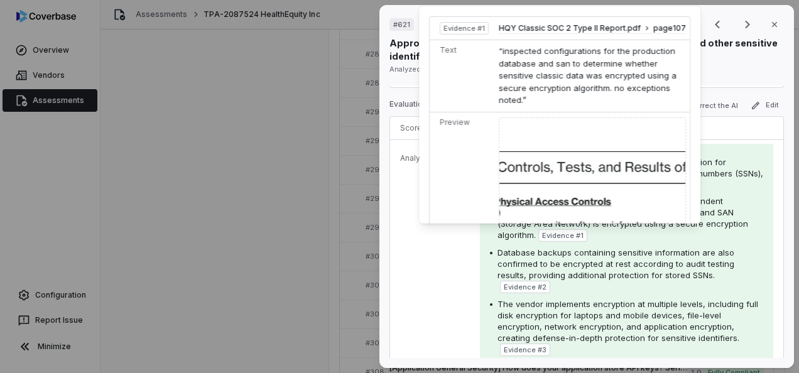
click at [572, 233] on span "Evidence # 1" at bounding box center [562, 236] width 41 height 10
click at [567, 235] on span "Evidence # 1" at bounding box center [562, 236] width 41 height 10
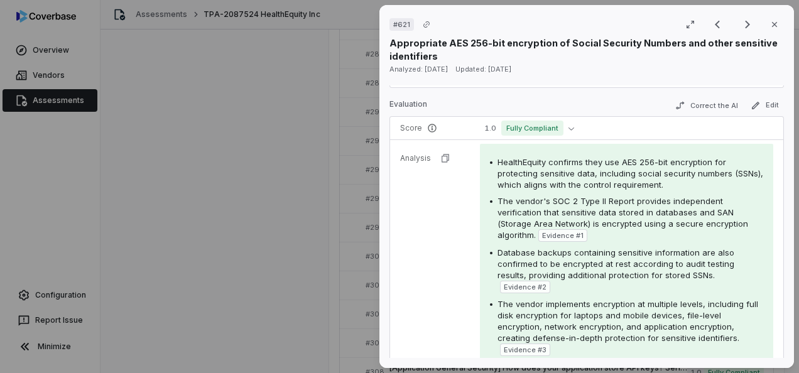
click at [567, 234] on span "Evidence # 1" at bounding box center [562, 236] width 41 height 10
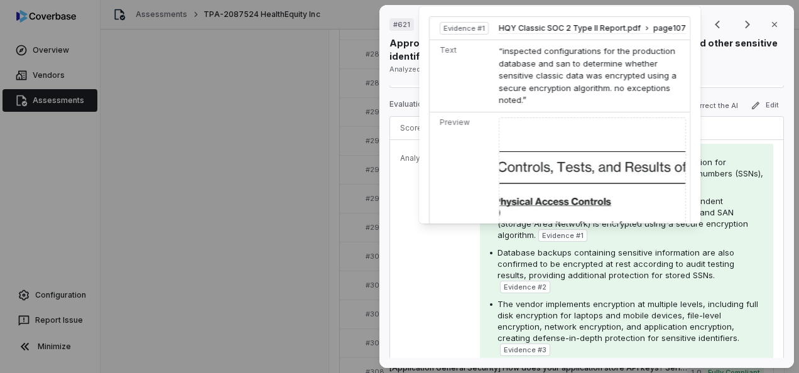
click at [592, 185] on img at bounding box center [592, 352] width 187 height 471
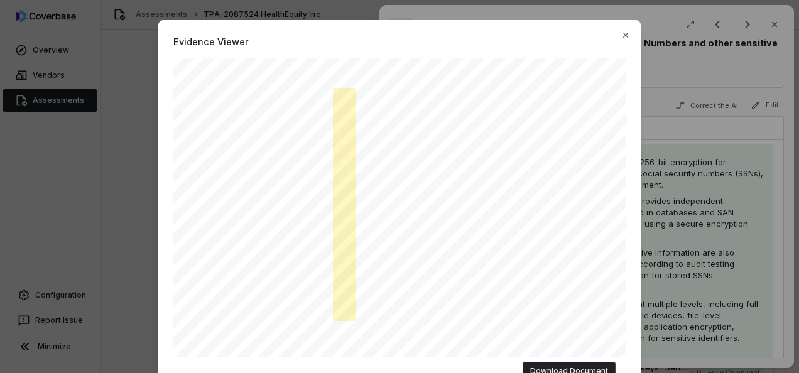
scroll to position [126, 0]
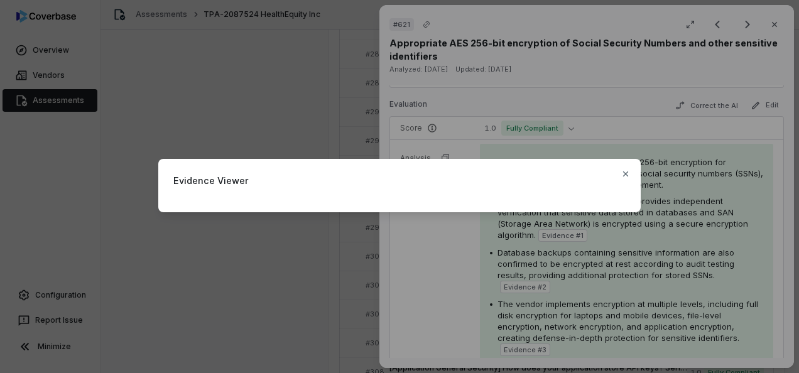
click at [657, 231] on div "Evidence Viewer Close" at bounding box center [399, 187] width 799 height 96
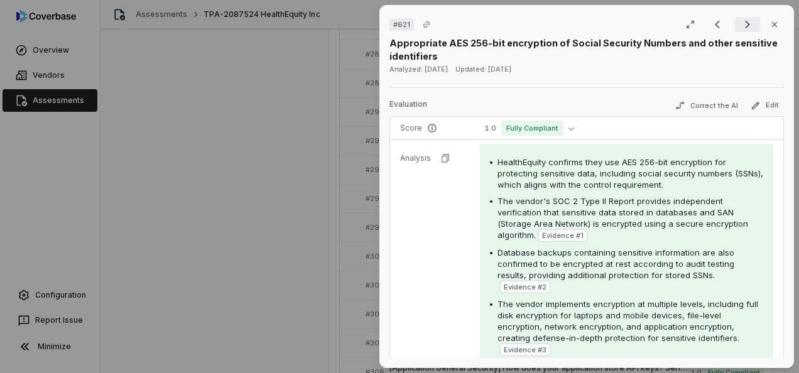
click at [740, 24] on icon "Next result" at bounding box center [747, 24] width 15 height 15
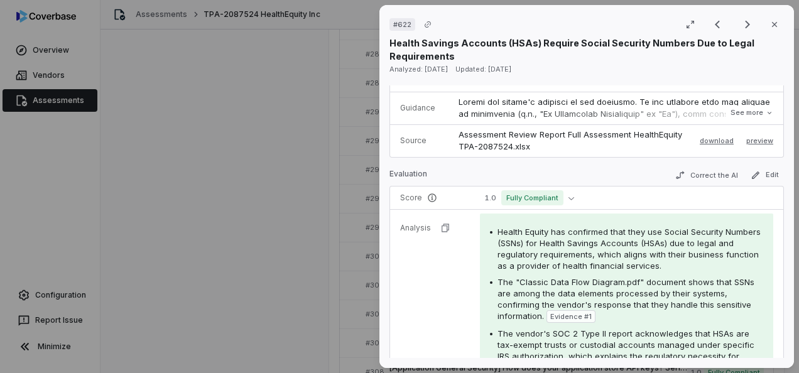
scroll to position [402, 0]
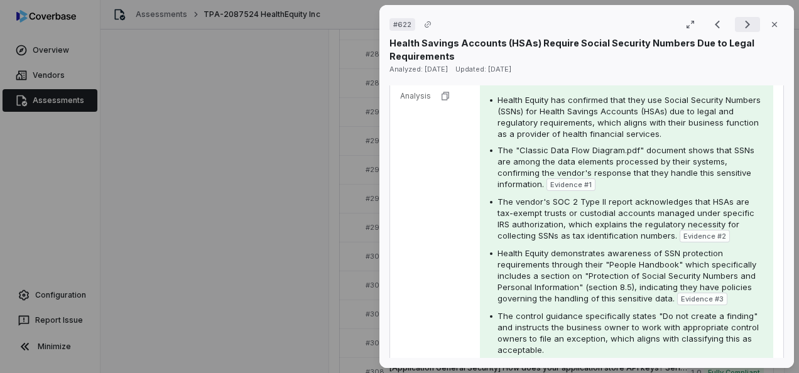
click at [740, 20] on icon "Next result" at bounding box center [747, 24] width 15 height 15
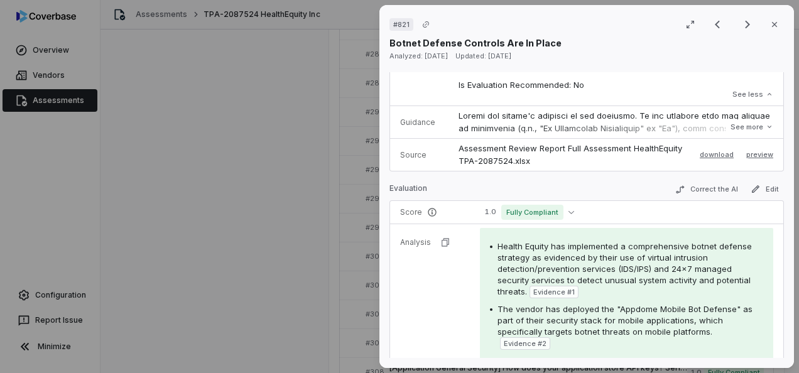
scroll to position [503, 0]
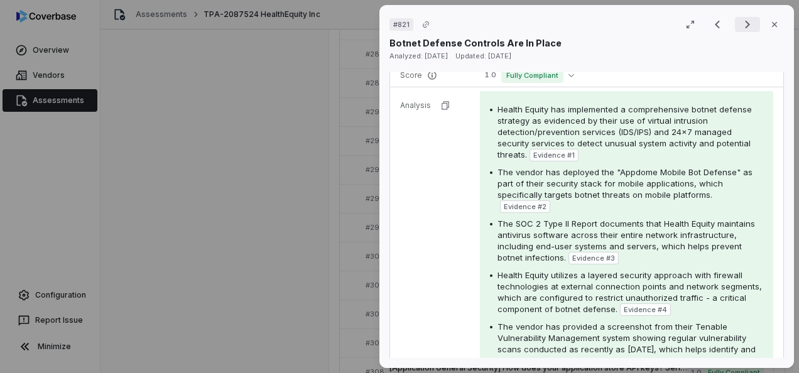
click at [744, 23] on icon "Next result" at bounding box center [747, 24] width 15 height 15
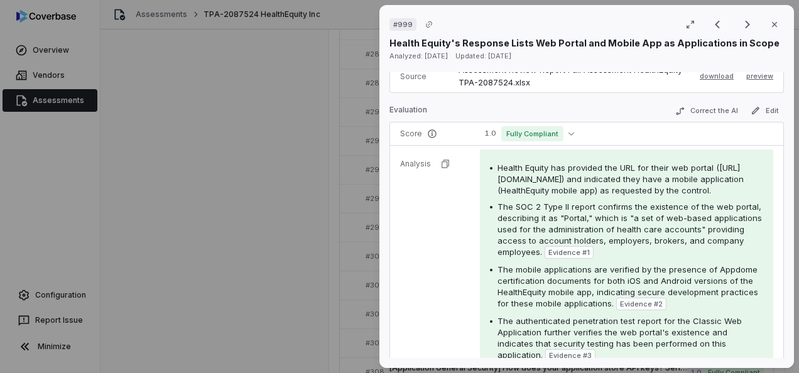
scroll to position [440, 0]
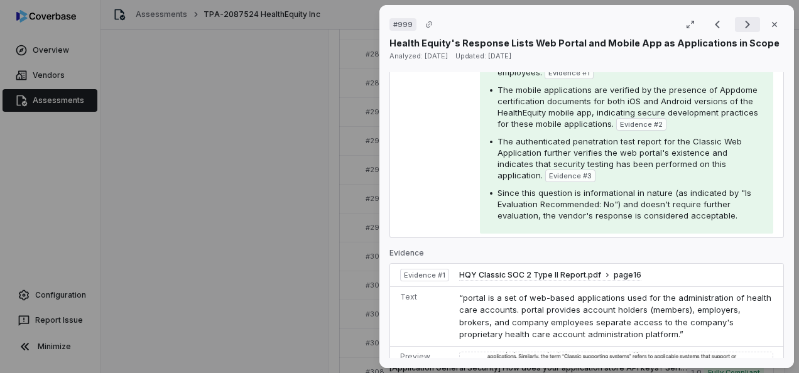
click at [740, 25] on icon "Next result" at bounding box center [747, 24] width 15 height 15
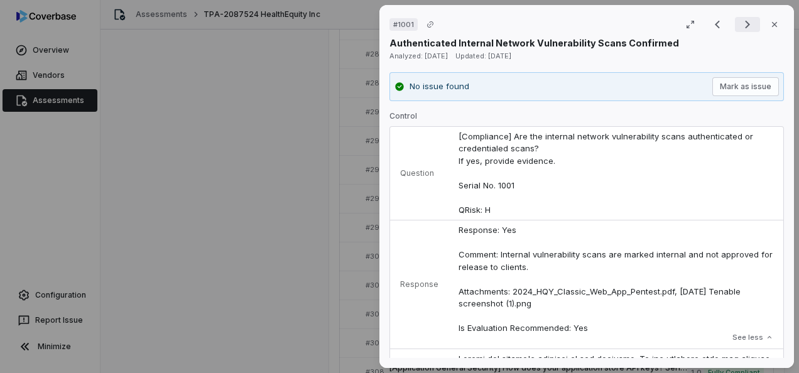
click at [740, 18] on icon "Next result" at bounding box center [747, 24] width 15 height 15
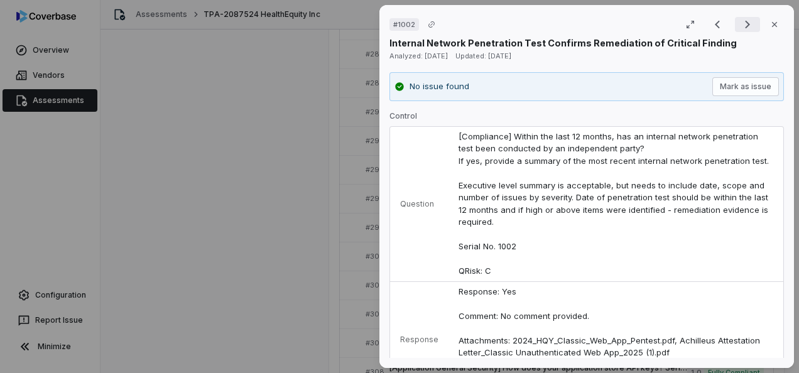
click at [747, 21] on icon "Next result" at bounding box center [747, 24] width 15 height 15
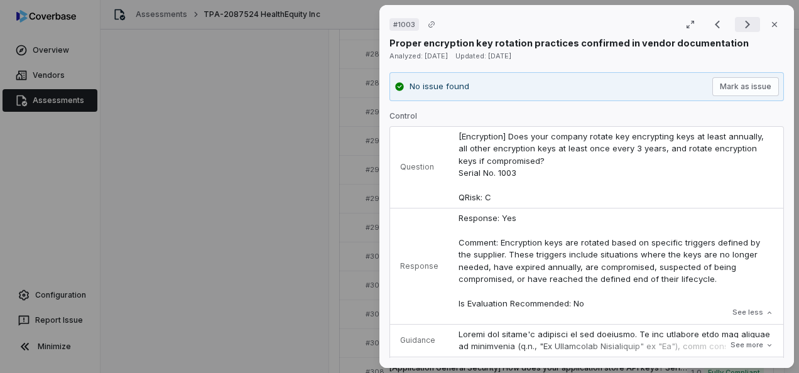
click at [750, 24] on button "Next result" at bounding box center [747, 24] width 25 height 15
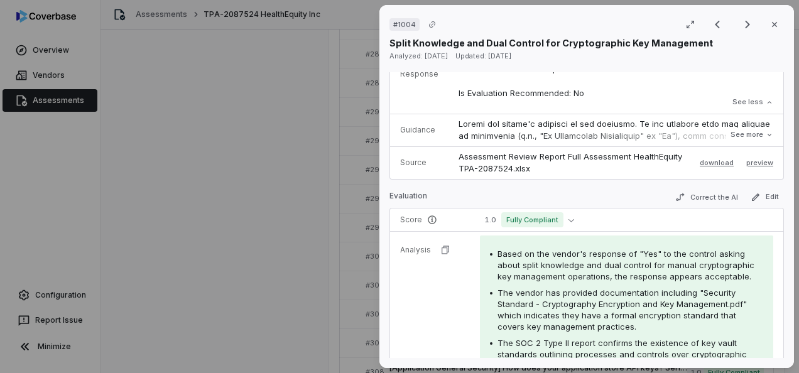
scroll to position [314, 0]
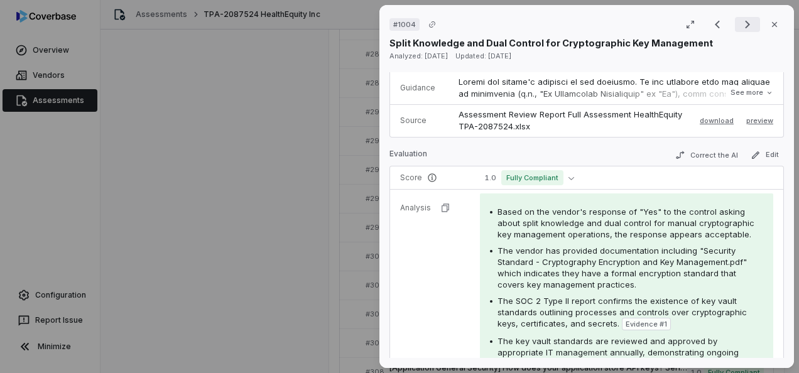
click at [740, 20] on icon "Next result" at bounding box center [747, 24] width 15 height 15
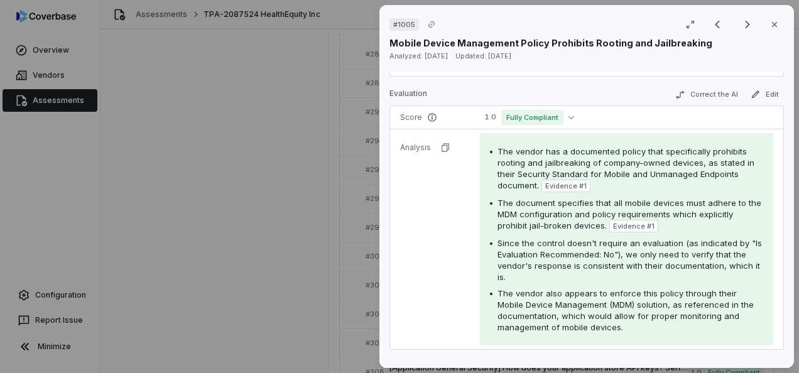
scroll to position [314, 0]
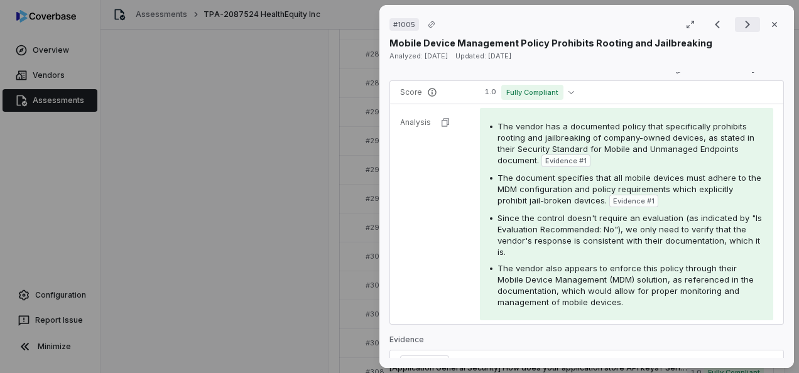
click at [749, 24] on button "Next result" at bounding box center [747, 24] width 25 height 15
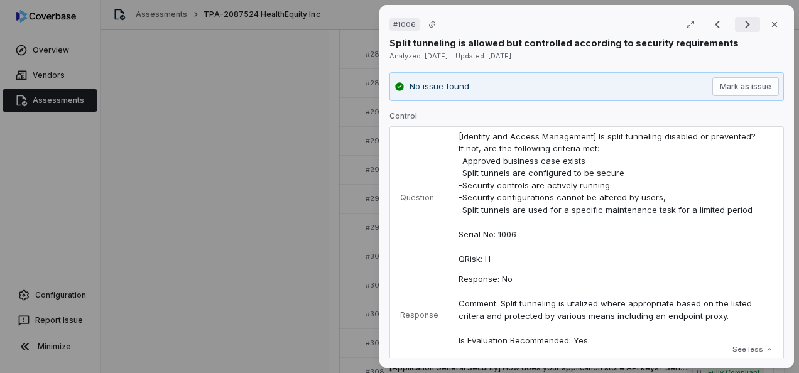
click at [745, 24] on icon "Next result" at bounding box center [747, 25] width 5 height 8
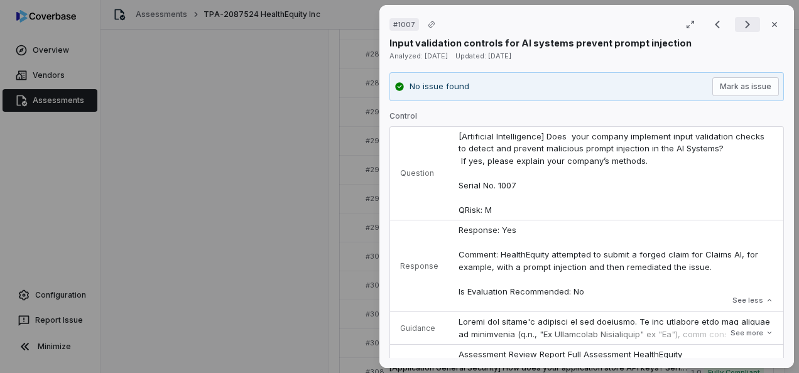
click at [740, 26] on icon "Next result" at bounding box center [747, 24] width 15 height 15
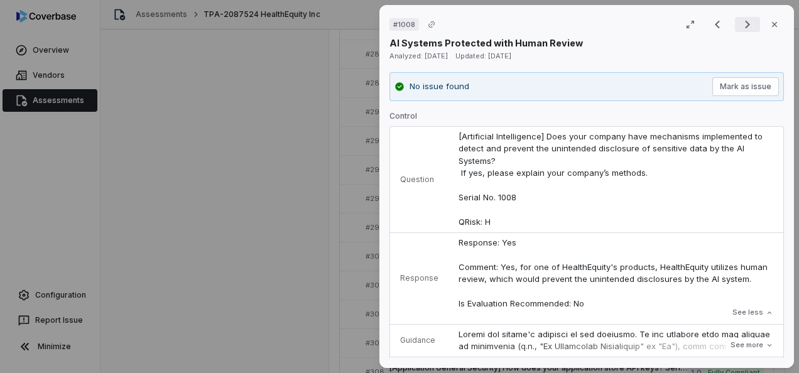
click at [740, 19] on icon "Next result" at bounding box center [747, 24] width 15 height 15
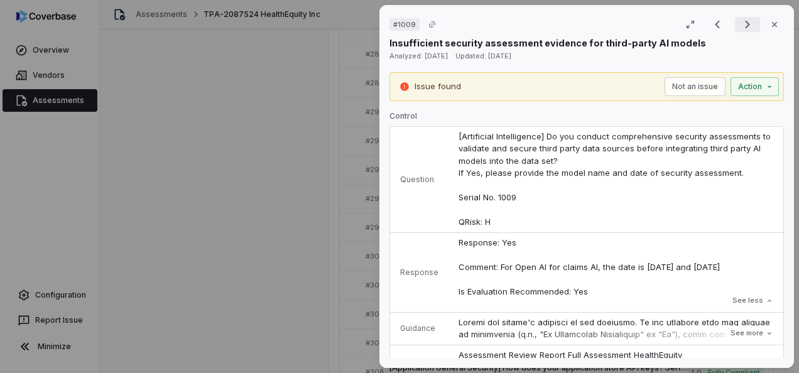
click at [742, 21] on icon "Next result" at bounding box center [747, 24] width 15 height 15
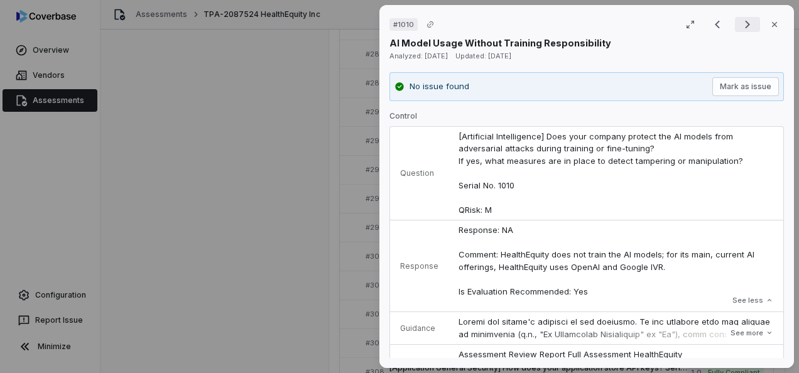
click at [745, 27] on icon "Next result" at bounding box center [747, 25] width 5 height 8
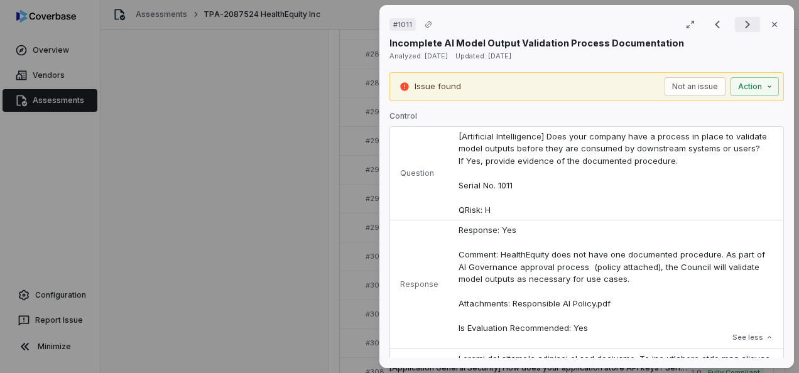
click at [740, 26] on icon "Next result" at bounding box center [747, 24] width 15 height 15
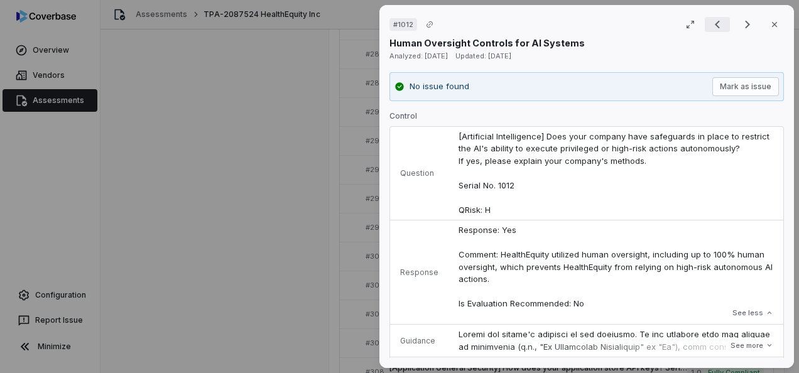
click at [718, 27] on icon "Previous result" at bounding box center [717, 24] width 15 height 15
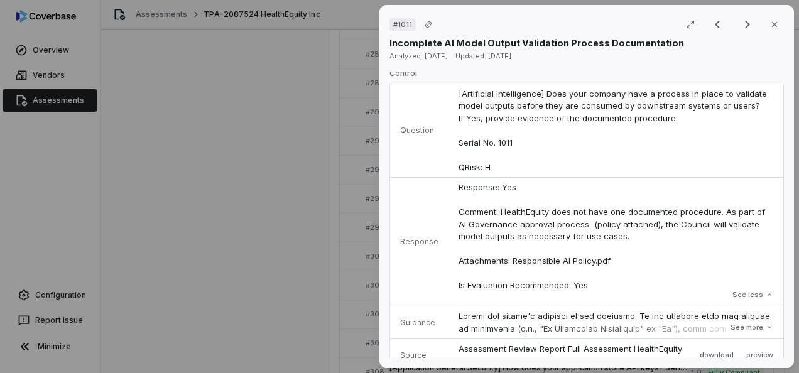
scroll to position [63, 0]
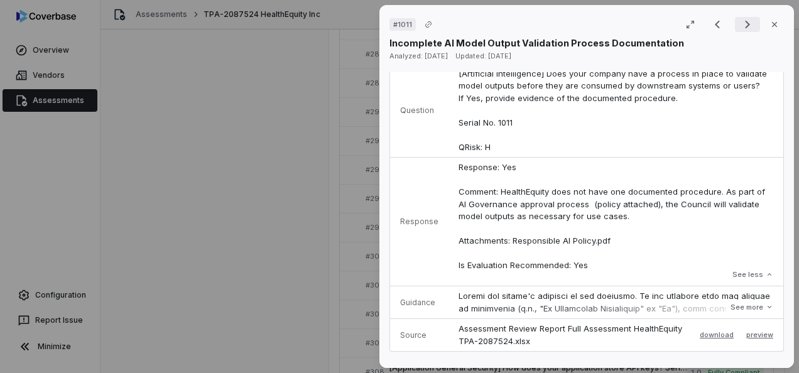
click at [740, 28] on icon "Next result" at bounding box center [747, 24] width 15 height 15
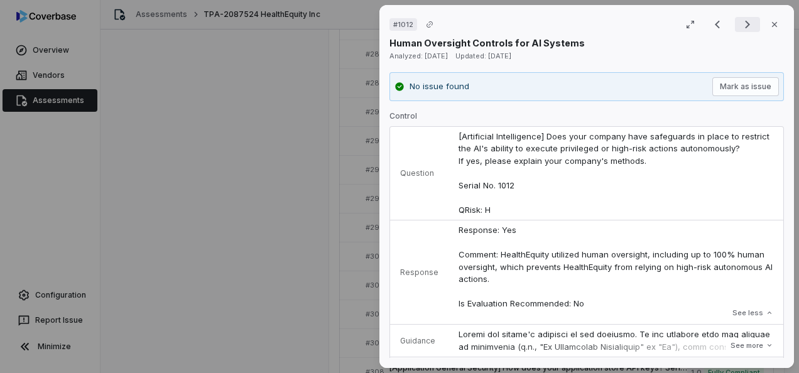
click at [735, 20] on button "Next result" at bounding box center [747, 24] width 25 height 15
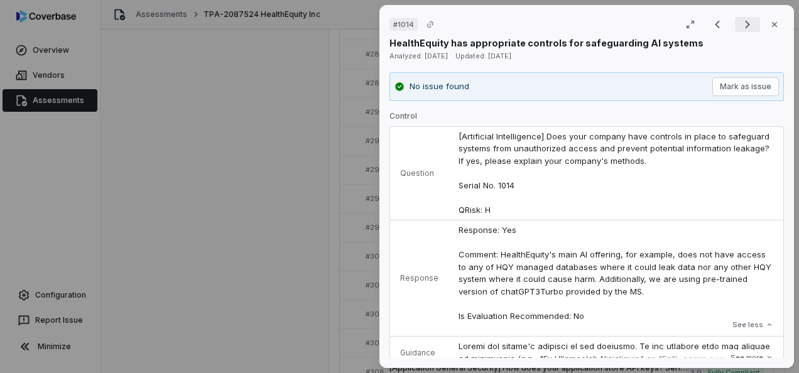
click at [740, 28] on icon "Next result" at bounding box center [747, 24] width 15 height 15
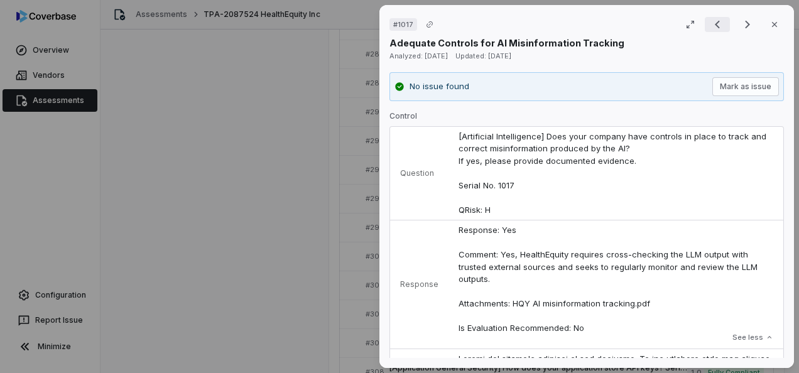
click at [717, 28] on icon "Previous result" at bounding box center [717, 24] width 15 height 15
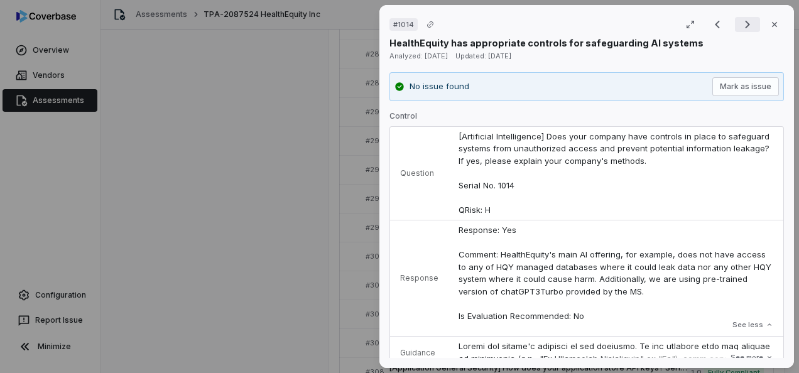
click at [740, 24] on icon "Next result" at bounding box center [747, 24] width 15 height 15
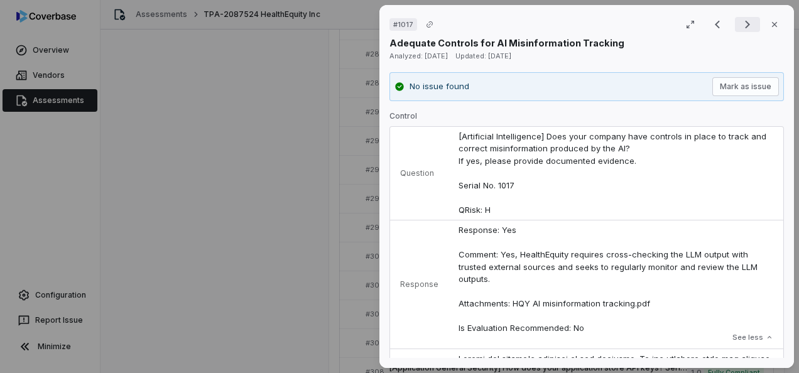
click at [740, 20] on icon "Next result" at bounding box center [747, 24] width 15 height 15
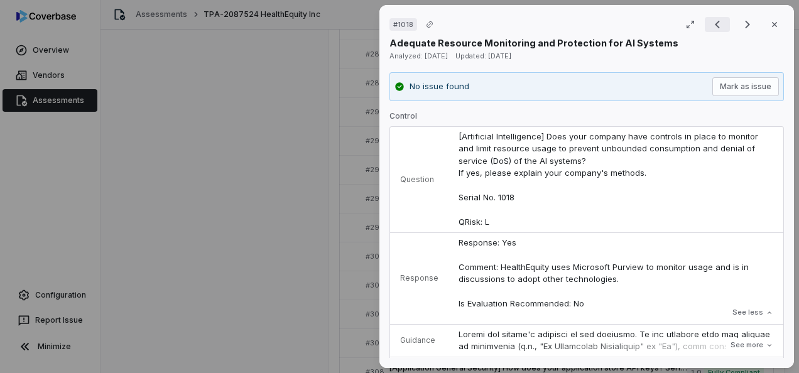
click at [717, 25] on icon "Previous result" at bounding box center [717, 24] width 15 height 15
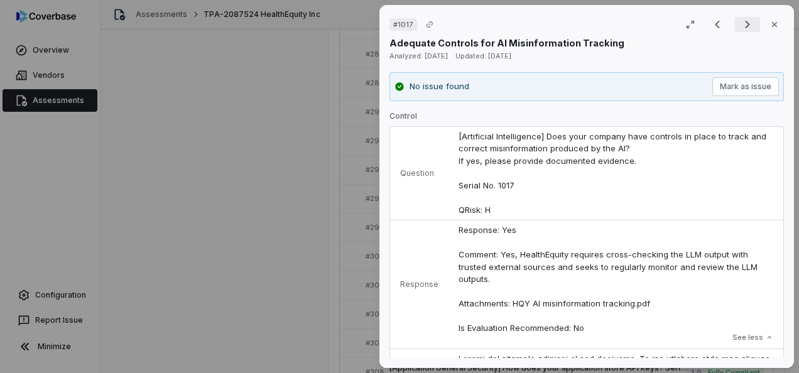
click at [747, 23] on icon "Next result" at bounding box center [747, 24] width 15 height 15
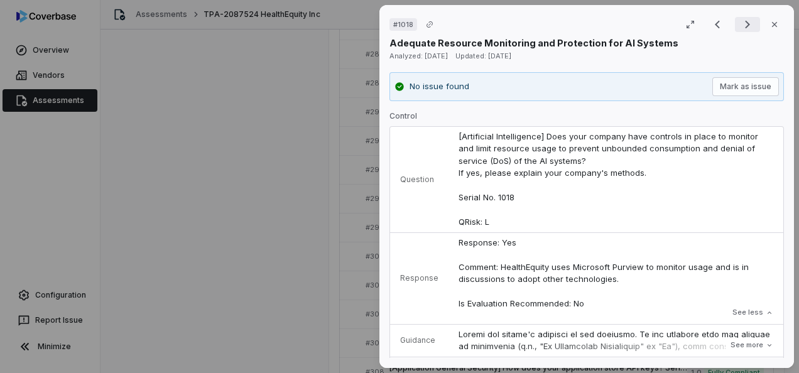
click at [735, 24] on button "Next result" at bounding box center [747, 24] width 25 height 15
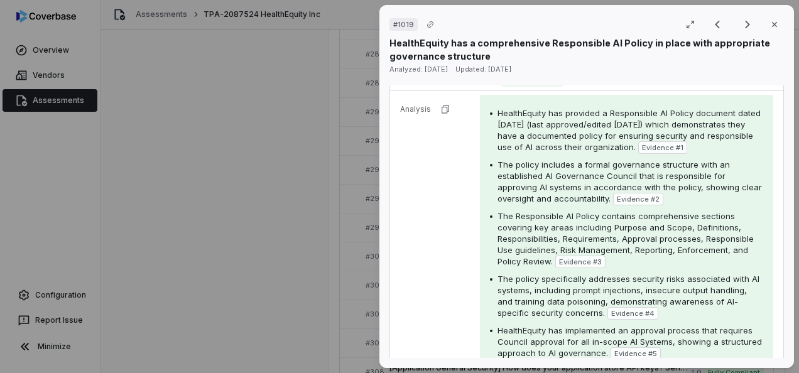
scroll to position [314, 0]
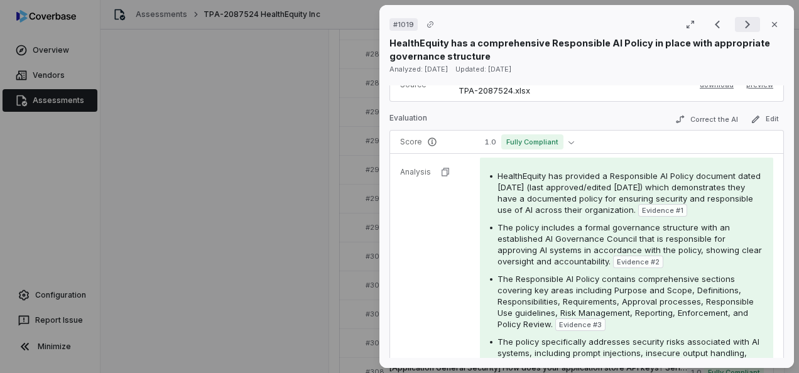
click at [745, 22] on icon "Next result" at bounding box center [747, 25] width 5 height 8
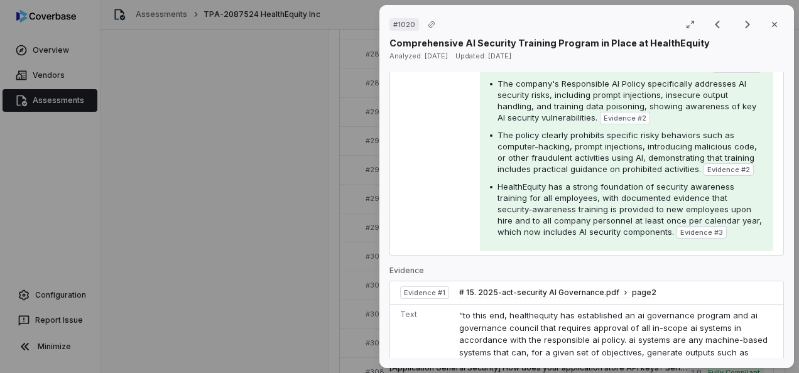
scroll to position [565, 0]
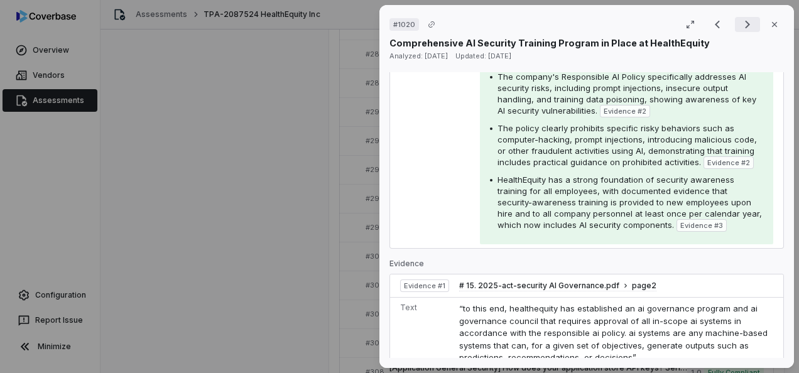
click at [740, 24] on icon "Next result" at bounding box center [747, 24] width 15 height 15
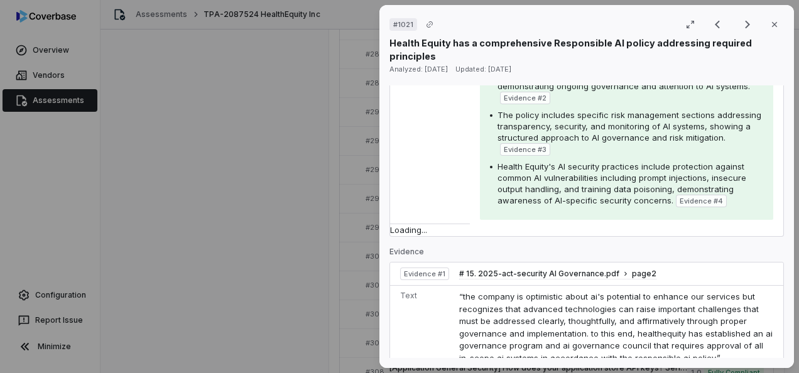
scroll to position [602, 0]
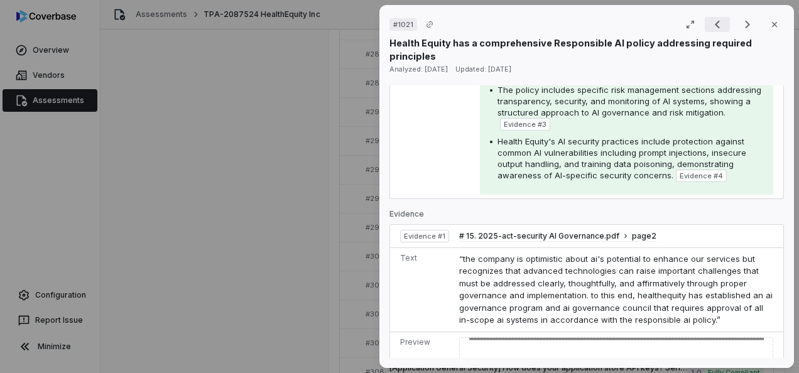
click at [715, 23] on icon "Previous result" at bounding box center [717, 25] width 5 height 8
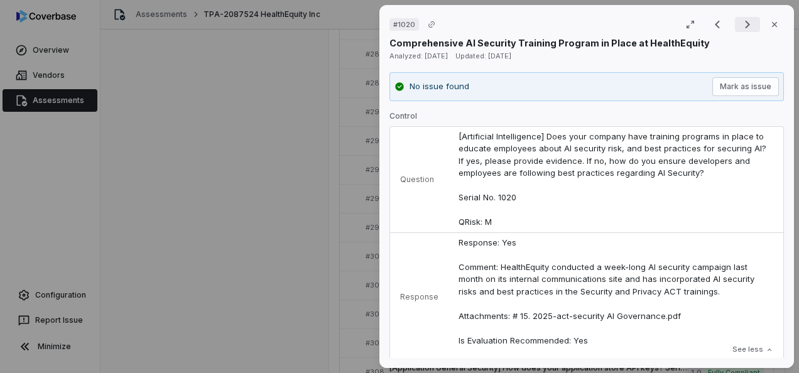
click at [741, 21] on icon "Next result" at bounding box center [747, 24] width 15 height 15
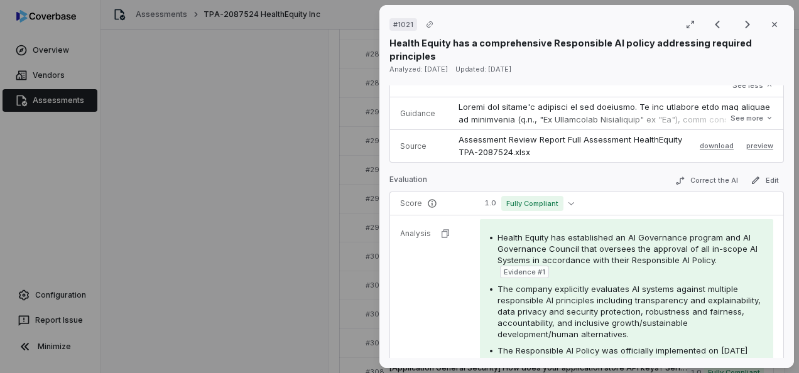
scroll to position [377, 0]
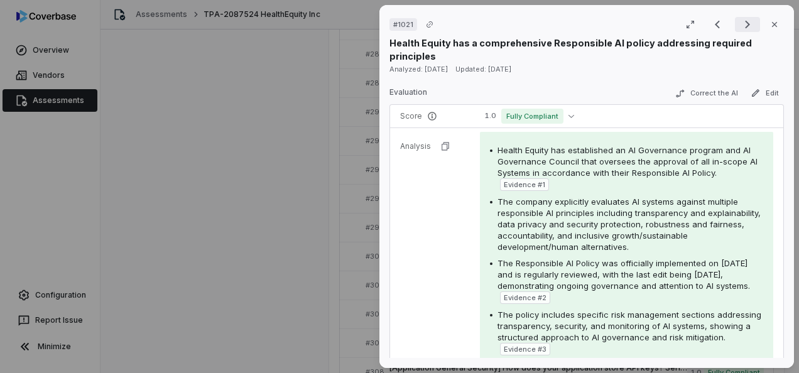
click at [740, 28] on icon "Next result" at bounding box center [747, 24] width 15 height 15
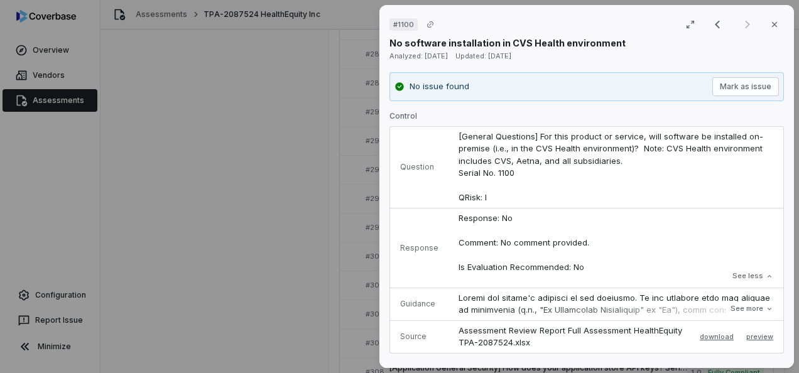
click at [742, 24] on div "Result 232 of 232 Close" at bounding box center [744, 24] width 79 height 19
click at [769, 28] on icon "button" at bounding box center [774, 24] width 10 height 10
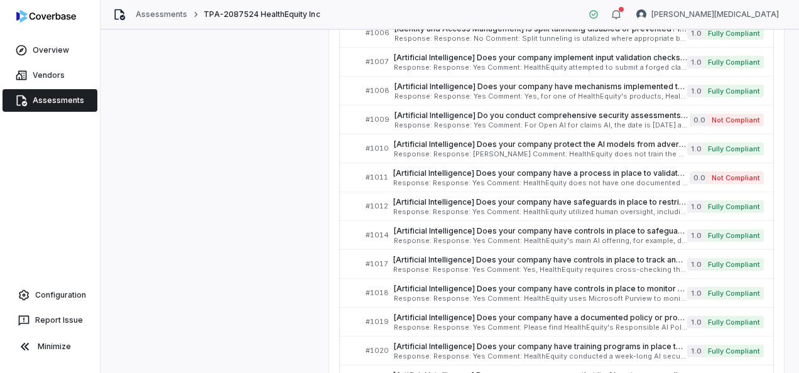
scroll to position [6598, 0]
